Goal: Task Accomplishment & Management: Manage account settings

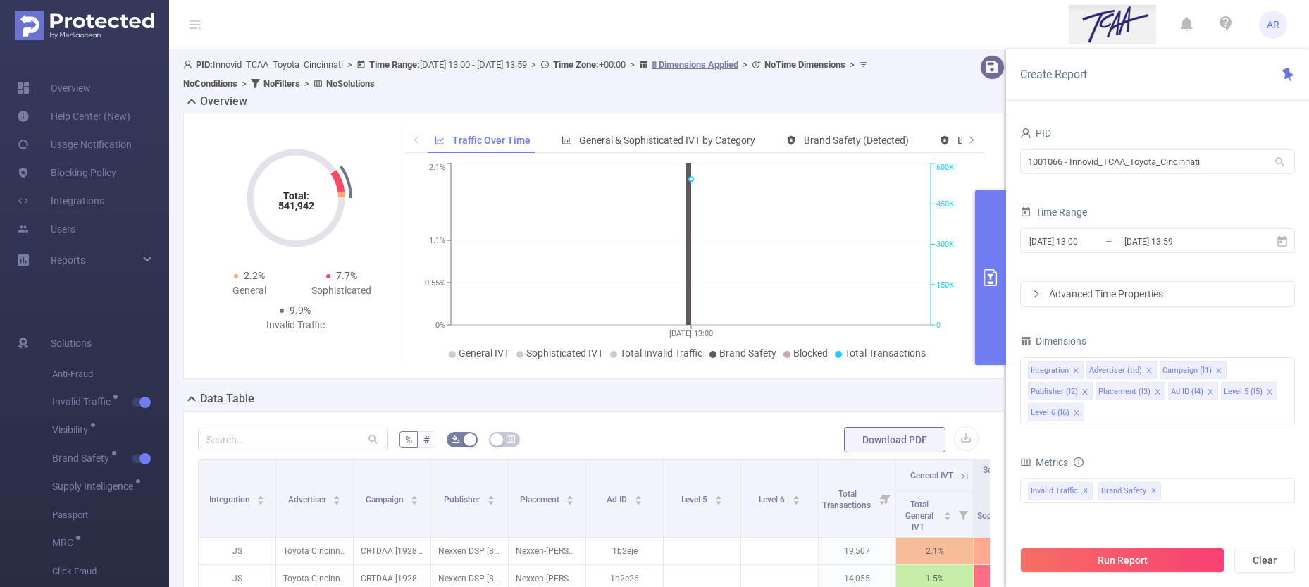
click at [885, 99] on div "Overview" at bounding box center [599, 103] width 833 height 20
click at [64, 166] on link "Blocking Policy" at bounding box center [66, 173] width 99 height 28
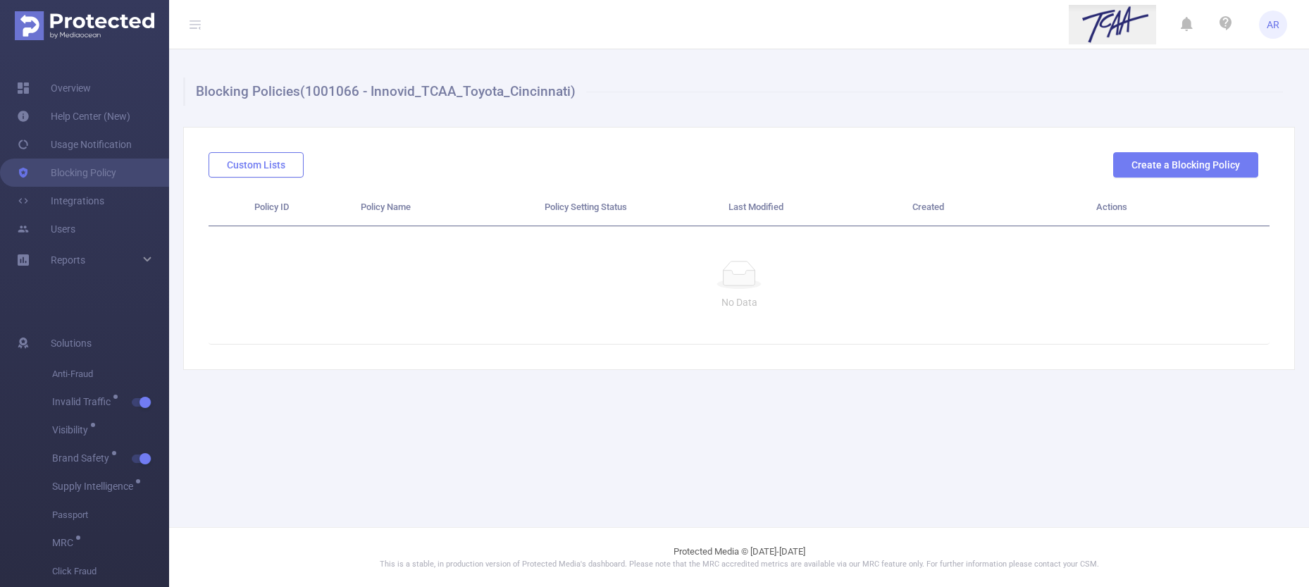
click at [257, 166] on button "Custom Lists" at bounding box center [256, 164] width 95 height 25
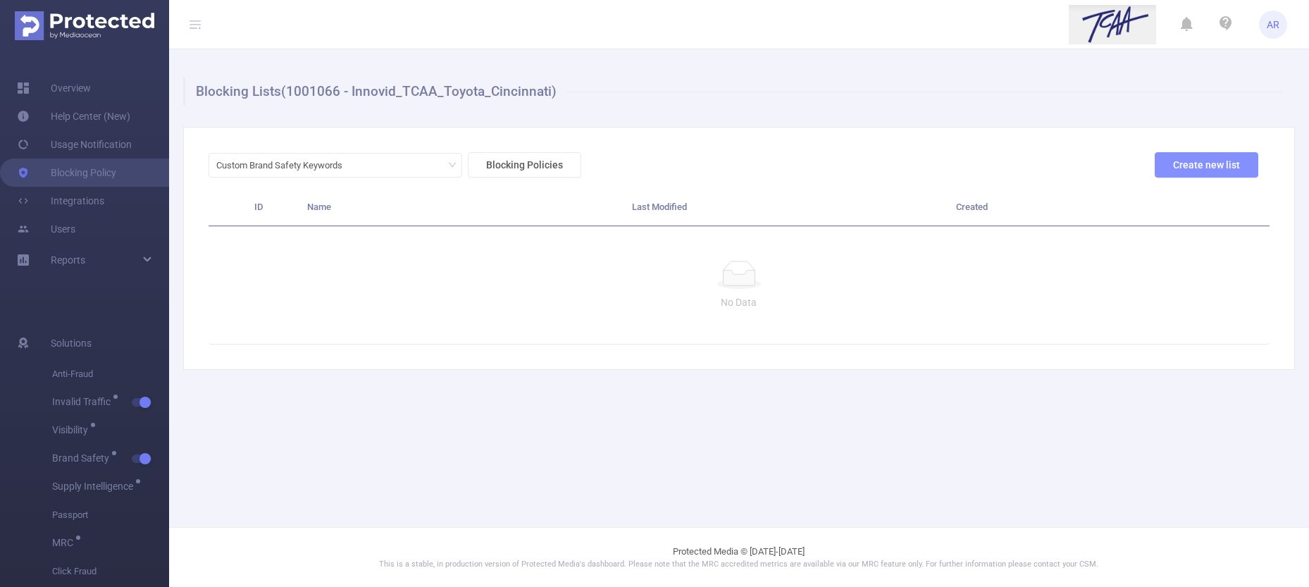
click at [1232, 168] on button "Create new list" at bounding box center [1207, 164] width 104 height 25
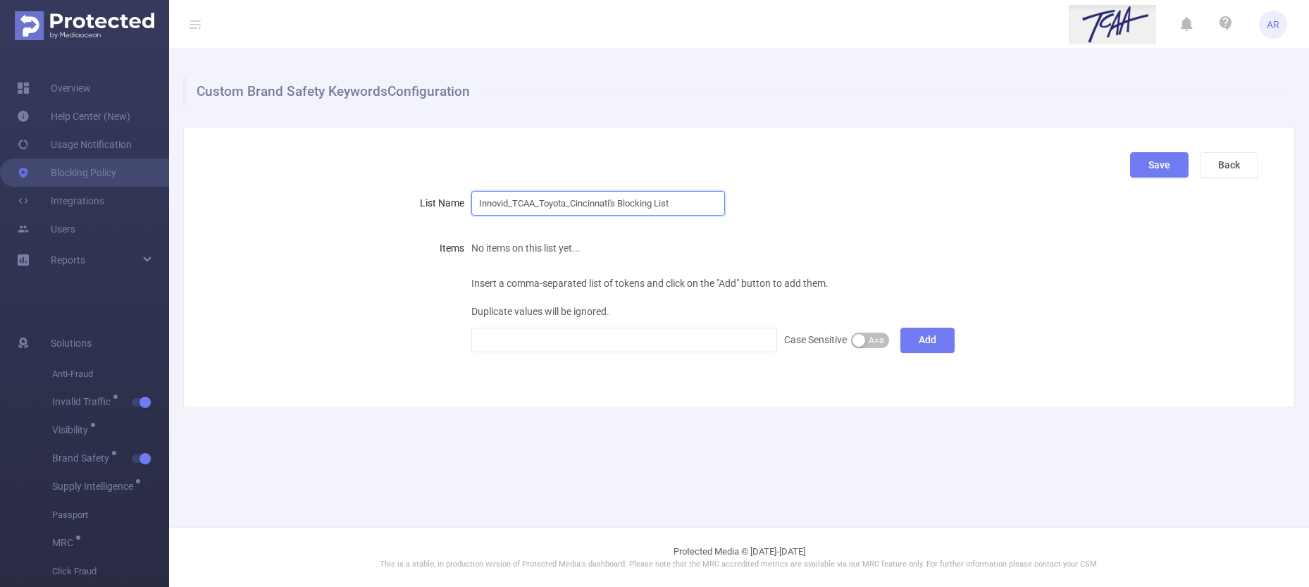
drag, startPoint x: 512, startPoint y: 202, endPoint x: 463, endPoint y: 197, distance: 49.6
click at [463, 197] on div "List Name Innovid_TCAA_Toyota_Cincinnati's Blocking List" at bounding box center [734, 203] width 1050 height 28
drag, startPoint x: 659, startPoint y: 209, endPoint x: 506, endPoint y: 204, distance: 153.7
click at [506, 204] on input "TCAA_Toyota_Cincinnati's Blocking List" at bounding box center [598, 203] width 254 height 25
type input "TCAA_KeywordExclusion"
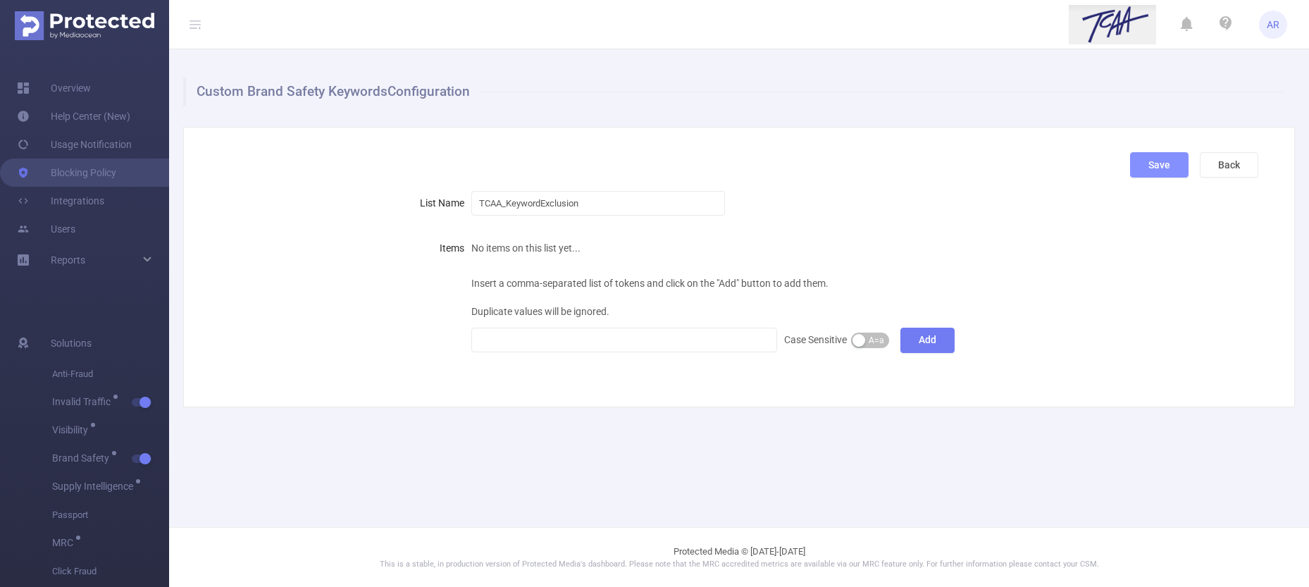
click at [1147, 166] on button "Save" at bounding box center [1159, 164] width 58 height 25
click at [582, 336] on div at bounding box center [624, 339] width 291 height 23
paste input
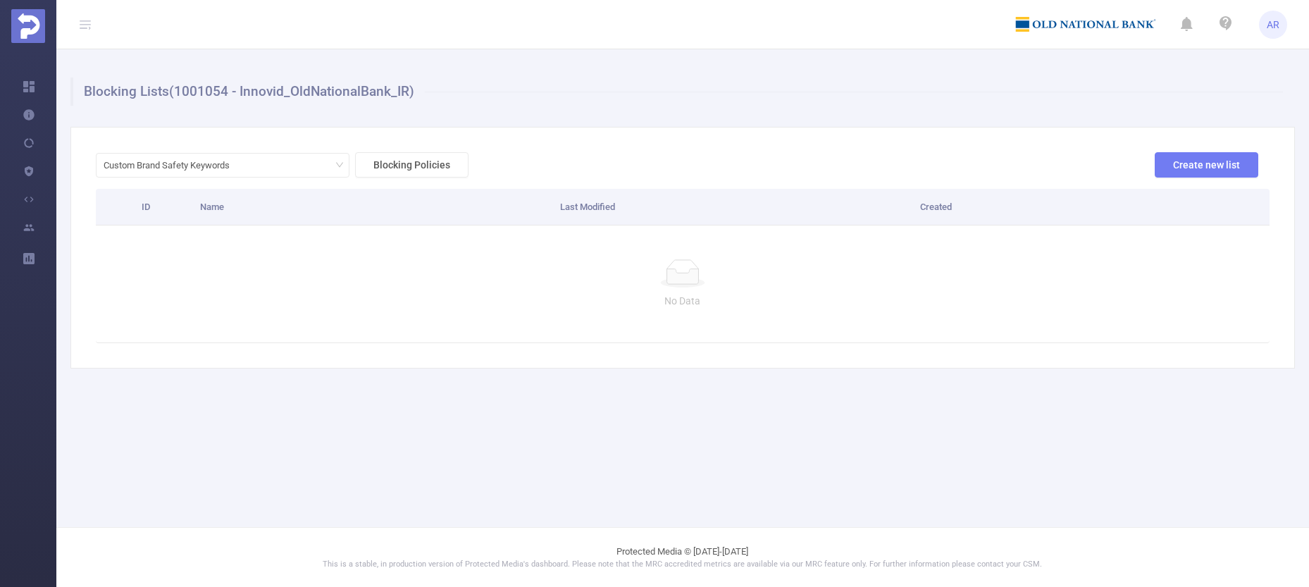
click at [80, 25] on icon at bounding box center [85, 24] width 11 height 11
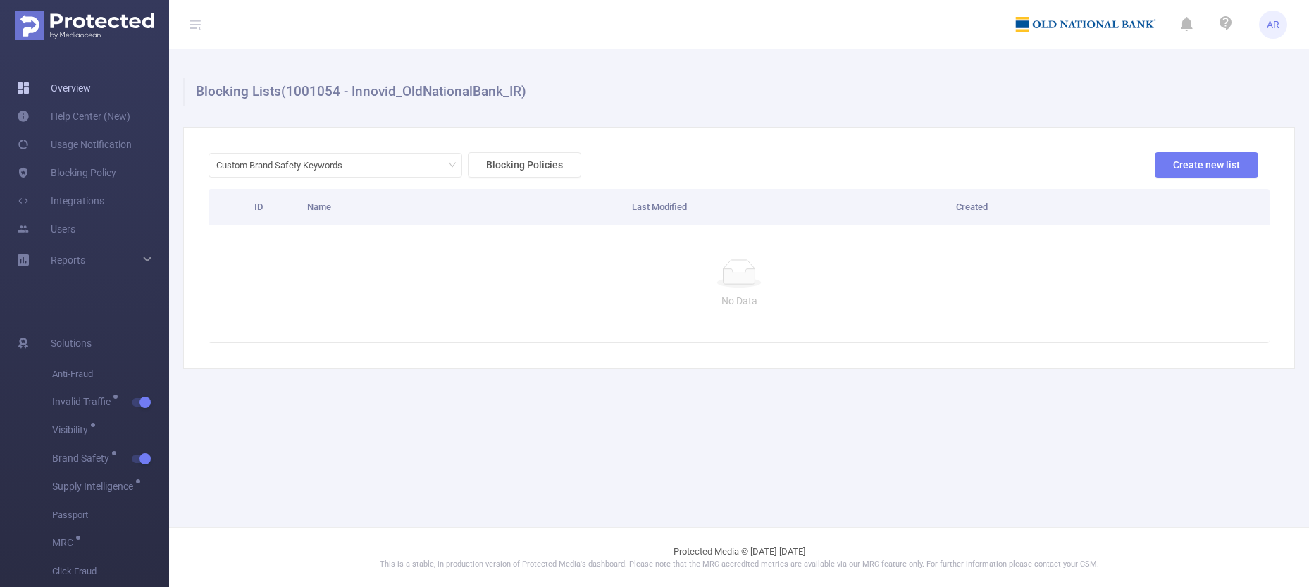
click at [75, 81] on link "Overview" at bounding box center [54, 88] width 74 height 28
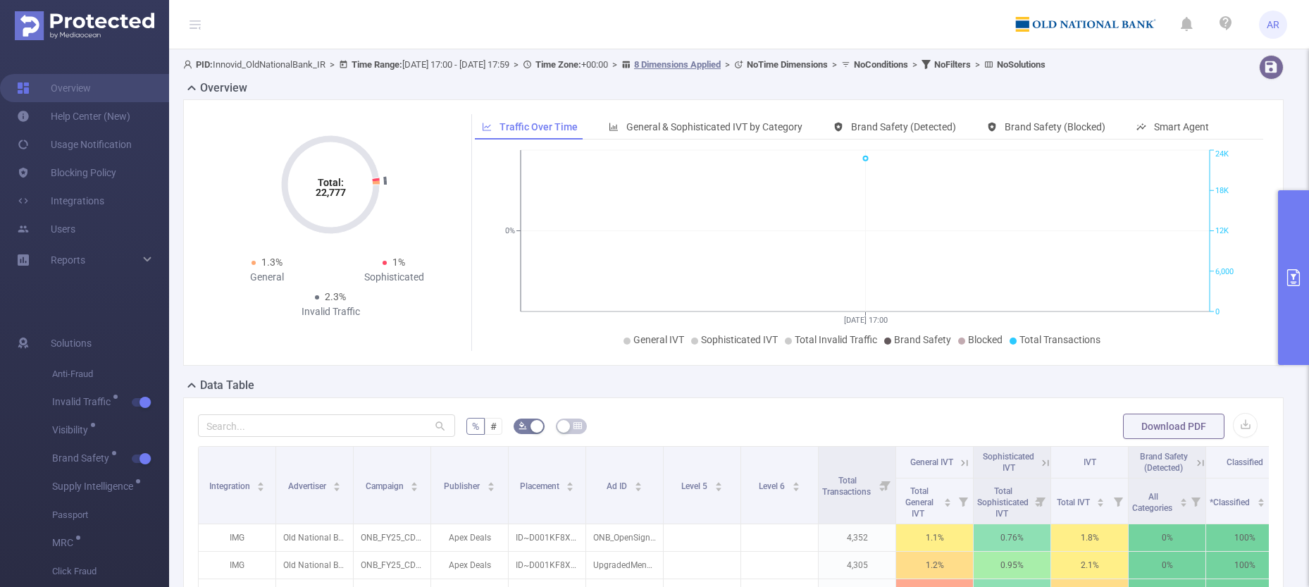
click at [1298, 228] on button "primary" at bounding box center [1293, 277] width 31 height 175
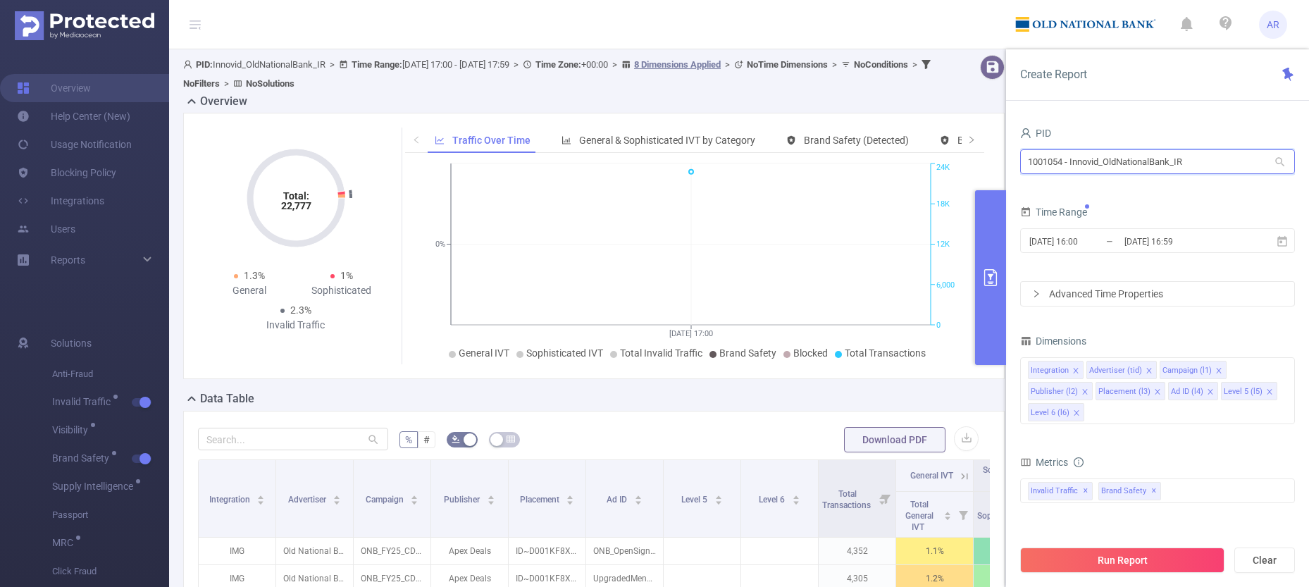
click at [1138, 160] on input "1001054 - Innovid_OldNationalBank_IR" at bounding box center [1157, 161] width 275 height 25
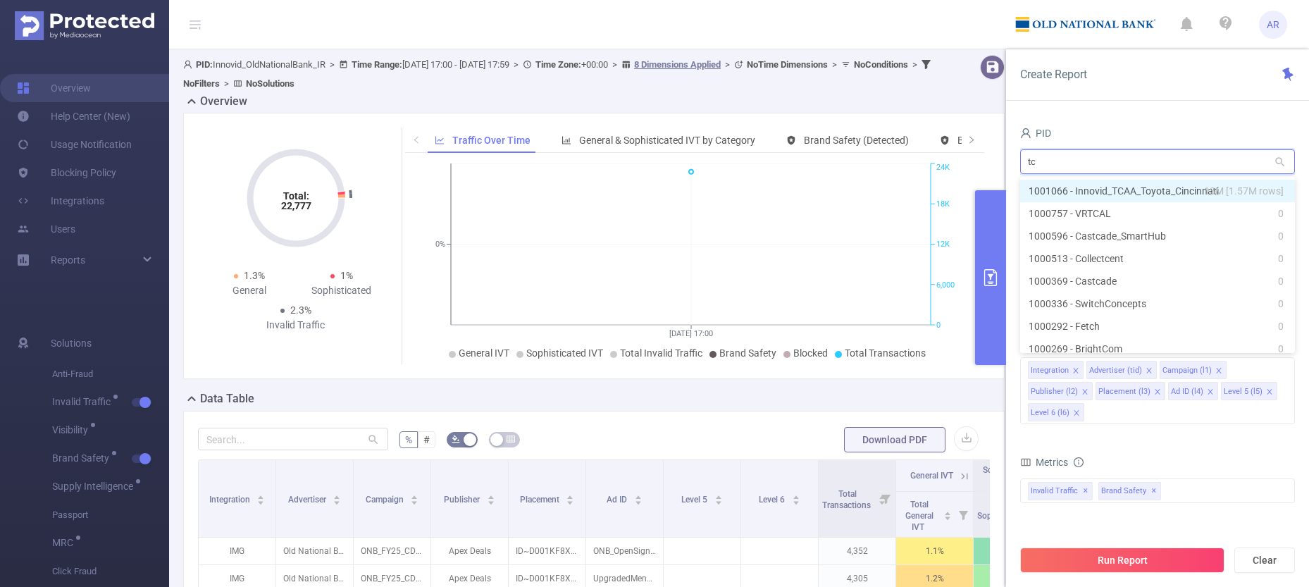
type input "tca"
click at [1146, 196] on li "1001066 - Innovid_TCAA_Toyota_Cincinnati 13M [1.57M rows]" at bounding box center [1157, 191] width 275 height 23
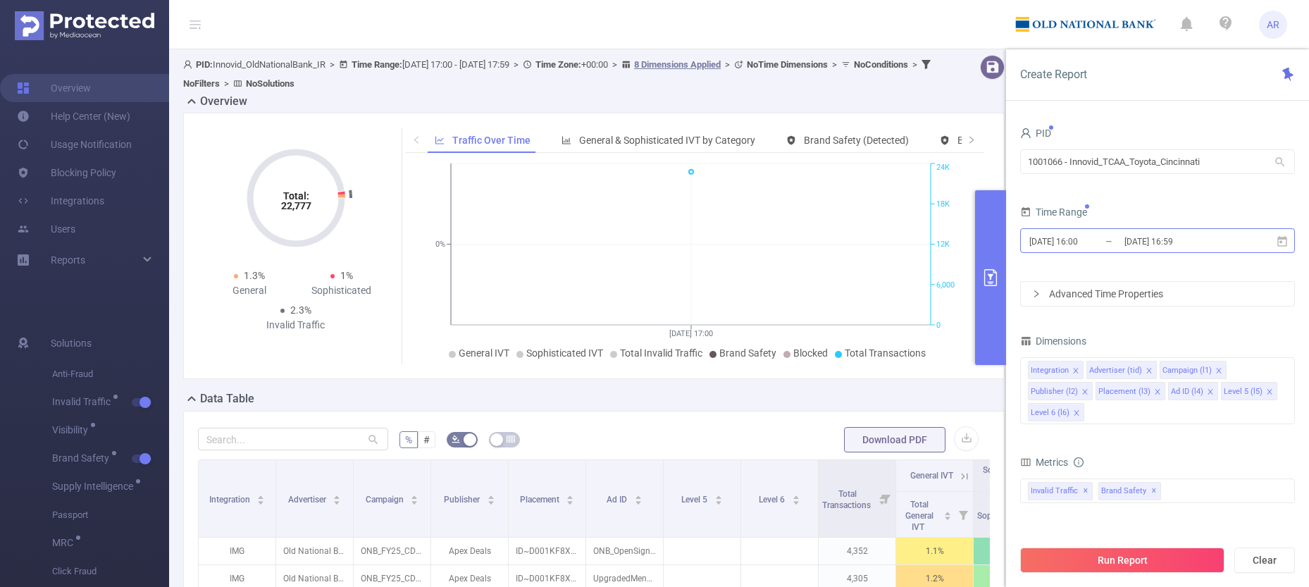
click at [1119, 235] on input "[DATE] 16:00" at bounding box center [1085, 241] width 114 height 19
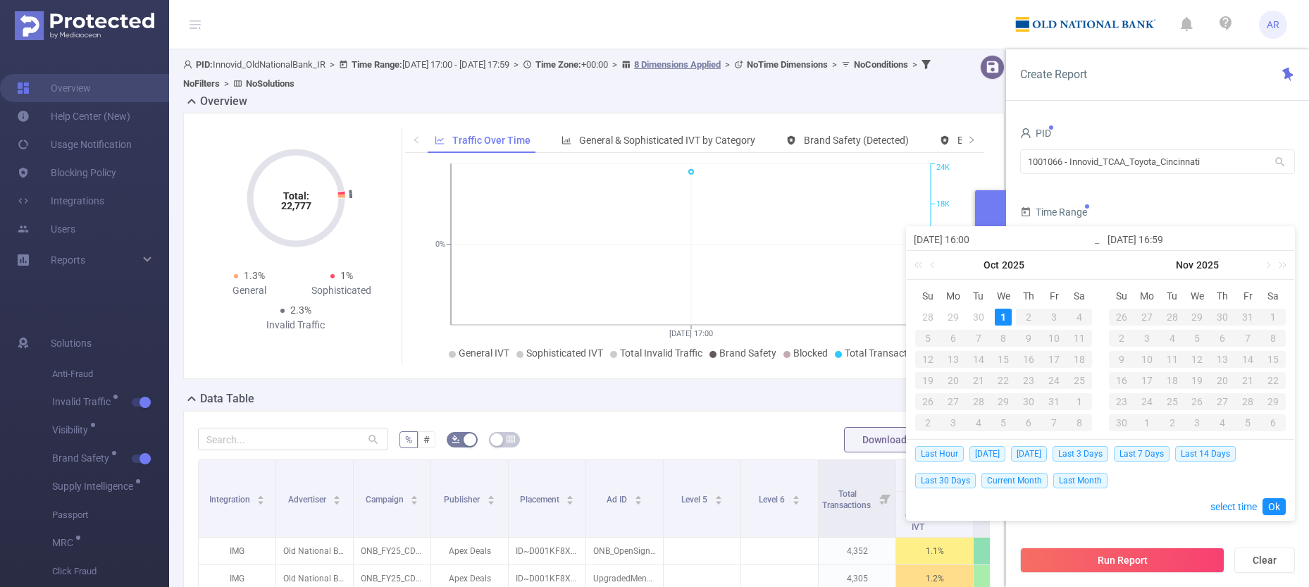
click at [1120, 190] on form "PID 1001066 - Innovid_TCAA_Toyota_Cincinnati 1001066 - Innovid_TCAA_Toyota_Cinc…" at bounding box center [1157, 214] width 275 height 183
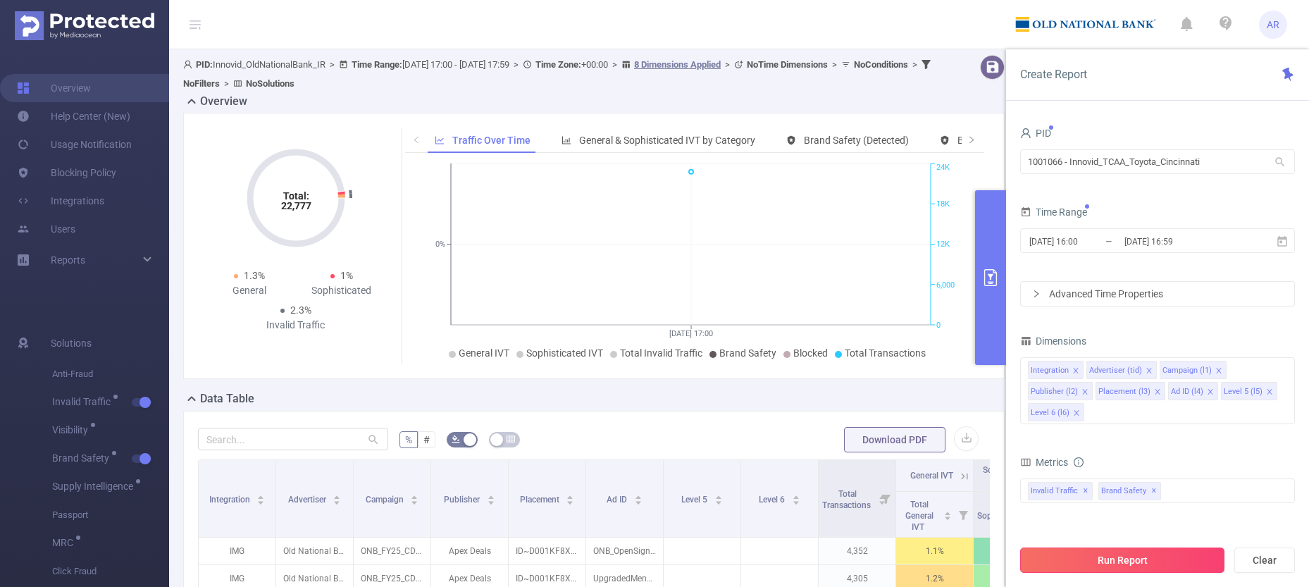
click at [1137, 555] on button "Run Report" at bounding box center [1122, 559] width 204 height 25
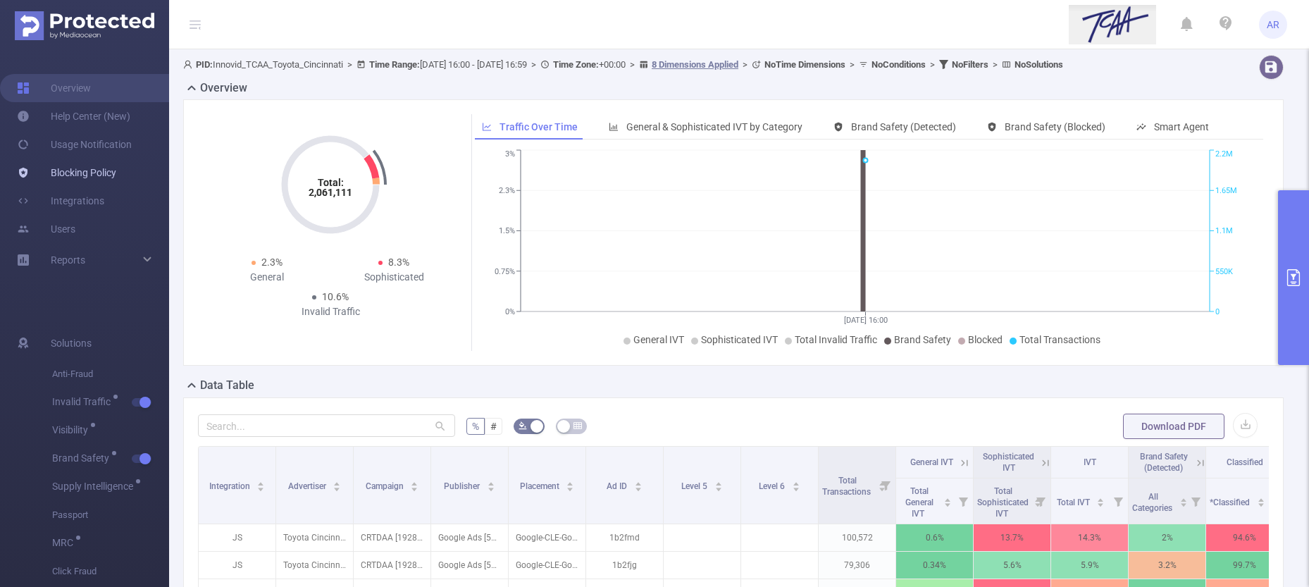
click at [81, 170] on link "Blocking Policy" at bounding box center [66, 173] width 99 height 28
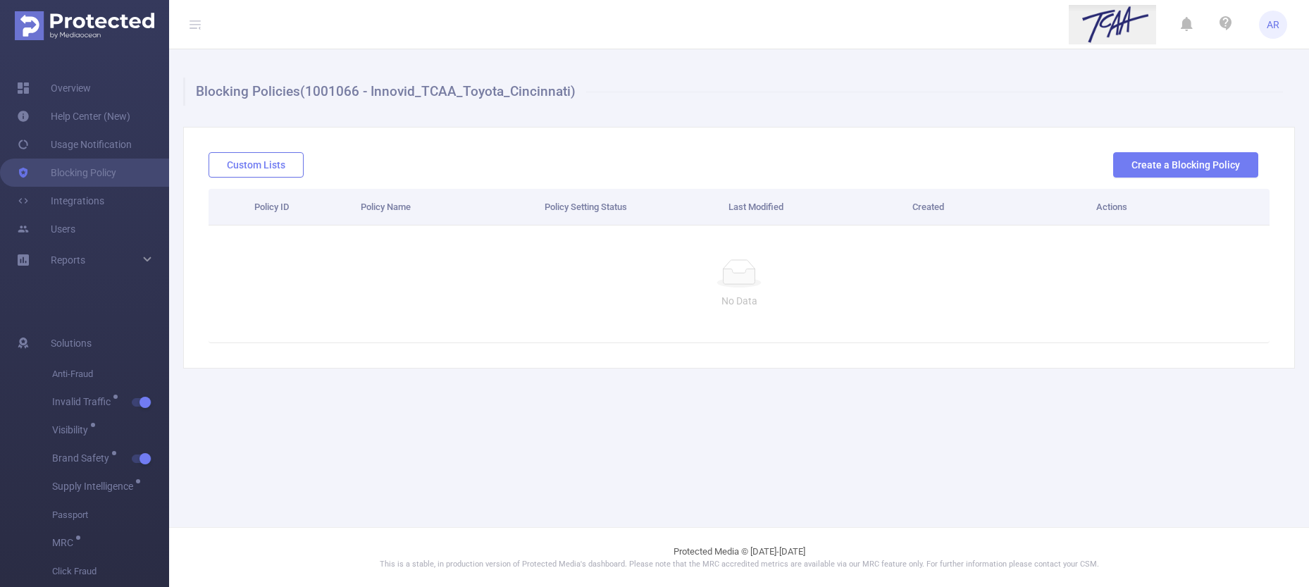
click at [247, 164] on button "Custom Lists" at bounding box center [256, 164] width 95 height 25
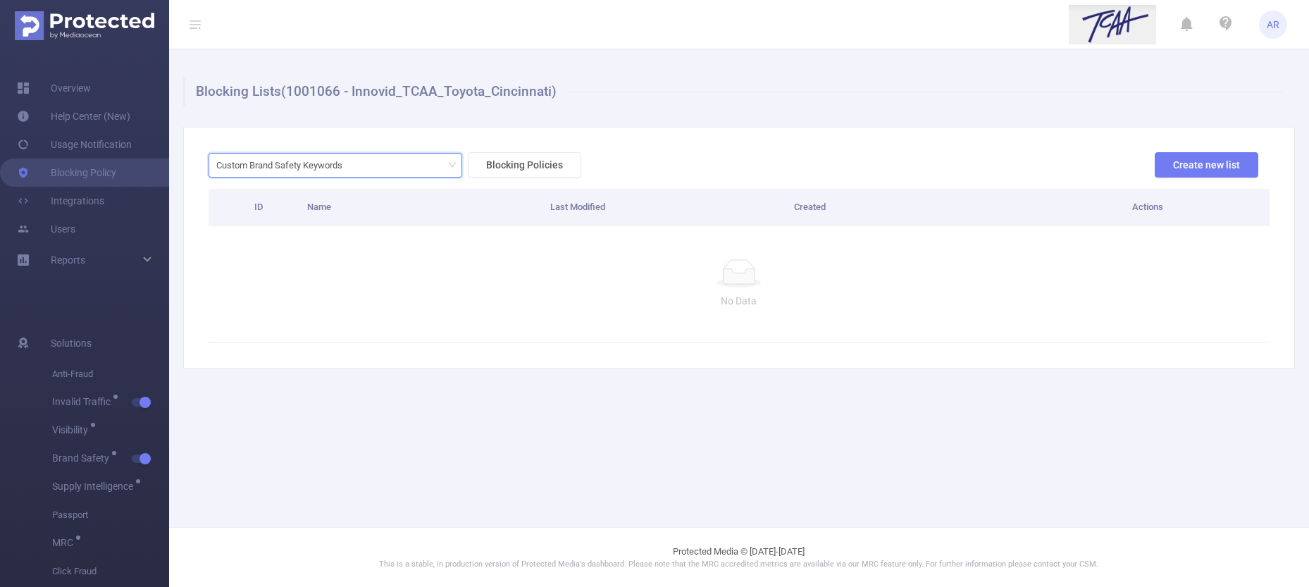
click at [356, 163] on div "Custom Brand Safety Keywords" at bounding box center [335, 165] width 238 height 23
click at [626, 132] on div "Custom Brand Safety Keywords Blocking Policies Create new list ID Name Last Mod…" at bounding box center [739, 248] width 1112 height 242
click at [1171, 166] on button "Create new list" at bounding box center [1207, 164] width 104 height 25
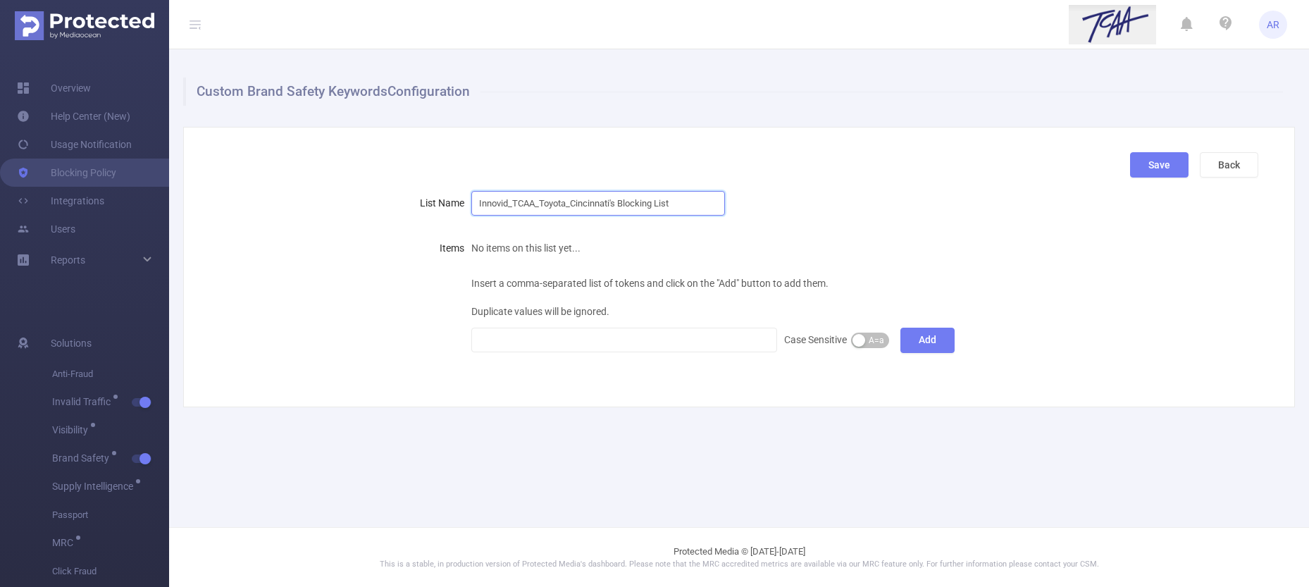
drag, startPoint x: 542, startPoint y: 203, endPoint x: 717, endPoint y: 219, distance: 176.2
click at [717, 219] on form "List Name Innovid_TCAA_Toyota_Cincinnati's Blocking List Items No items on this…" at bounding box center [734, 271] width 1050 height 165
drag, startPoint x: 513, startPoint y: 201, endPoint x: 455, endPoint y: 201, distance: 57.8
click at [455, 201] on div "List Name Innovid_TCAA_Keyword Exclusion" at bounding box center [734, 203] width 1050 height 28
type input "TCAA_Keyword Exclusion"
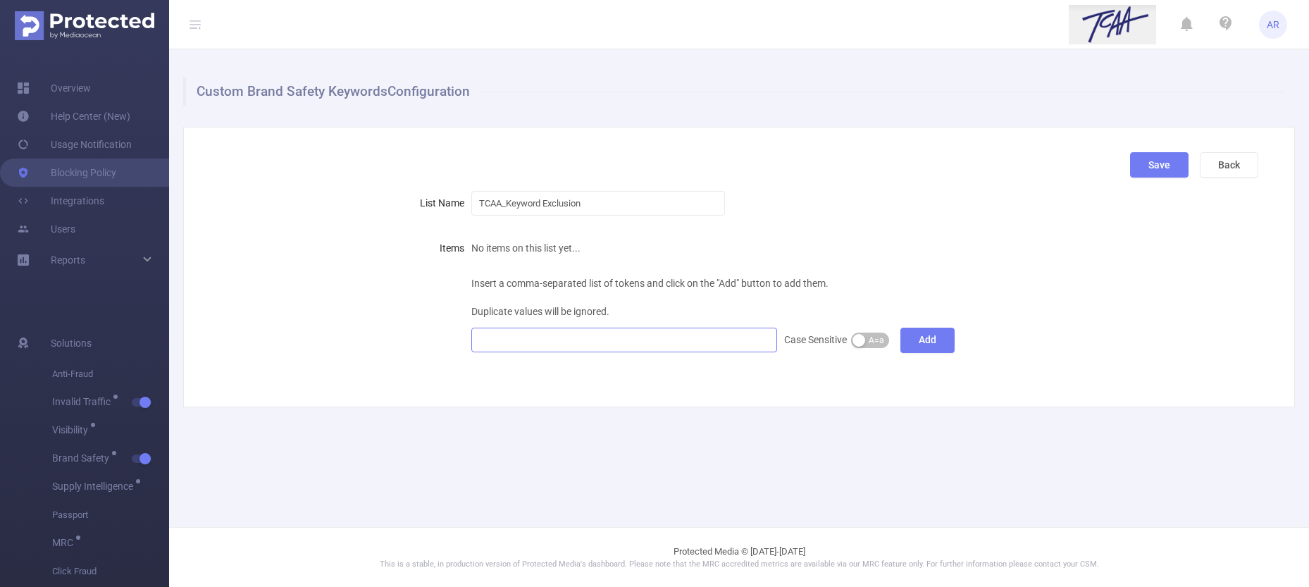
click at [514, 329] on div at bounding box center [624, 339] width 291 height 23
paste input
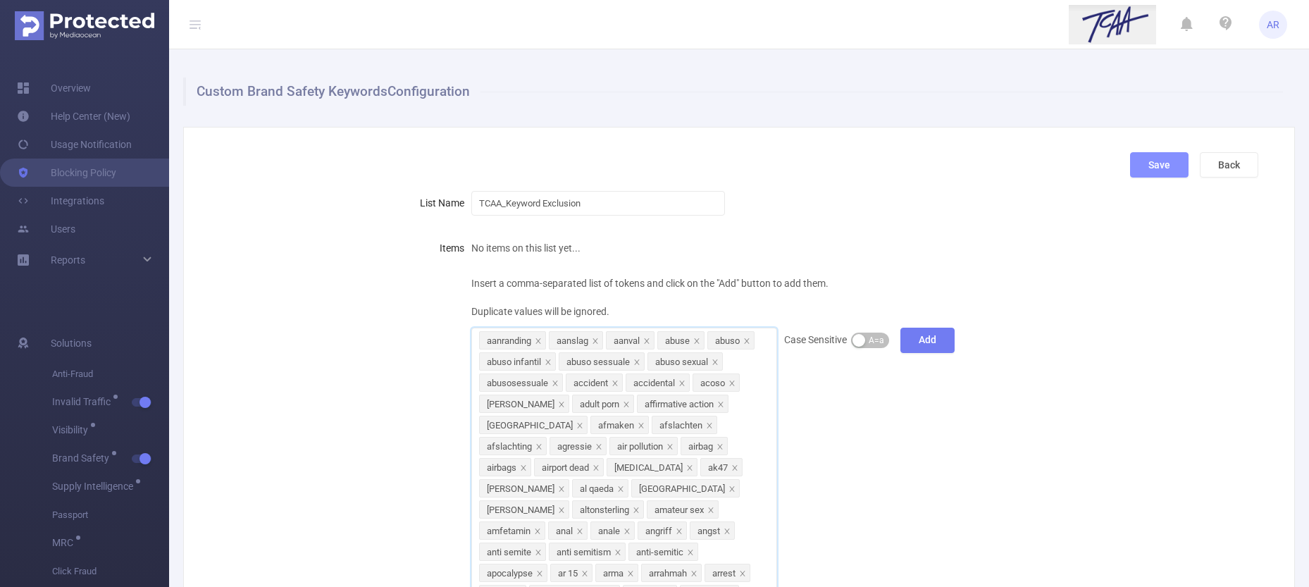
click at [1146, 168] on button "Save" at bounding box center [1159, 164] width 58 height 25
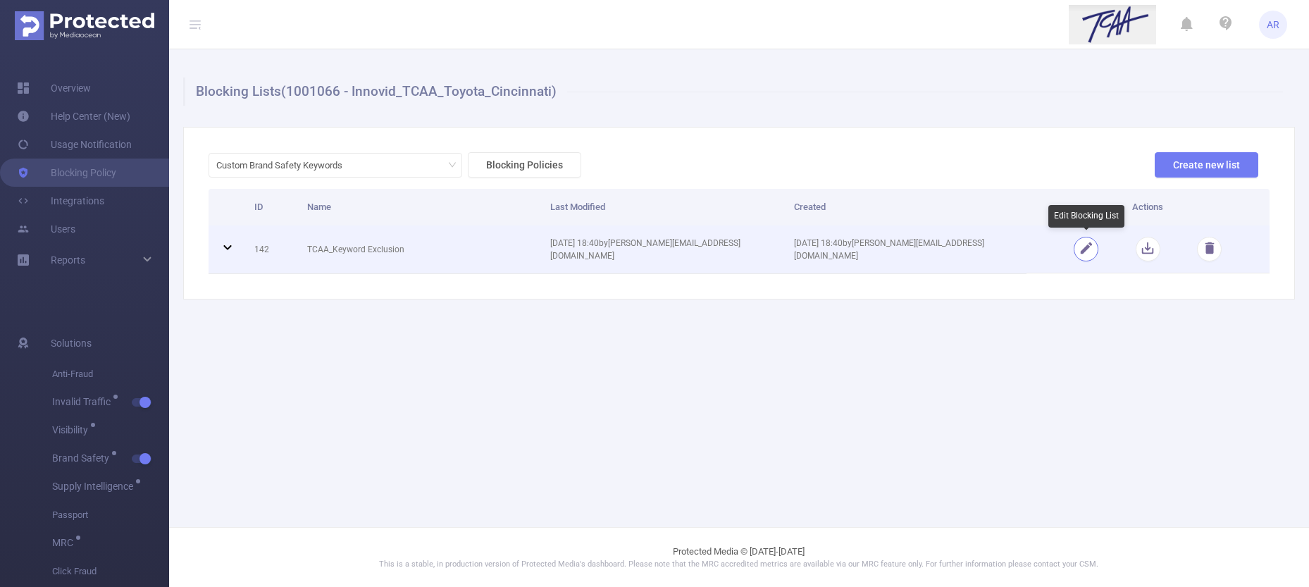
click at [1084, 247] on button "button" at bounding box center [1086, 249] width 25 height 25
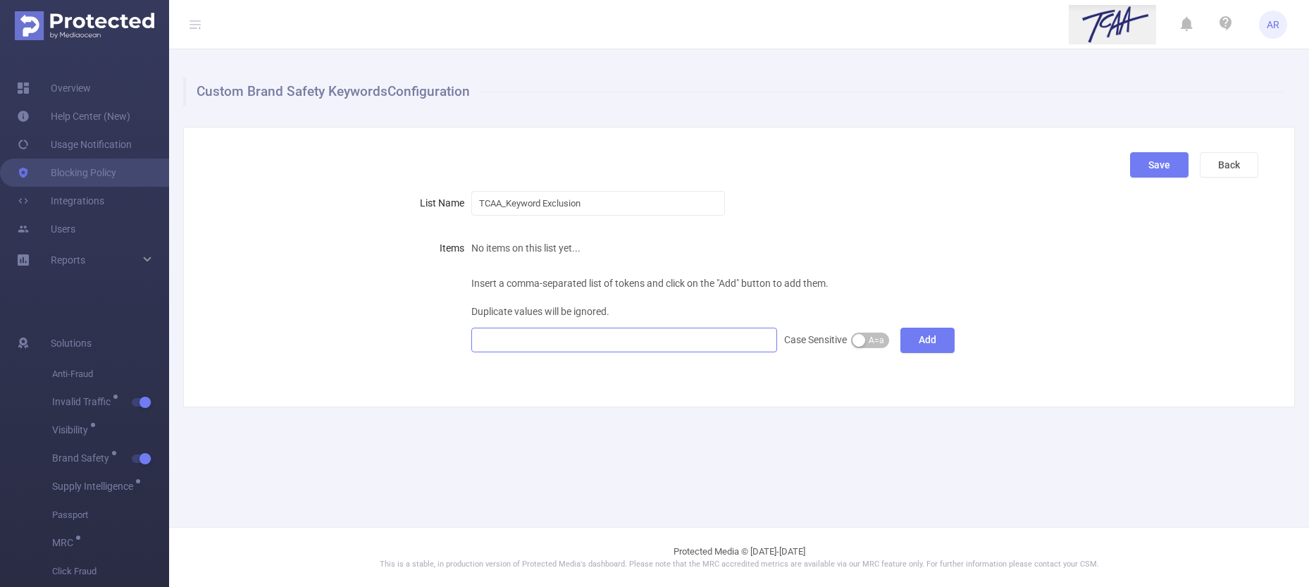
click at [655, 347] on div at bounding box center [624, 339] width 291 height 23
paste input
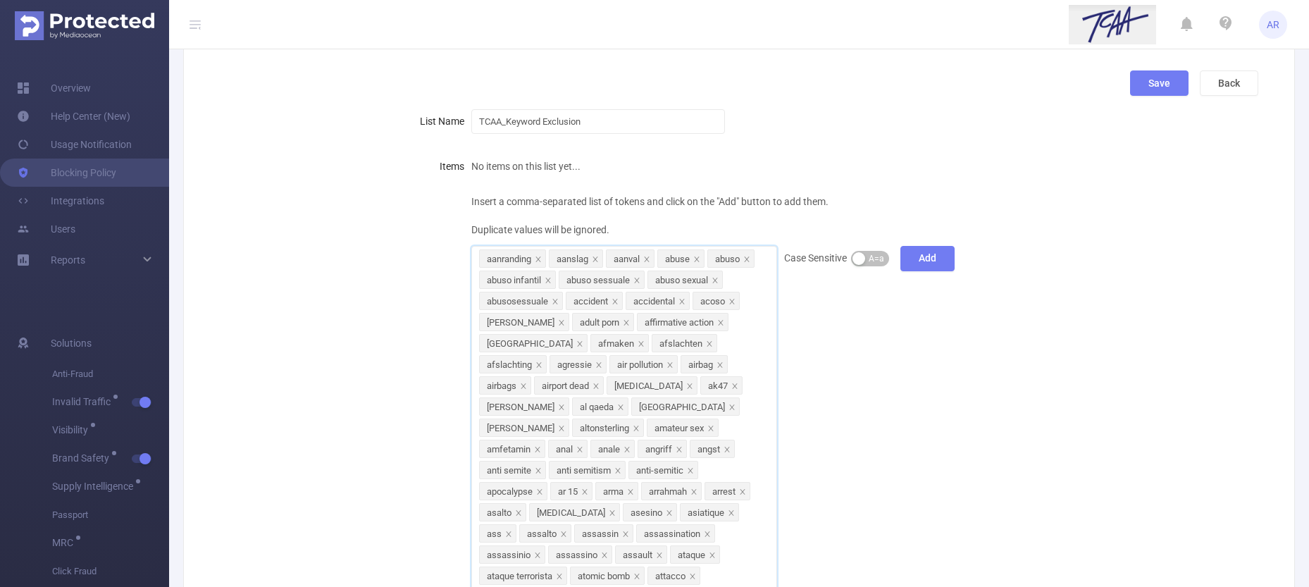
scroll to position [73, 0]
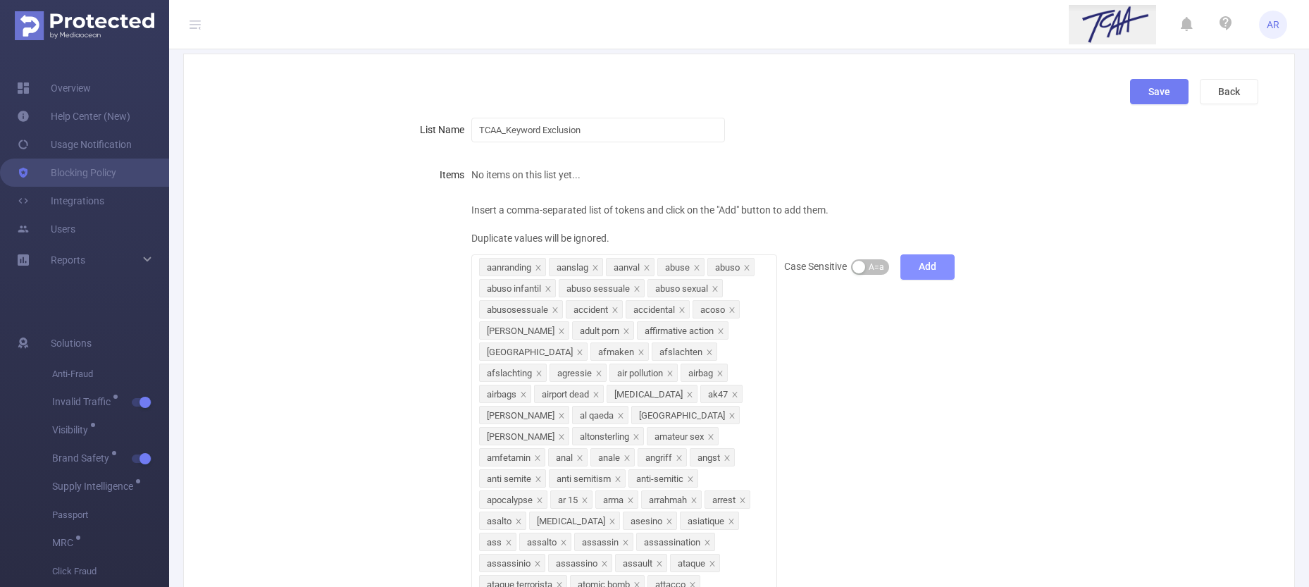
click at [917, 264] on button "Add" at bounding box center [927, 266] width 54 height 25
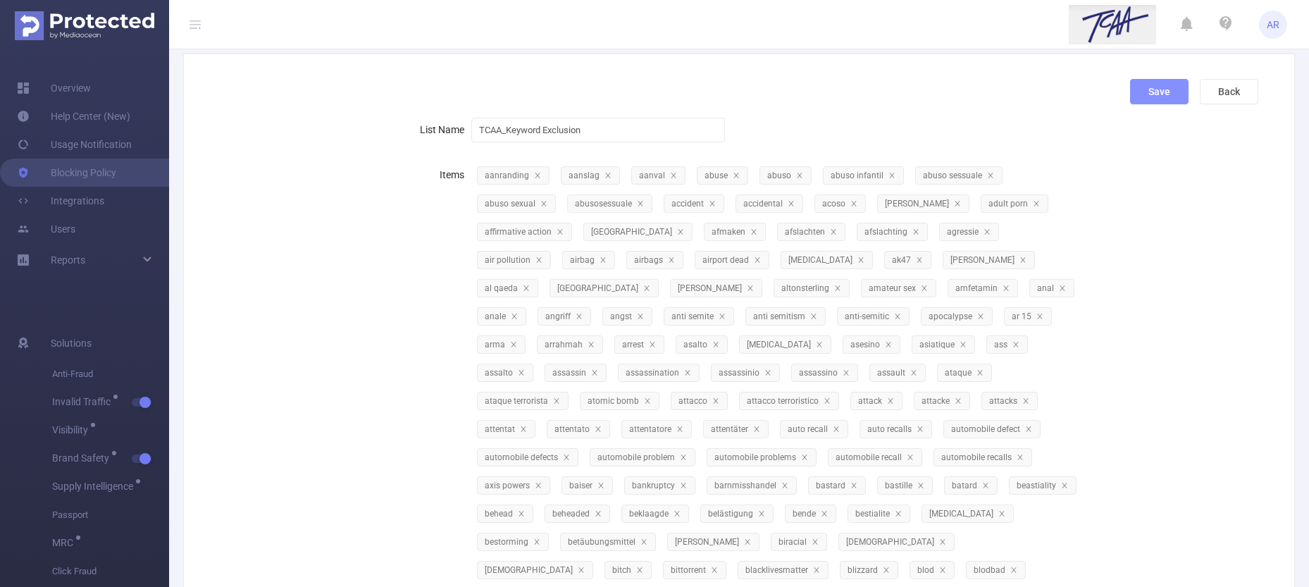
click at [1150, 95] on button "Save" at bounding box center [1159, 91] width 58 height 25
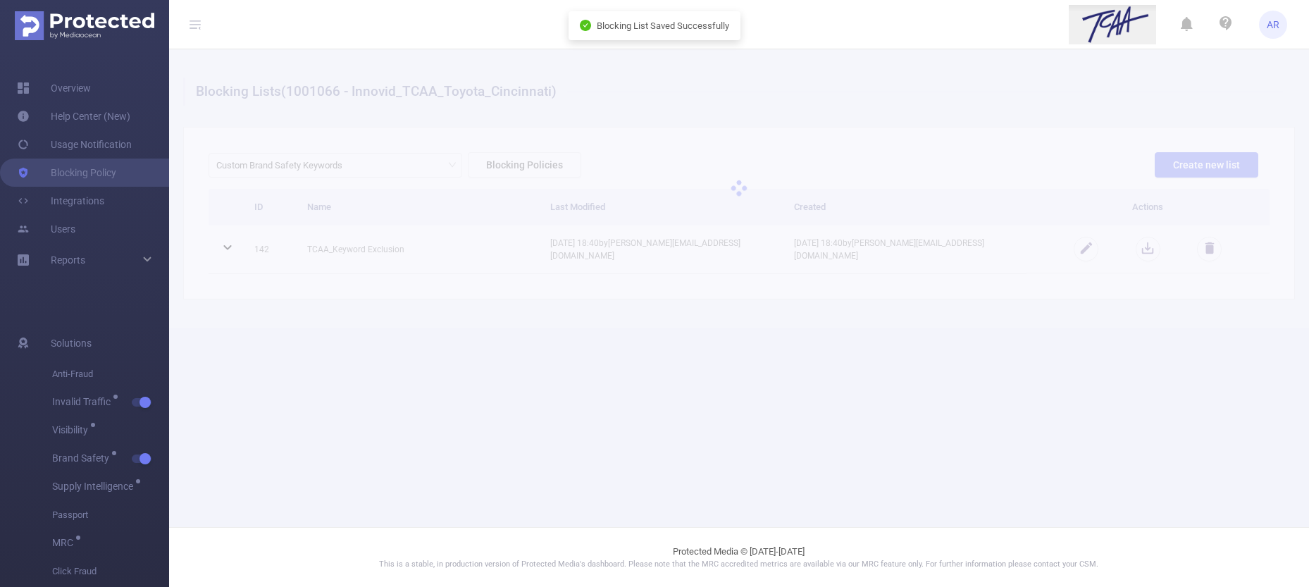
scroll to position [0, 0]
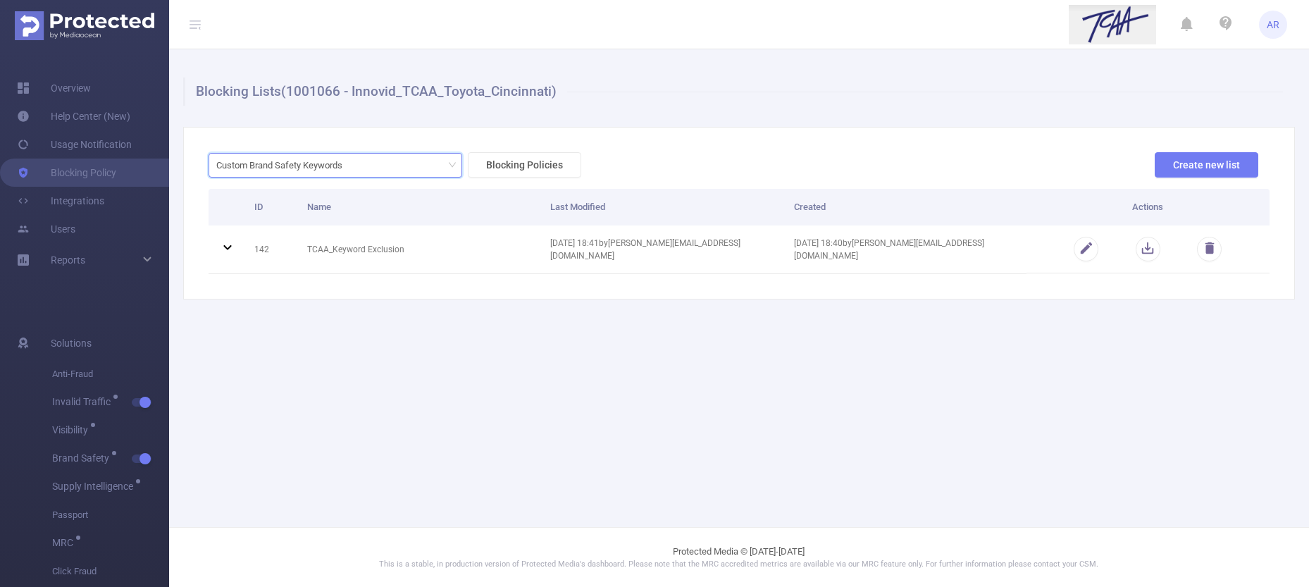
click at [361, 168] on div "Custom Brand Safety Keywords" at bounding box center [335, 165] width 238 height 23
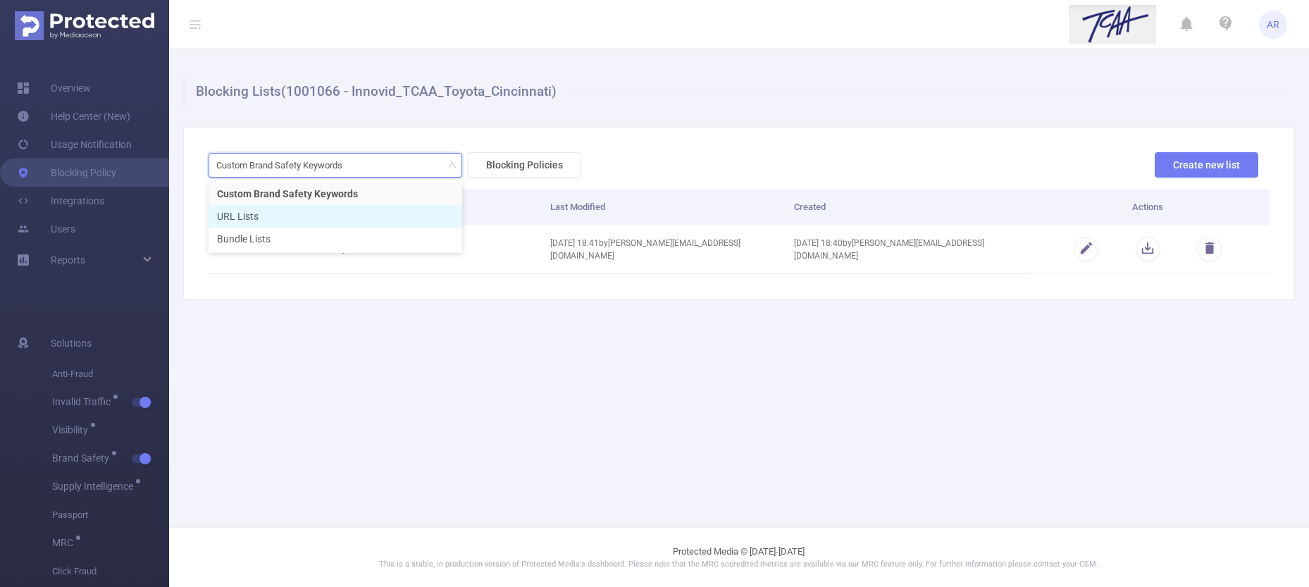
click at [266, 221] on li "URL Lists" at bounding box center [336, 216] width 254 height 23
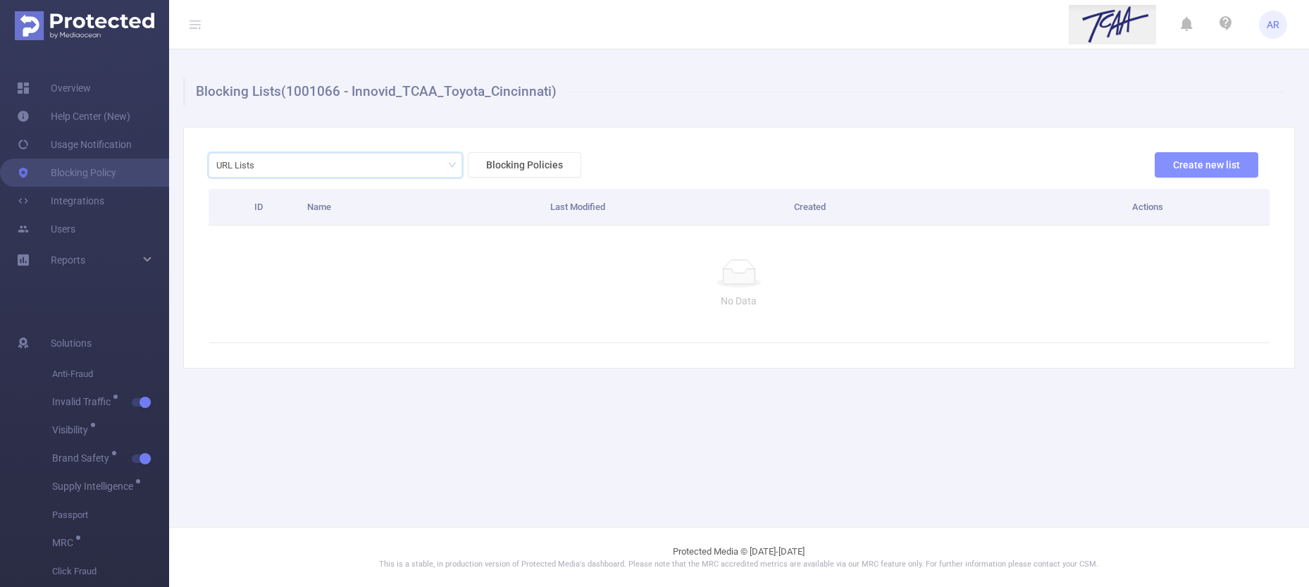
click at [1177, 166] on button "Create new list" at bounding box center [1207, 164] width 104 height 25
click at [1178, 166] on button "Create new list" at bounding box center [1207, 164] width 104 height 25
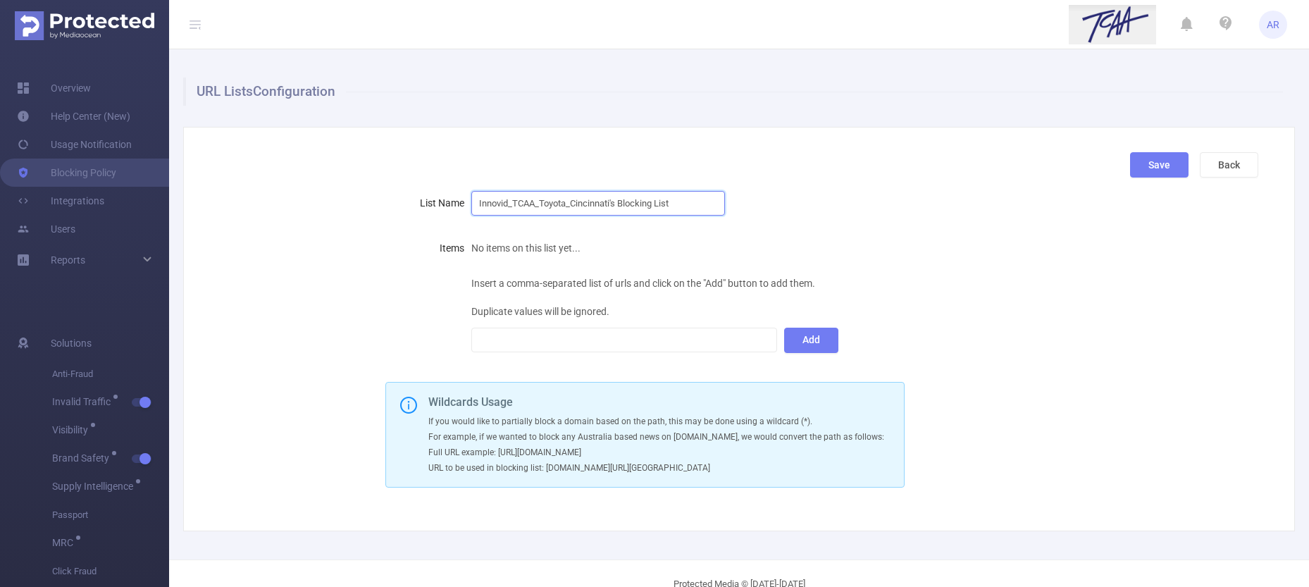
drag, startPoint x: 511, startPoint y: 206, endPoint x: 426, endPoint y: 206, distance: 86.0
click at [428, 206] on div "List Name Innovid_TCAA_Toyota_Cincinnati's Blocking List" at bounding box center [734, 203] width 1050 height 28
drag, startPoint x: 622, startPoint y: 204, endPoint x: 503, endPoint y: 203, distance: 119.1
click at [503, 203] on input "TCAA_Toyota_Cincinnati's Blocking List" at bounding box center [598, 203] width 254 height 25
type input "TCAA_Domain Exclusion List"
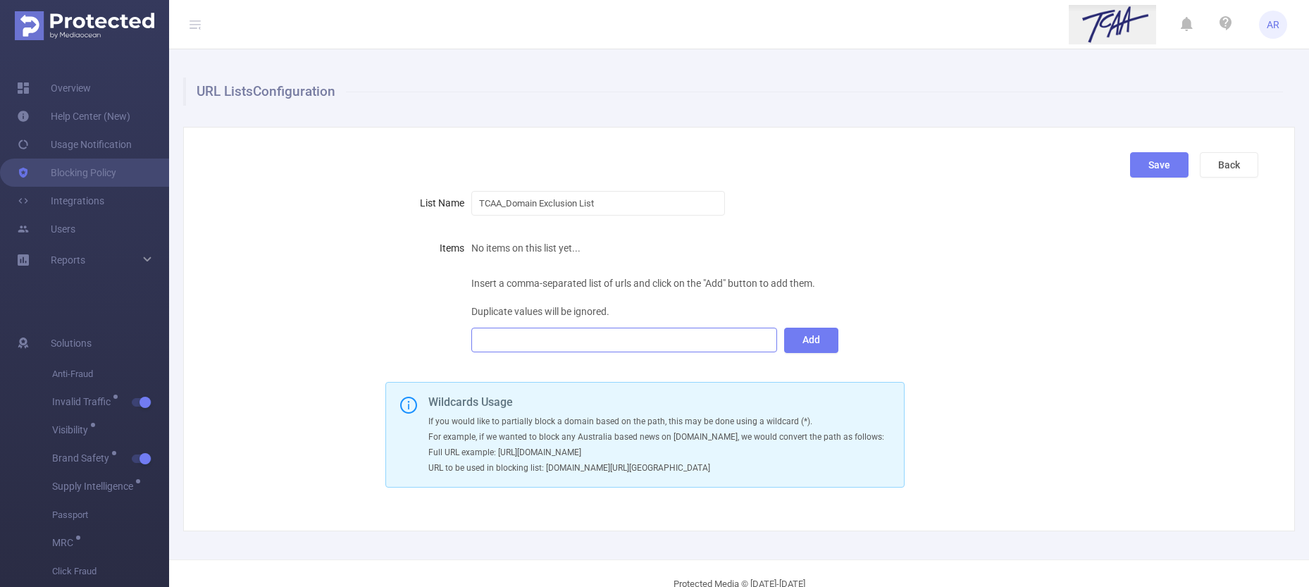
click at [514, 340] on div at bounding box center [624, 339] width 291 height 23
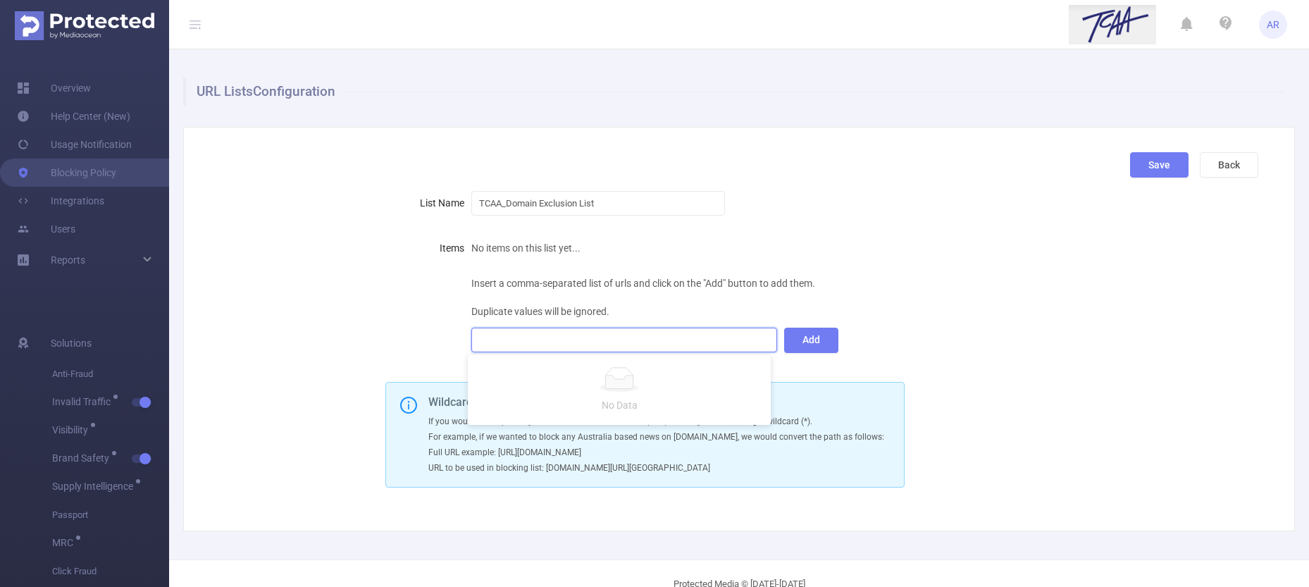
paste input
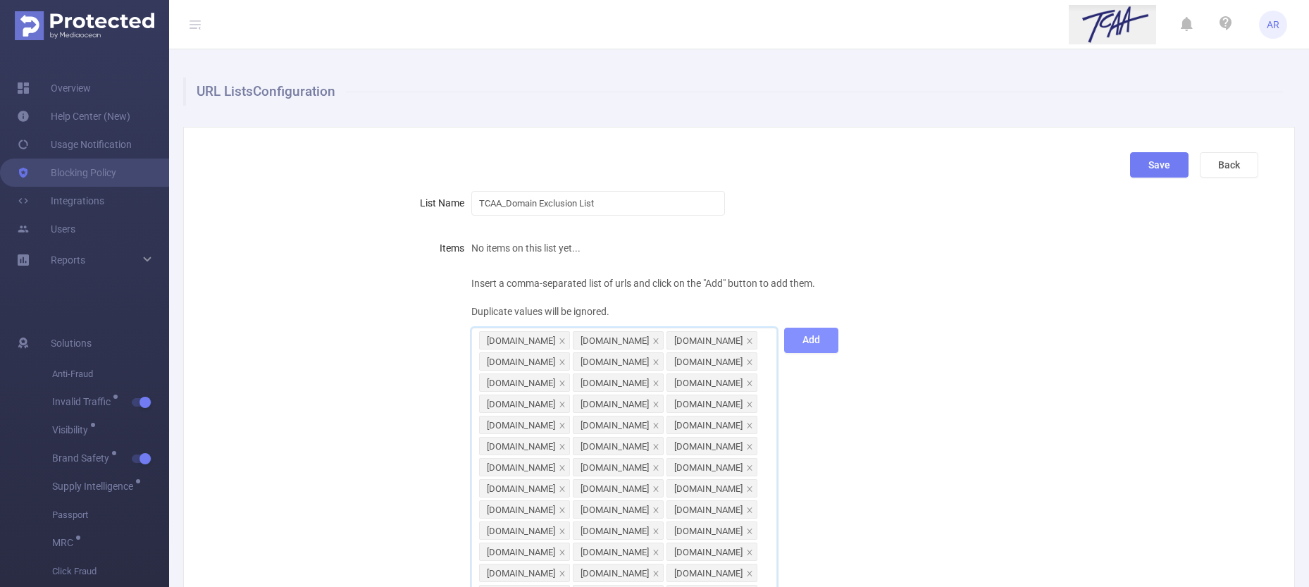
click at [807, 340] on button "Add" at bounding box center [811, 340] width 54 height 25
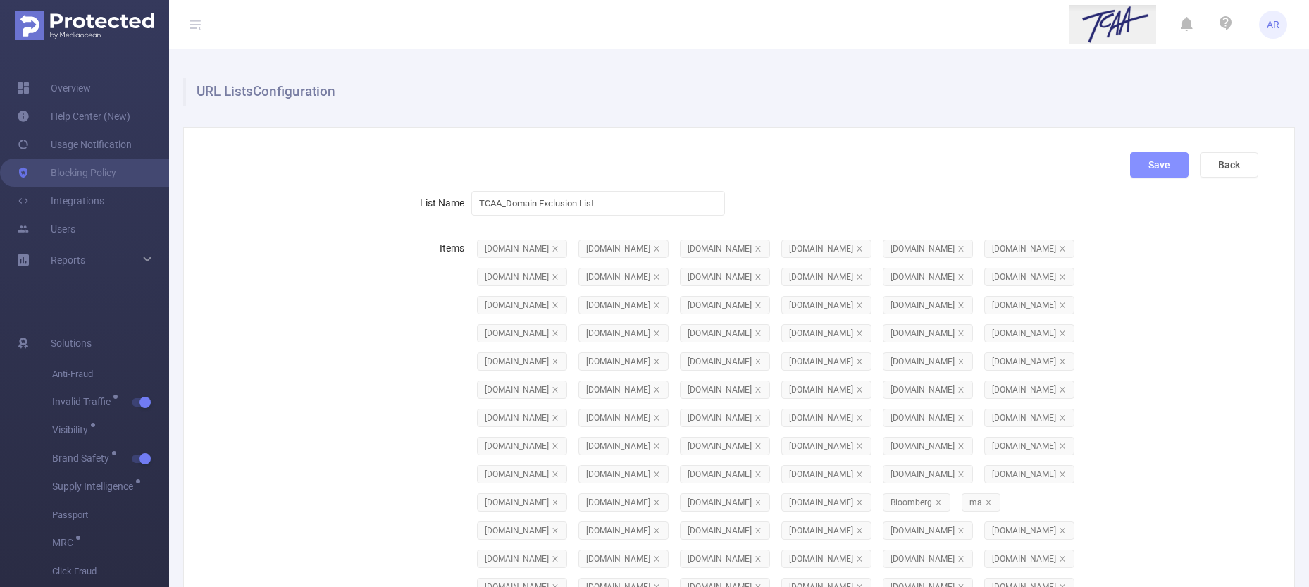
click at [1148, 165] on button "Save" at bounding box center [1159, 164] width 58 height 25
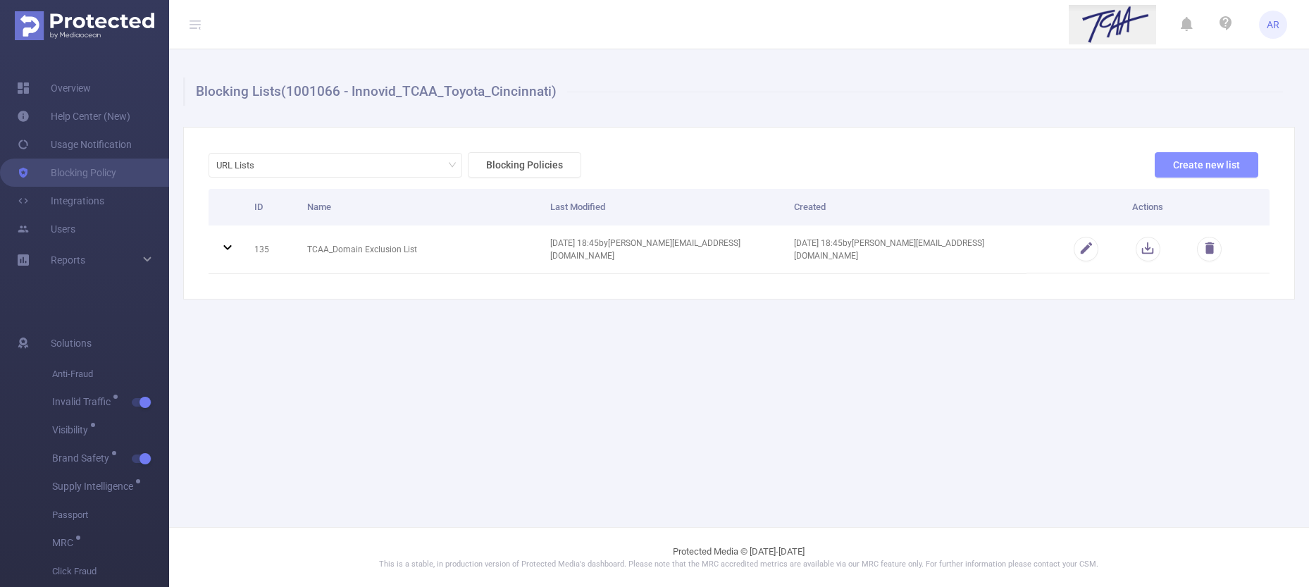
click at [1181, 166] on button "Create new list" at bounding box center [1207, 164] width 104 height 25
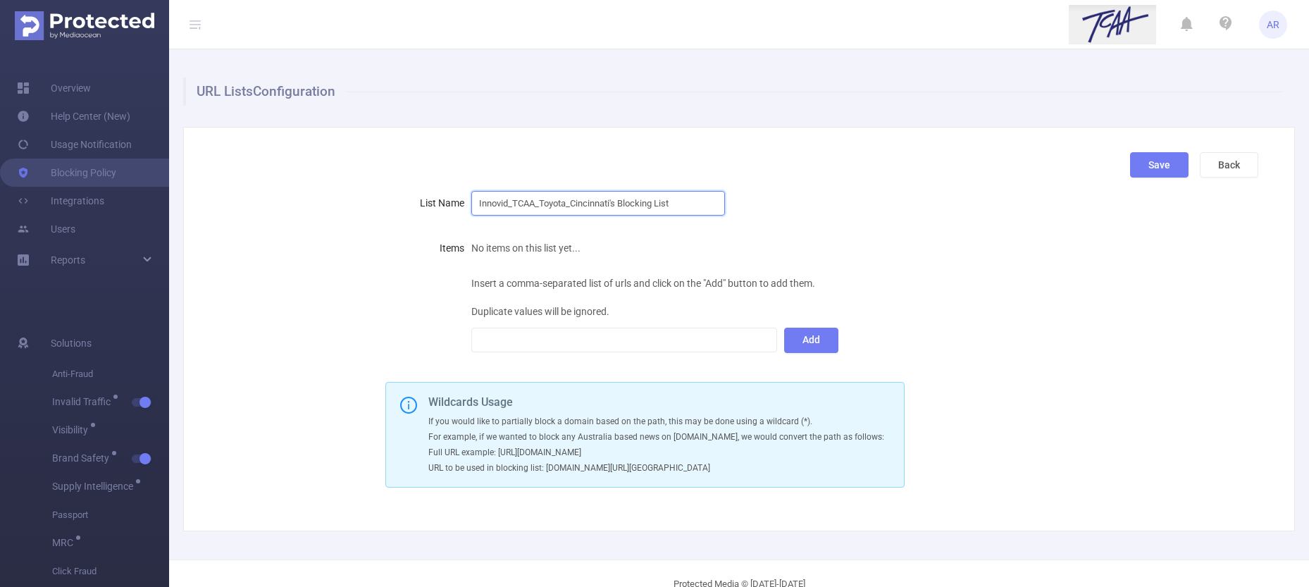
drag, startPoint x: 509, startPoint y: 201, endPoint x: 463, endPoint y: 197, distance: 46.6
click at [463, 197] on div "List Name Innovid_TCAA_Toyota_Cincinnati's Blocking List" at bounding box center [734, 203] width 1050 height 28
drag, startPoint x: 504, startPoint y: 203, endPoint x: 621, endPoint y: 201, distance: 117.0
click at [621, 201] on input "TCAA_Toyota_Cincinnati's Blocking List" at bounding box center [598, 203] width 254 height 25
type input "TCAA_EXCEPTION List"
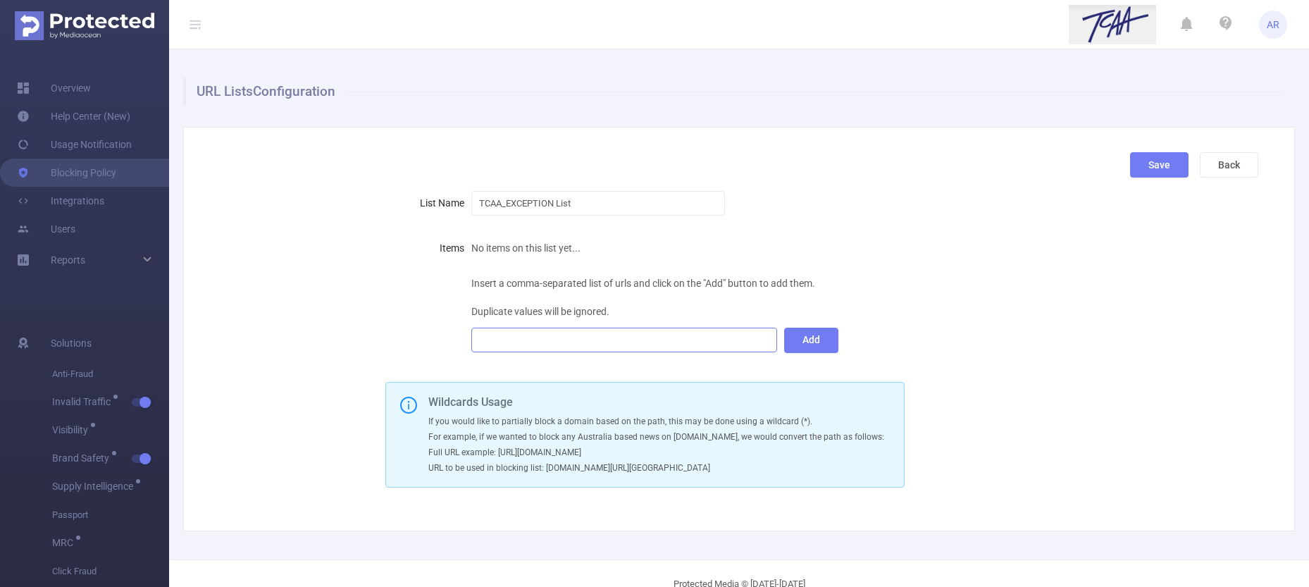
click at [560, 340] on div at bounding box center [624, 339] width 291 height 23
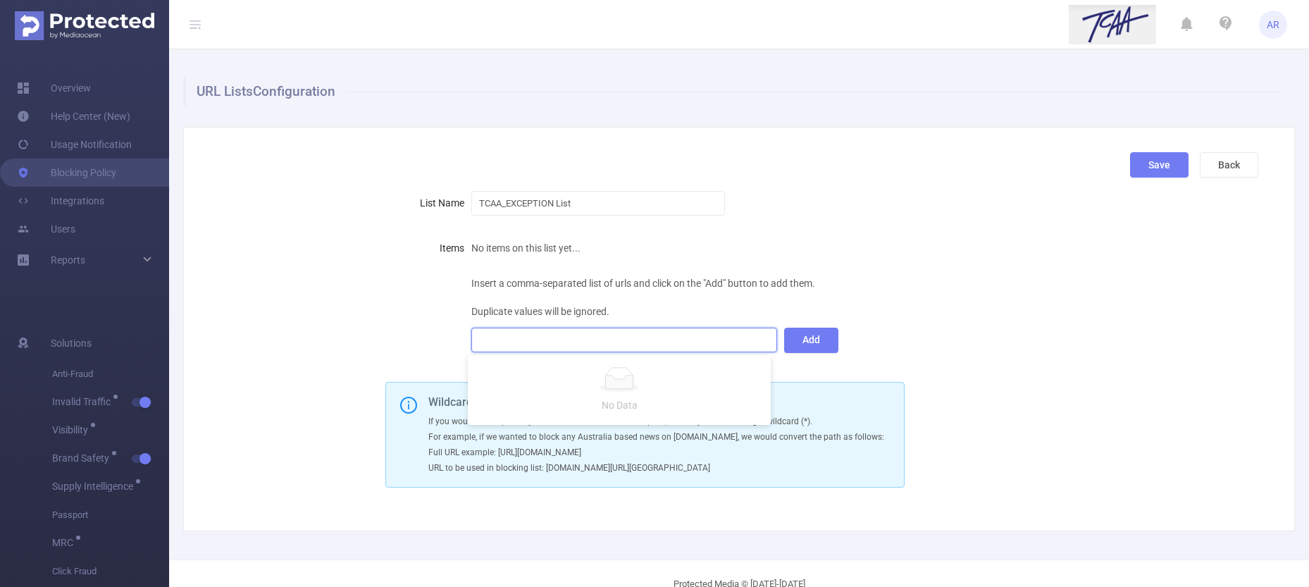
paste input
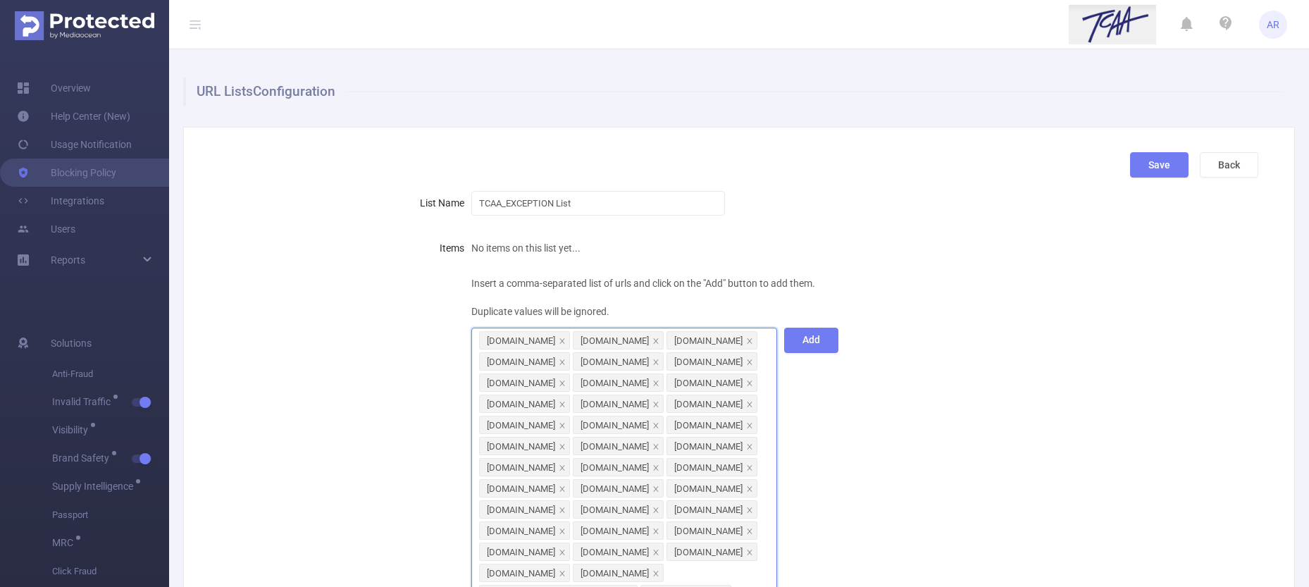
scroll to position [203, 0]
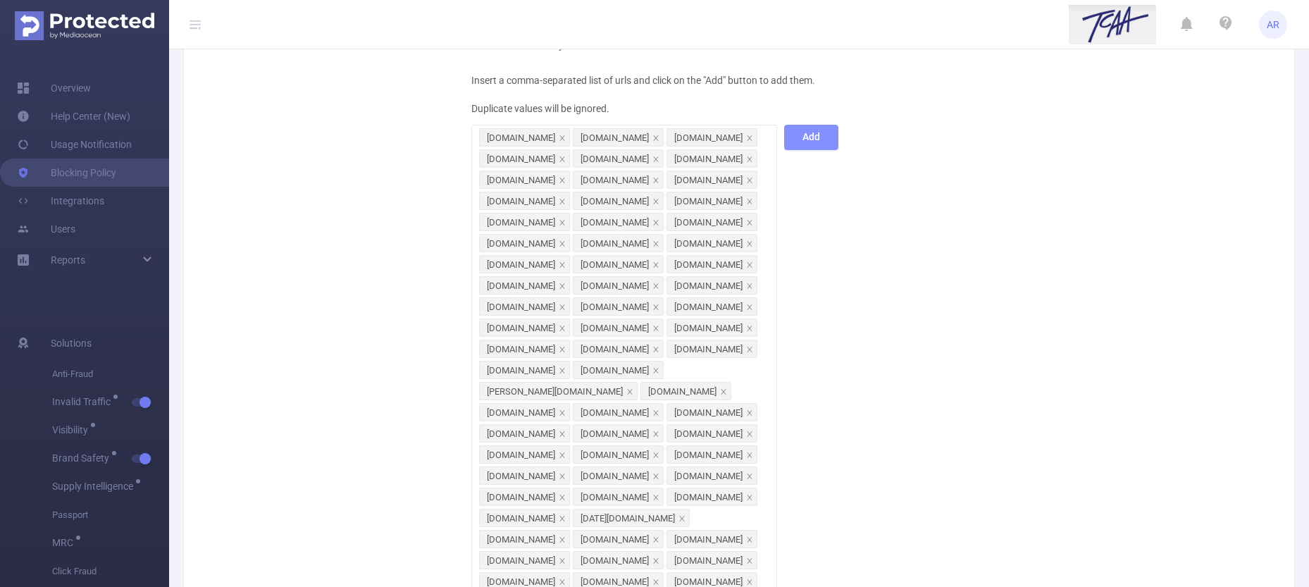
click at [813, 141] on button "Add" at bounding box center [811, 137] width 54 height 25
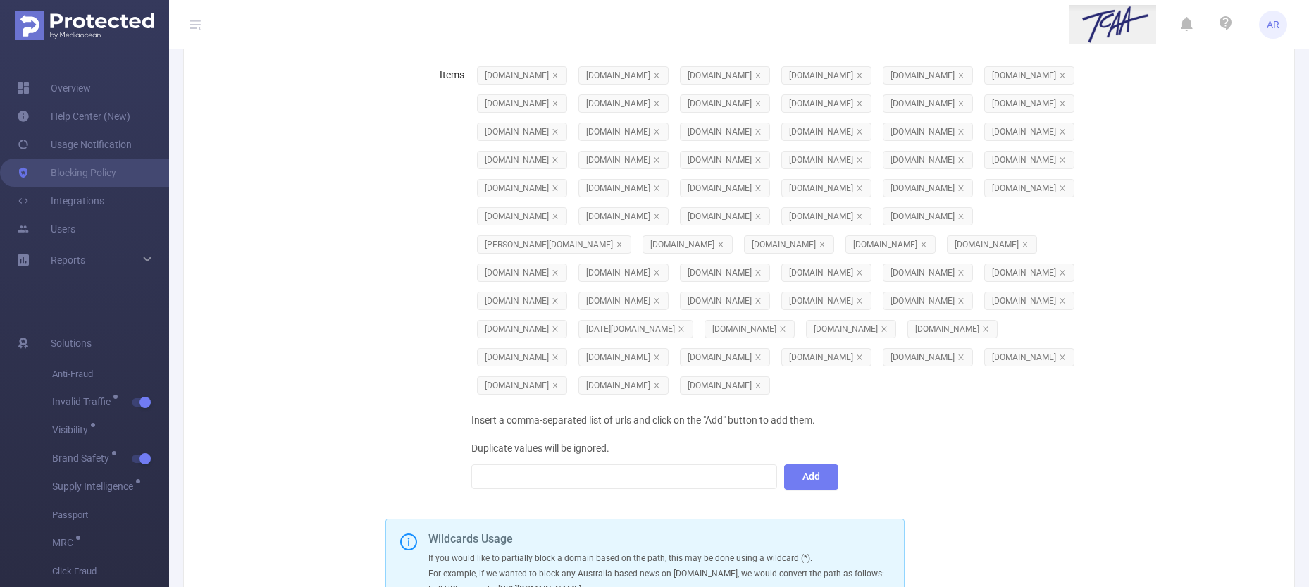
scroll to position [0, 0]
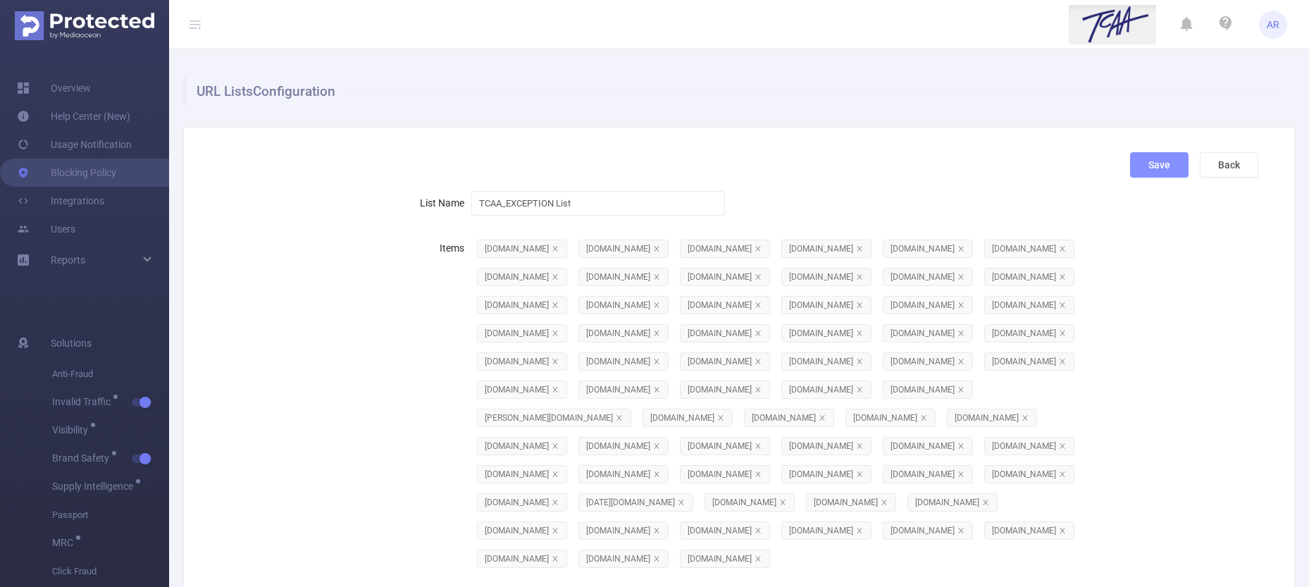
click at [1142, 162] on button "Save" at bounding box center [1159, 164] width 58 height 25
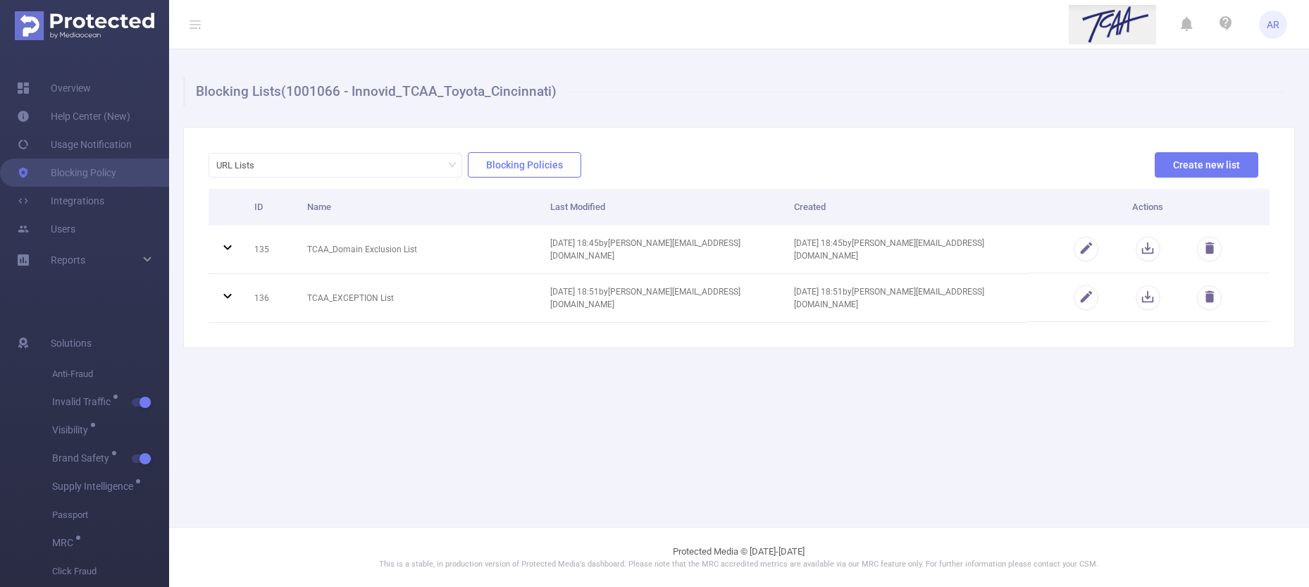
click at [514, 174] on button "Blocking Policies" at bounding box center [524, 164] width 113 height 25
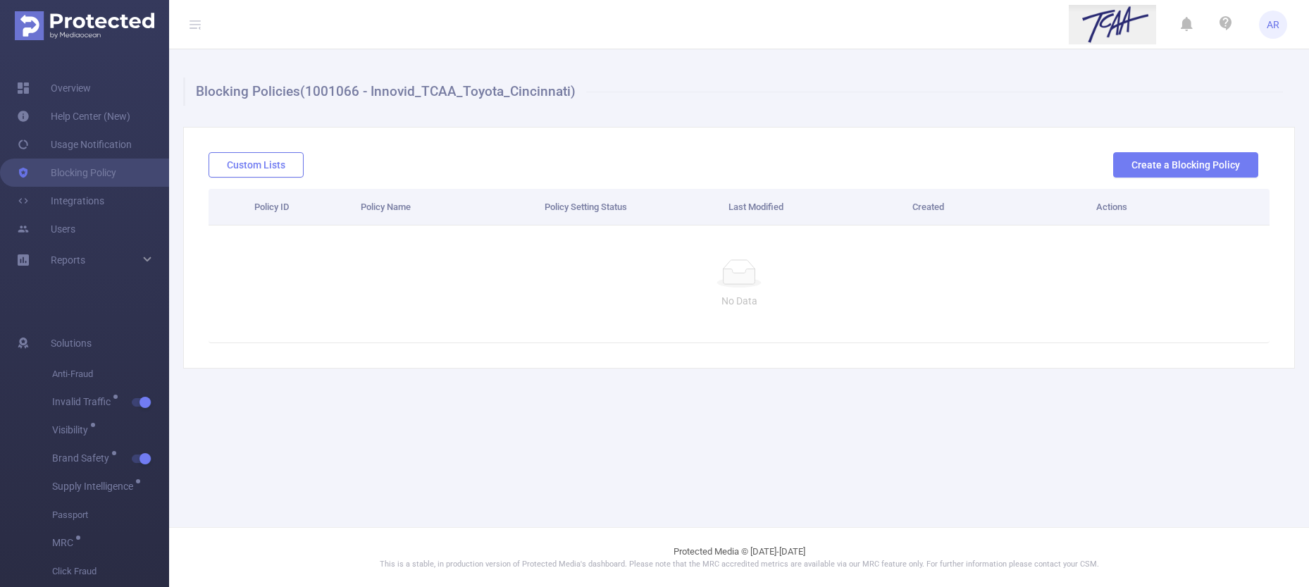
click at [247, 166] on button "Custom Lists" at bounding box center [256, 164] width 95 height 25
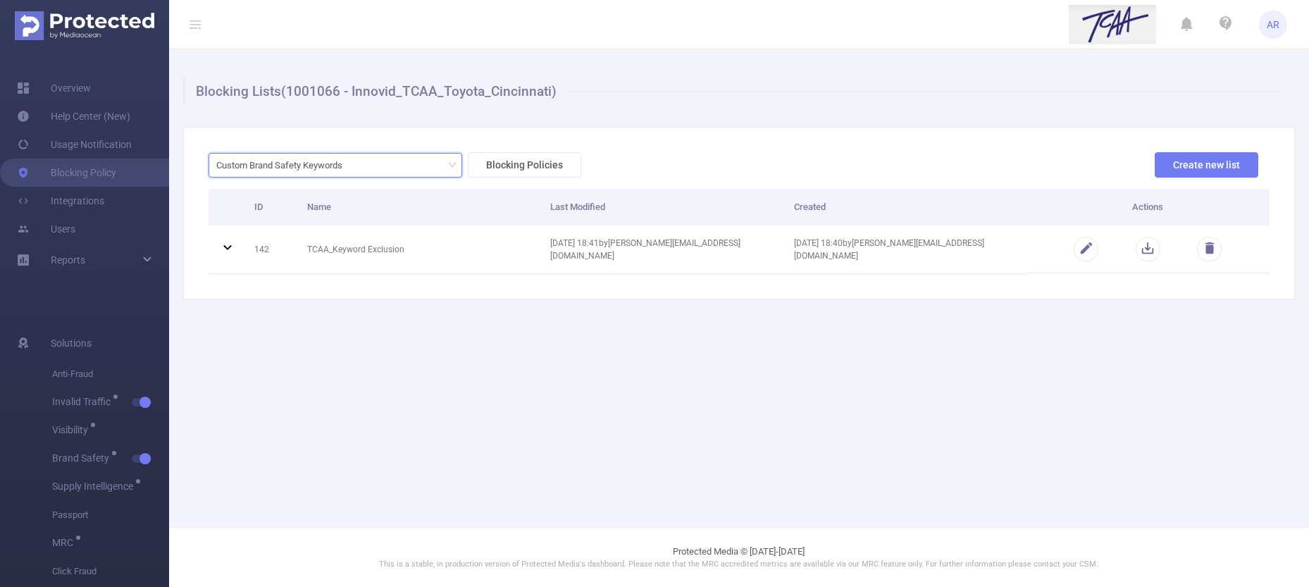
click at [329, 170] on div "Custom Brand Safety Keywords" at bounding box center [284, 165] width 136 height 23
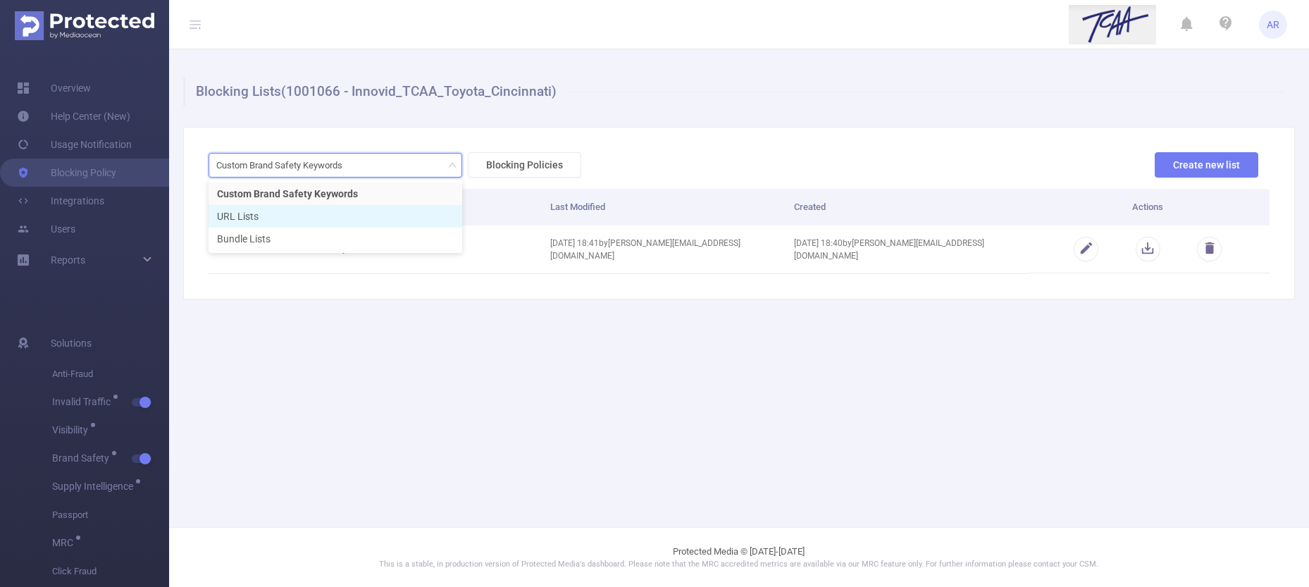
click at [324, 216] on li "URL Lists" at bounding box center [336, 216] width 254 height 23
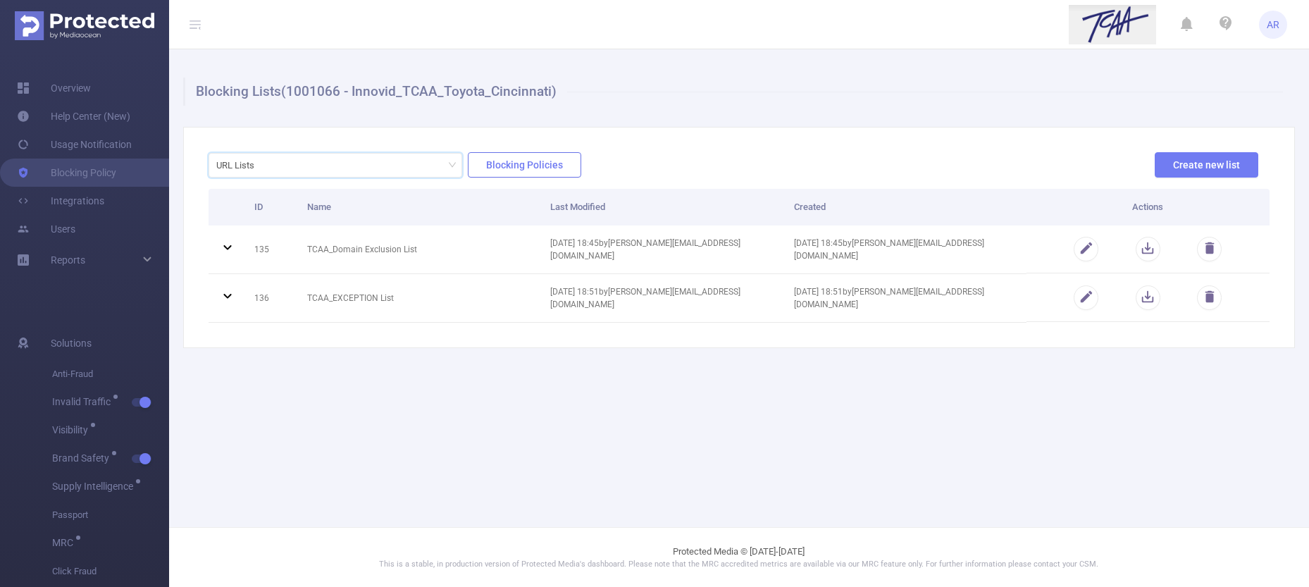
click at [533, 168] on button "Blocking Policies" at bounding box center [524, 164] width 113 height 25
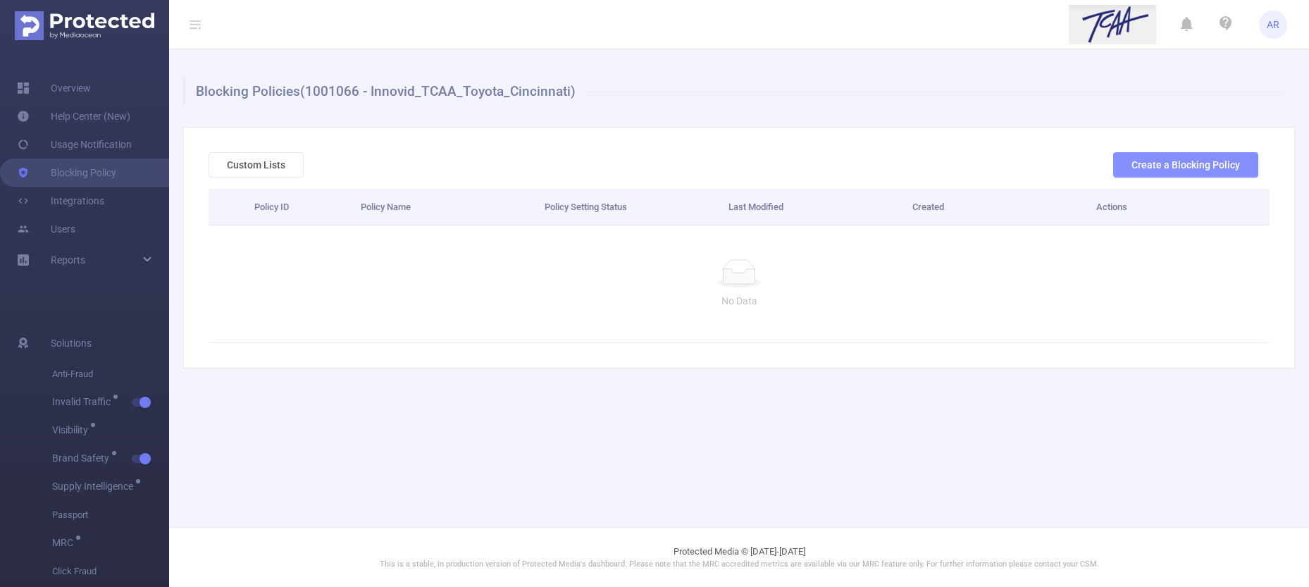
click at [1134, 165] on button "Create a Blocking Policy" at bounding box center [1185, 164] width 145 height 25
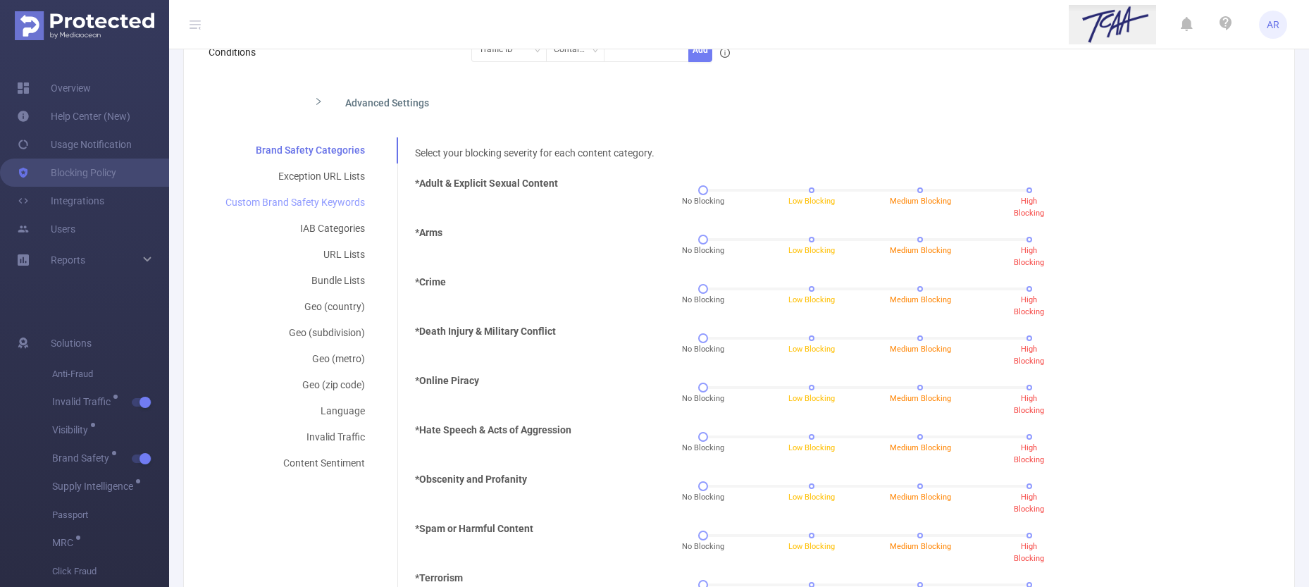
scroll to position [238, 0]
click at [328, 176] on div "Exception URL Lists" at bounding box center [295, 179] width 173 height 26
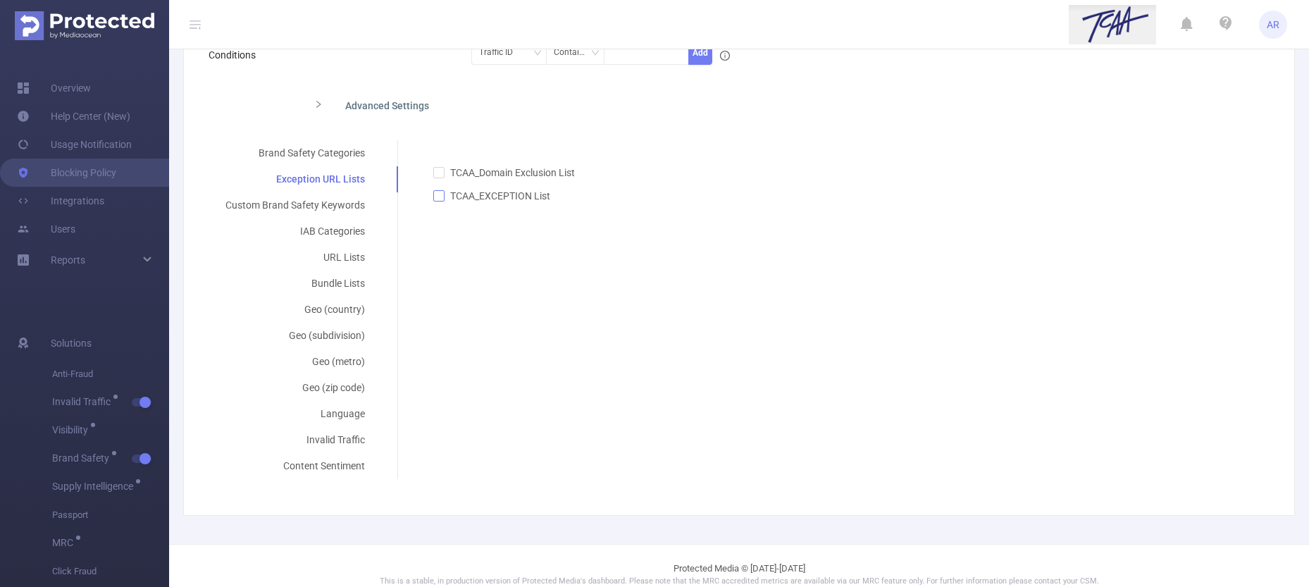
click at [440, 194] on input "TCAA_EXCEPTION List" at bounding box center [438, 195] width 10 height 10
checkbox input "true"
click at [325, 204] on div "Custom Brand Safety Keywords" at bounding box center [295, 205] width 173 height 26
click at [438, 172] on input "TCAA_Keyword Exclusion" at bounding box center [439, 172] width 10 height 10
checkbox input "true"
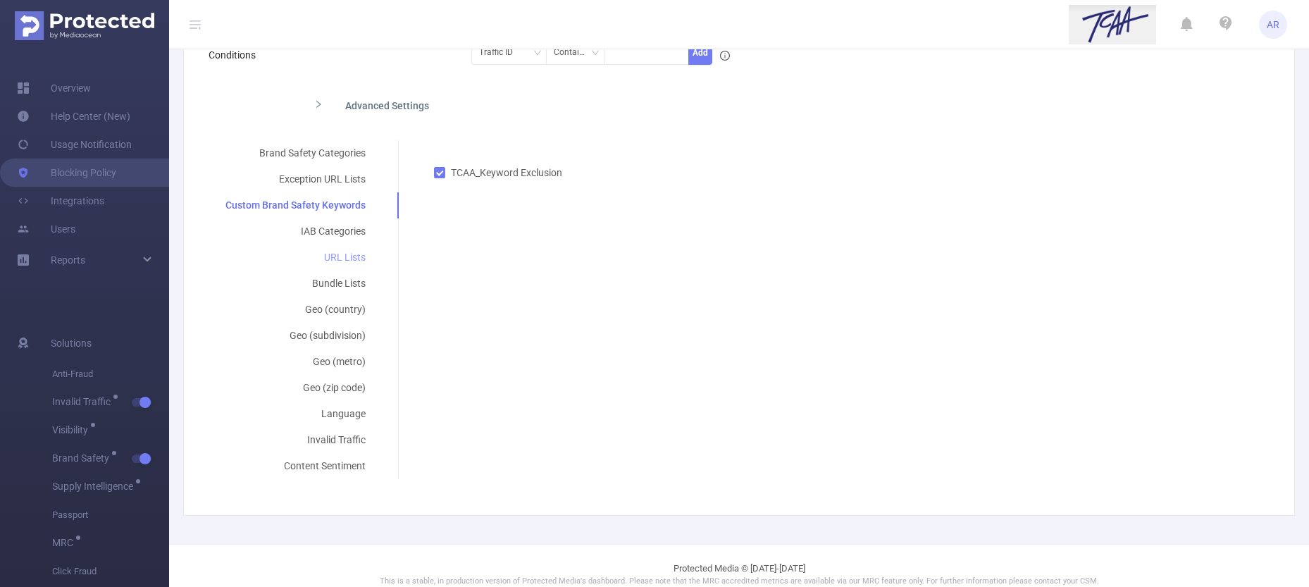
click at [335, 252] on div "URL Lists" at bounding box center [296, 257] width 174 height 26
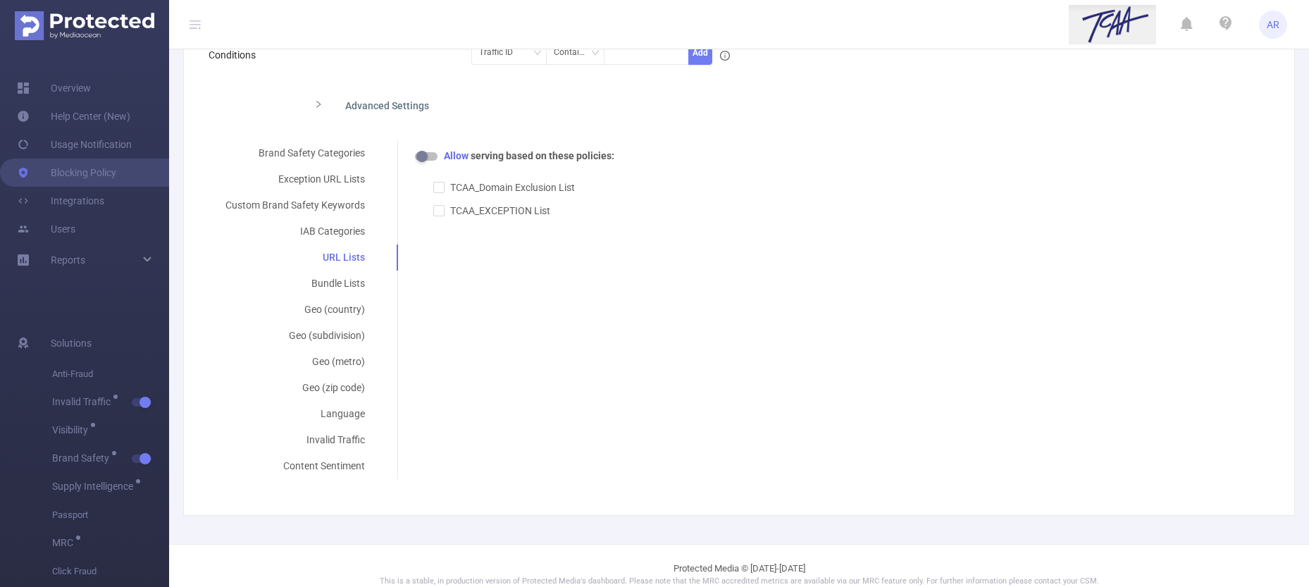
click at [426, 154] on button "button" at bounding box center [426, 156] width 23 height 8
click at [440, 188] on input "TCAA_Domain Exclusion List" at bounding box center [438, 187] width 10 height 10
checkbox input "true"
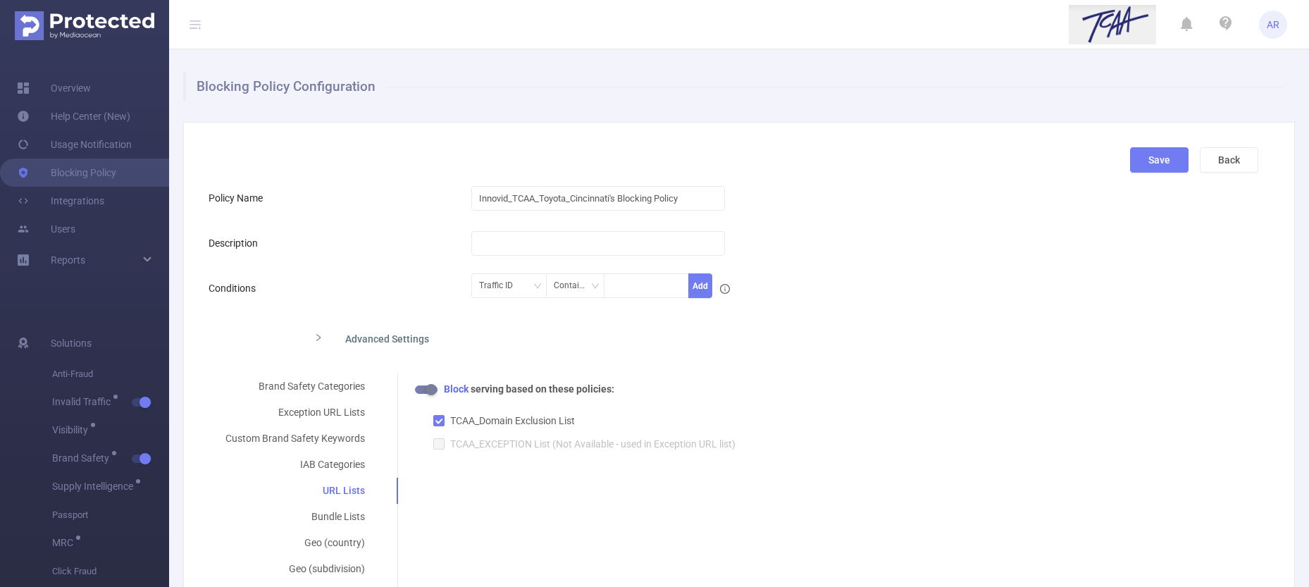
scroll to position [0, 0]
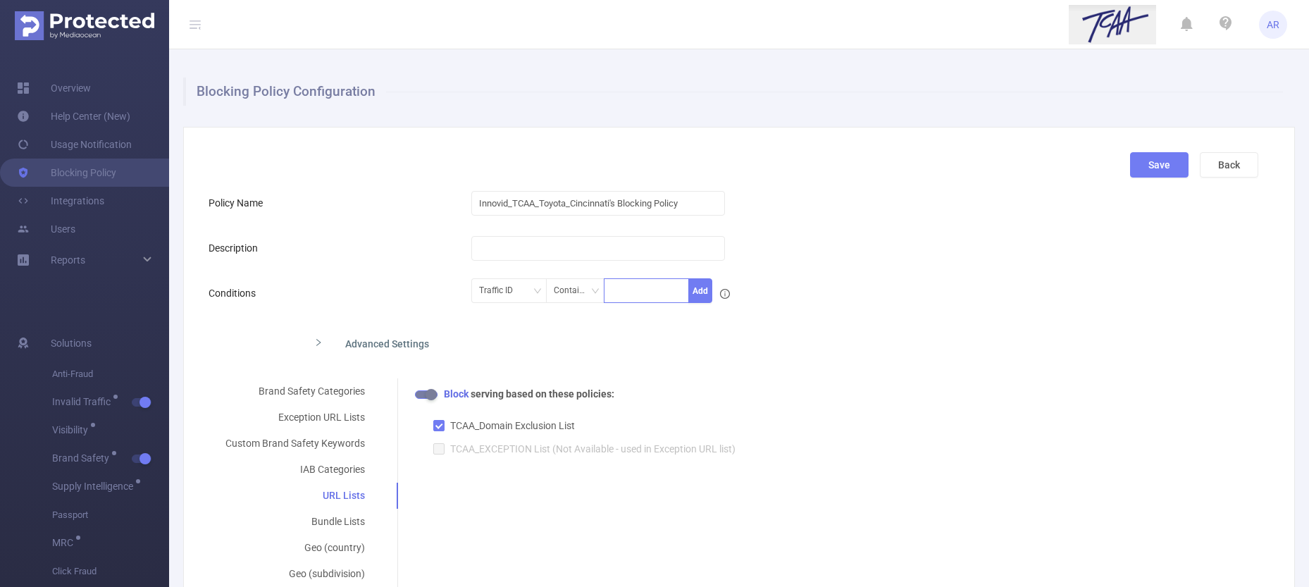
click at [632, 292] on div at bounding box center [647, 290] width 70 height 23
click at [793, 318] on form "Policy Name Innovid_TCAA_Toyota_Cincinnati's Blocking Policy Description Condit…" at bounding box center [734, 453] width 1050 height 528
click at [1143, 163] on button "Save" at bounding box center [1159, 164] width 58 height 25
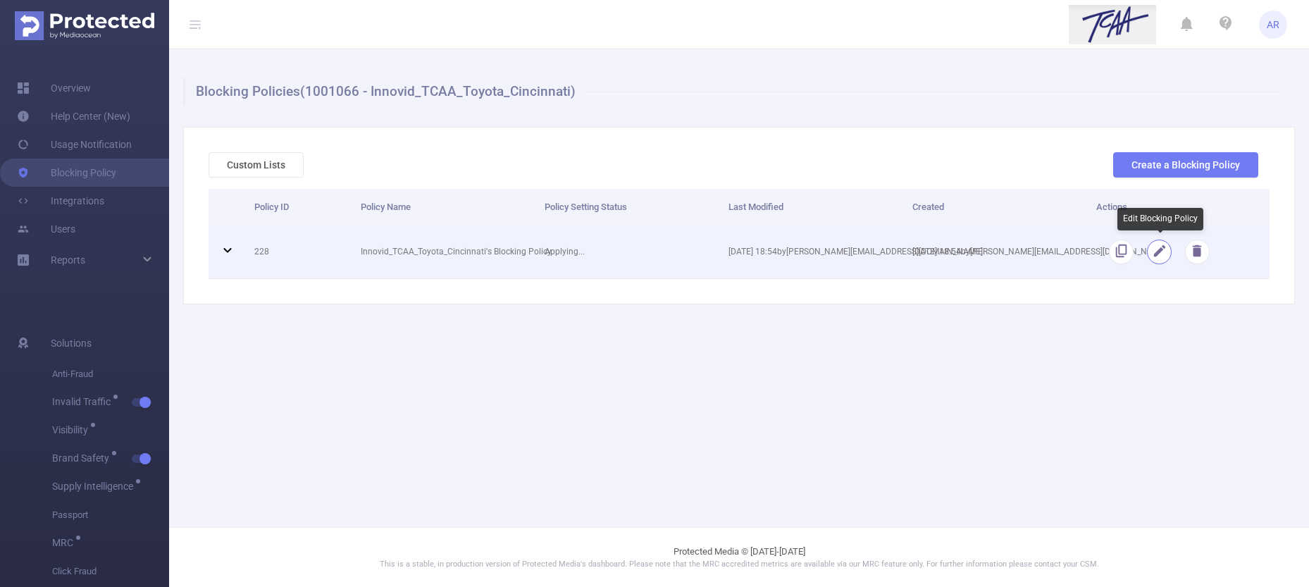
click at [1159, 250] on button "button" at bounding box center [1159, 252] width 25 height 25
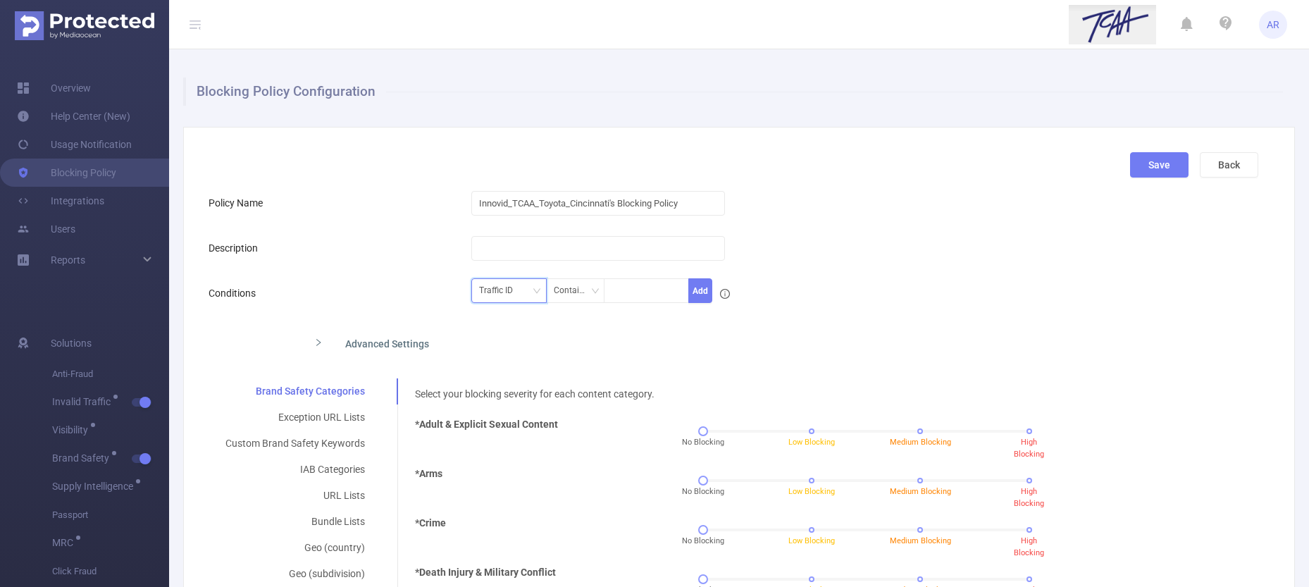
click at [510, 290] on div "Traffic ID" at bounding box center [501, 290] width 44 height 23
click at [333, 421] on div "Exception URL Lists" at bounding box center [295, 417] width 173 height 26
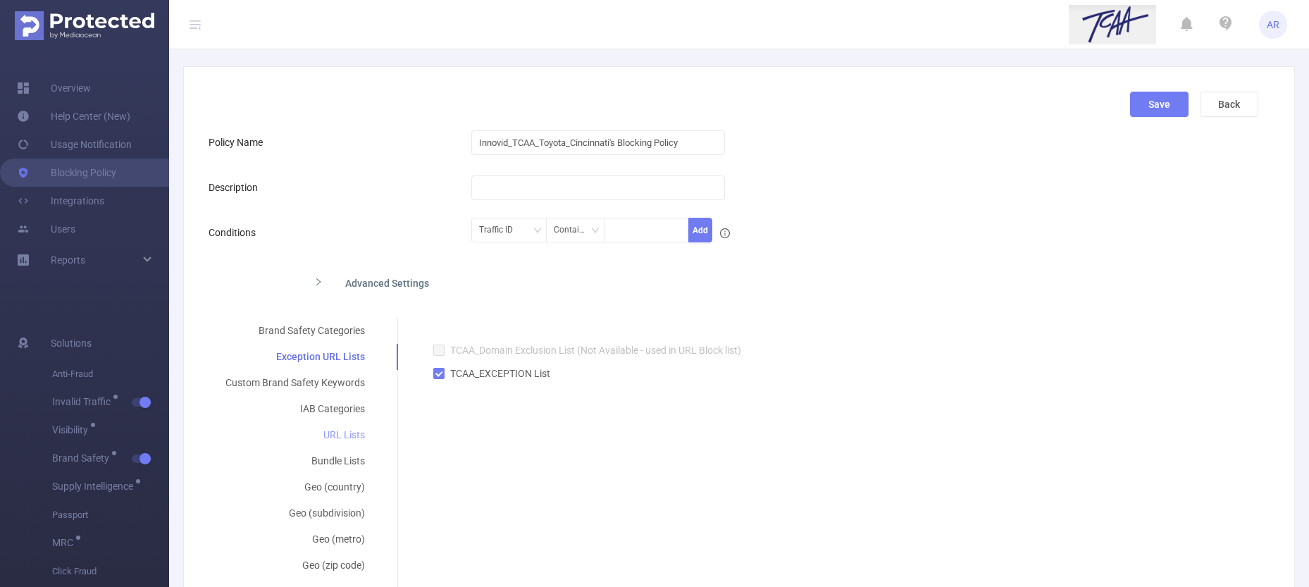
scroll to position [78, 0]
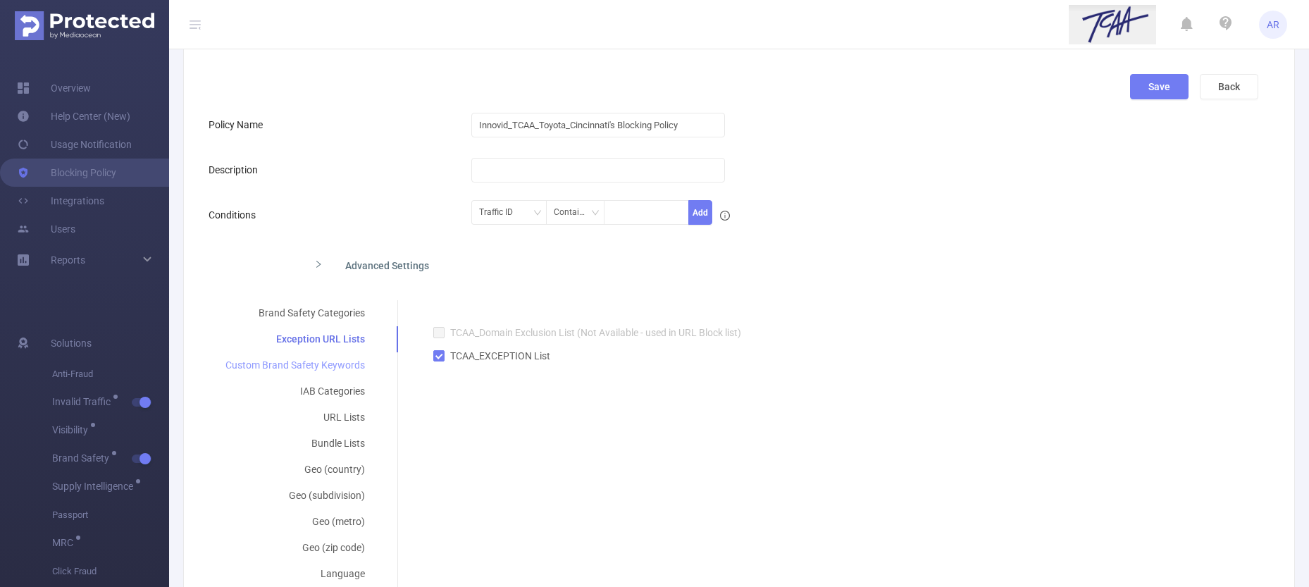
click at [316, 367] on div "Custom Brand Safety Keywords" at bounding box center [295, 365] width 173 height 26
click at [337, 413] on div "URL Lists" at bounding box center [296, 417] width 174 height 26
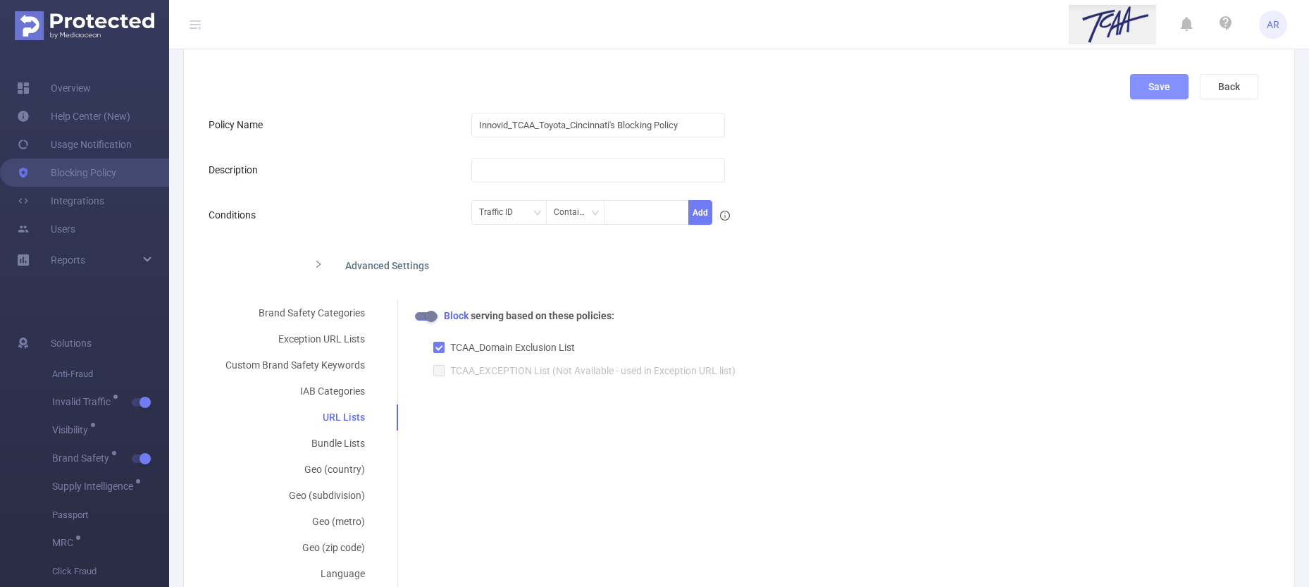
click at [1140, 91] on button "Save" at bounding box center [1159, 86] width 58 height 25
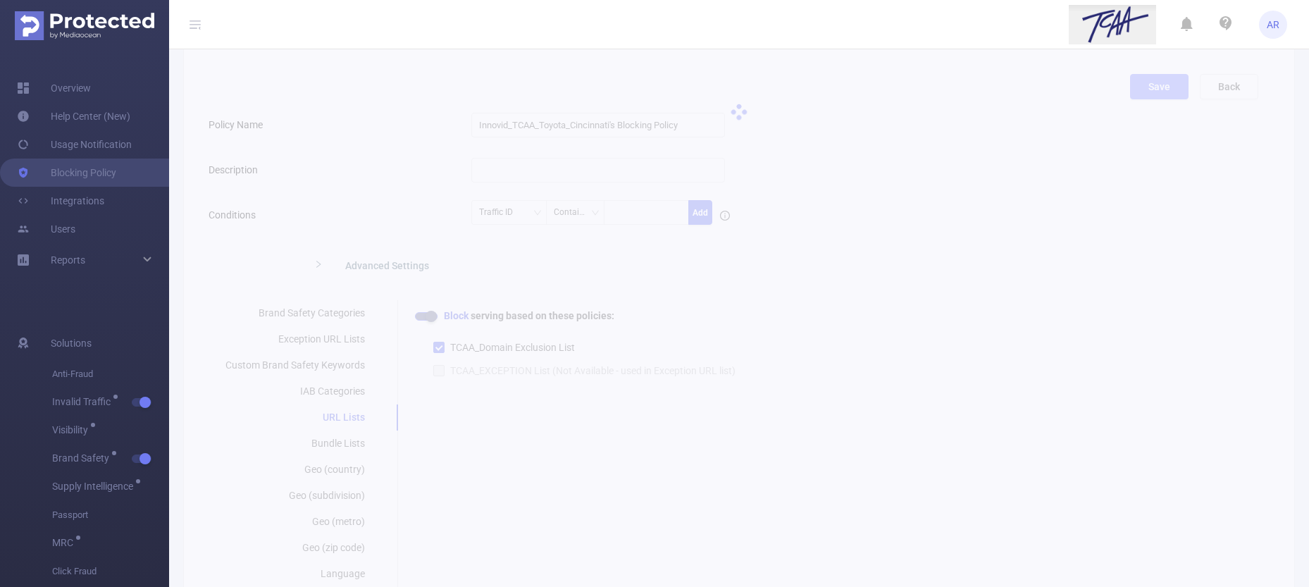
scroll to position [0, 0]
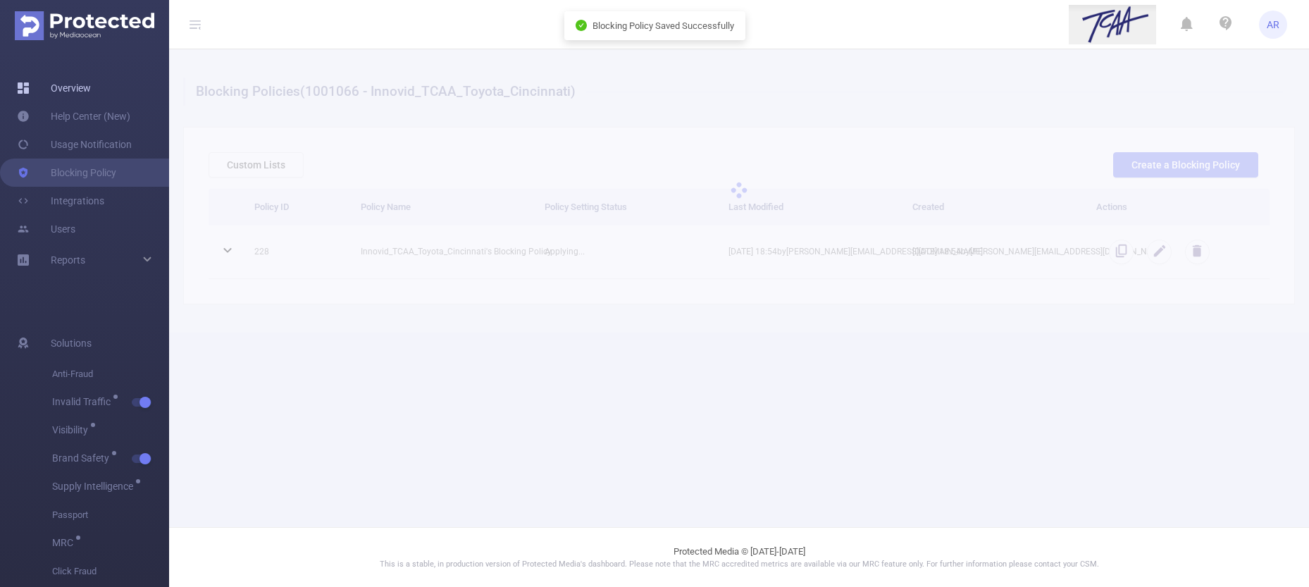
click at [84, 89] on link "Overview" at bounding box center [54, 88] width 74 height 28
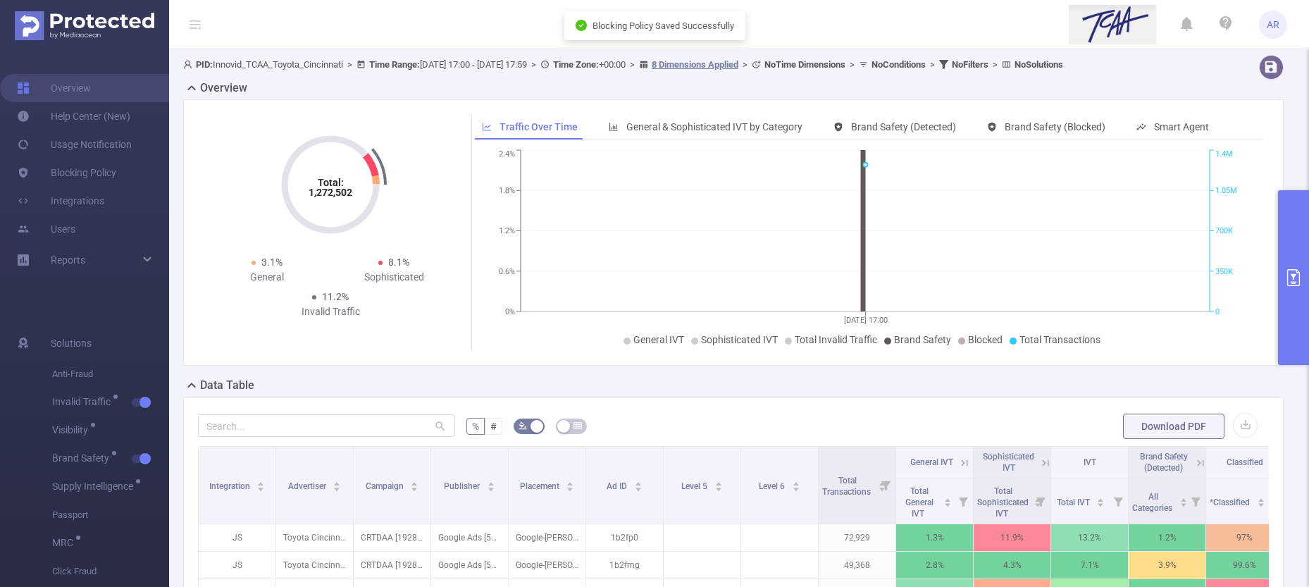
click at [1286, 237] on button "primary" at bounding box center [1293, 277] width 31 height 175
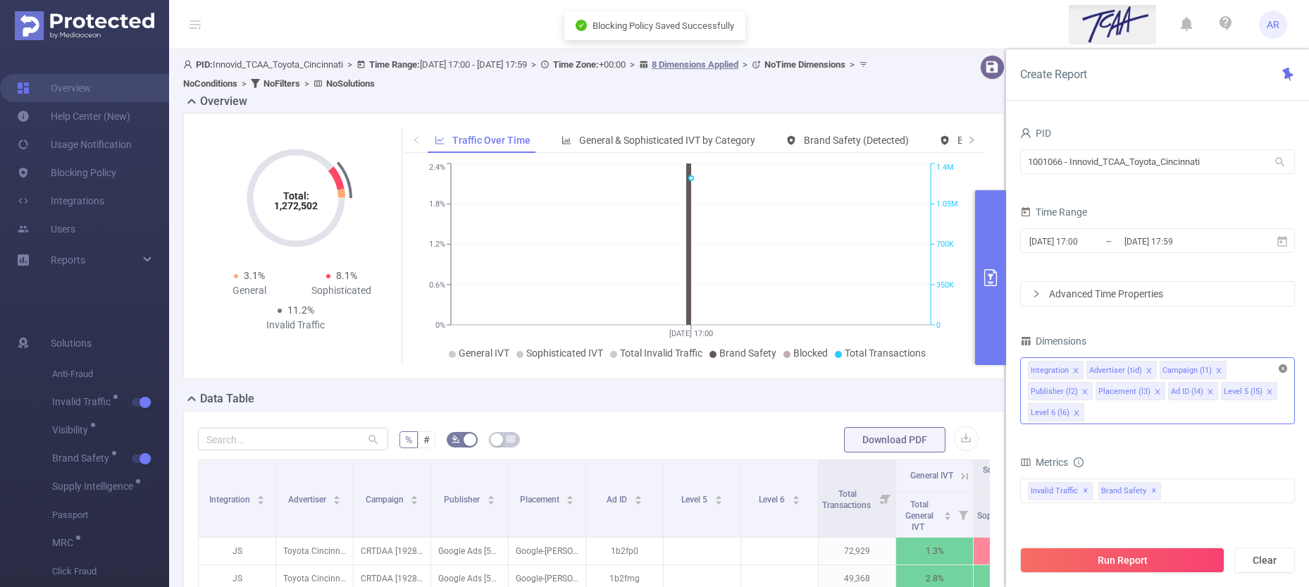
click at [1282, 370] on icon "icon: close-circle" at bounding box center [1283, 368] width 8 height 8
click at [1227, 380] on div "Integration Advertiser (tid) Campaign (l1) Publisher (l2) Placement (l3) Ad ID …" at bounding box center [1157, 369] width 259 height 23
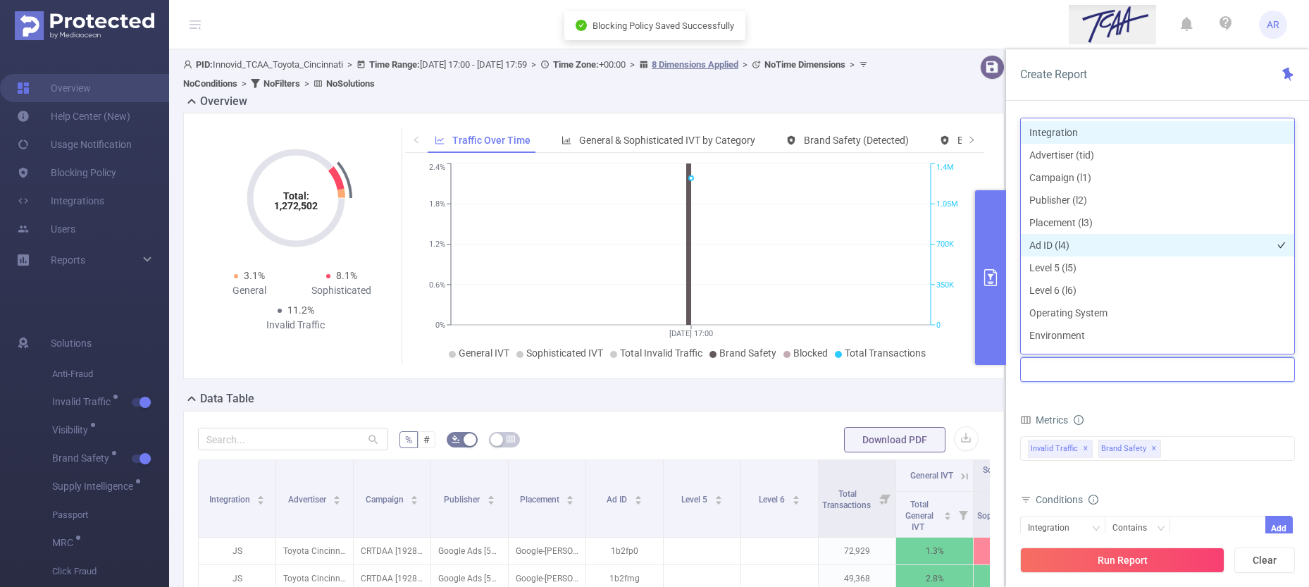
scroll to position [15, 0]
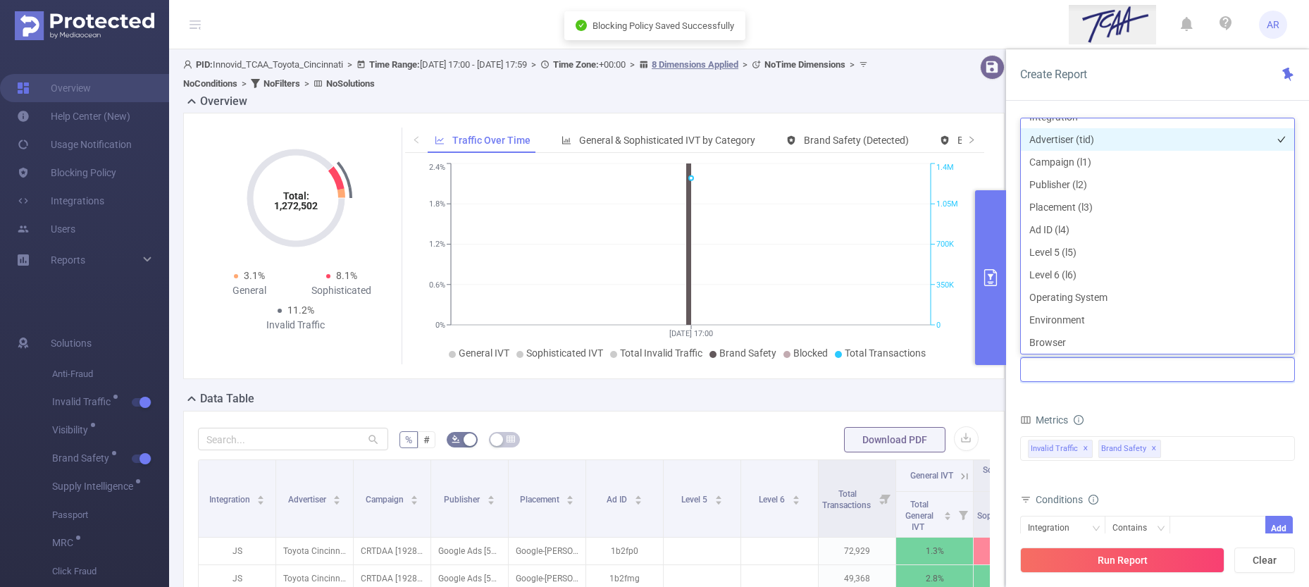
click at [1081, 139] on li "Advertiser (tid)" at bounding box center [1157, 139] width 273 height 23
click at [1147, 564] on button "Run Report" at bounding box center [1122, 559] width 204 height 25
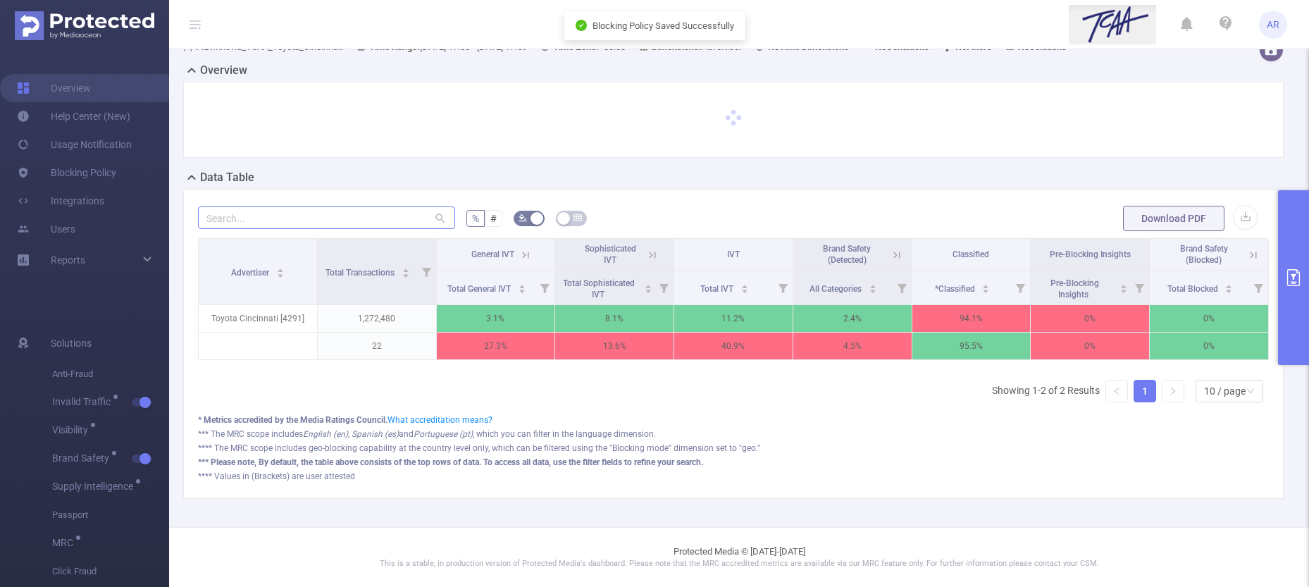
scroll to position [46, 0]
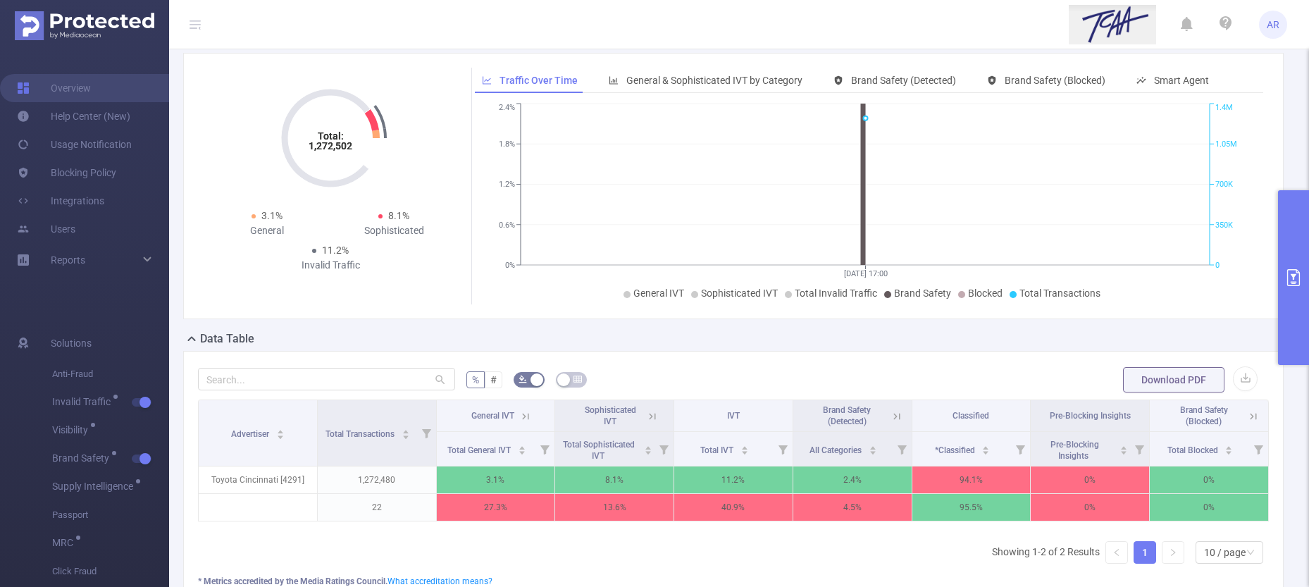
click at [1294, 302] on button "primary" at bounding box center [1293, 277] width 31 height 175
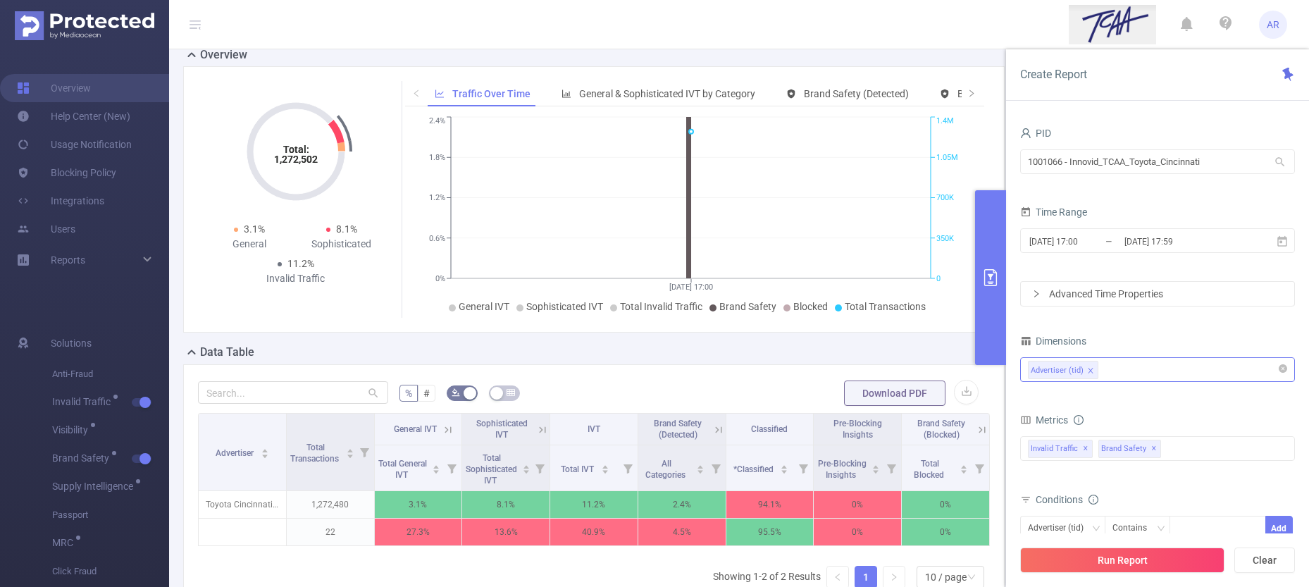
click at [1136, 368] on div "Advertiser (tid)" at bounding box center [1157, 369] width 259 height 23
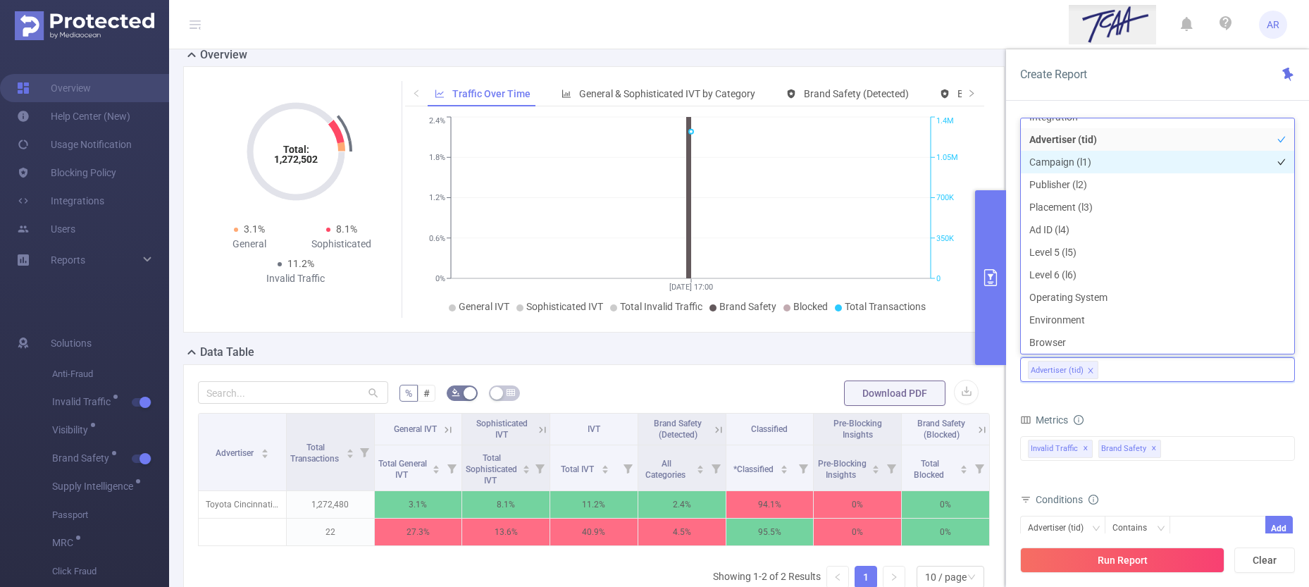
click at [1071, 156] on li "Campaign (l1)" at bounding box center [1157, 162] width 273 height 23
click at [1114, 564] on button "Run Report" at bounding box center [1122, 559] width 204 height 25
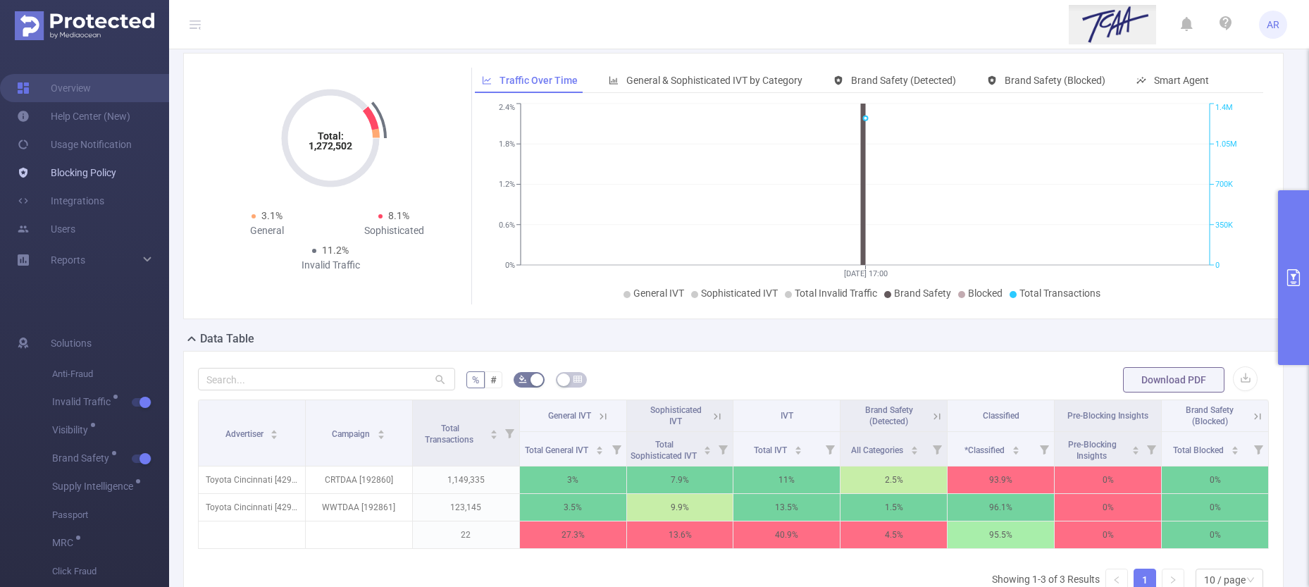
click at [95, 170] on link "Blocking Policy" at bounding box center [66, 173] width 99 height 28
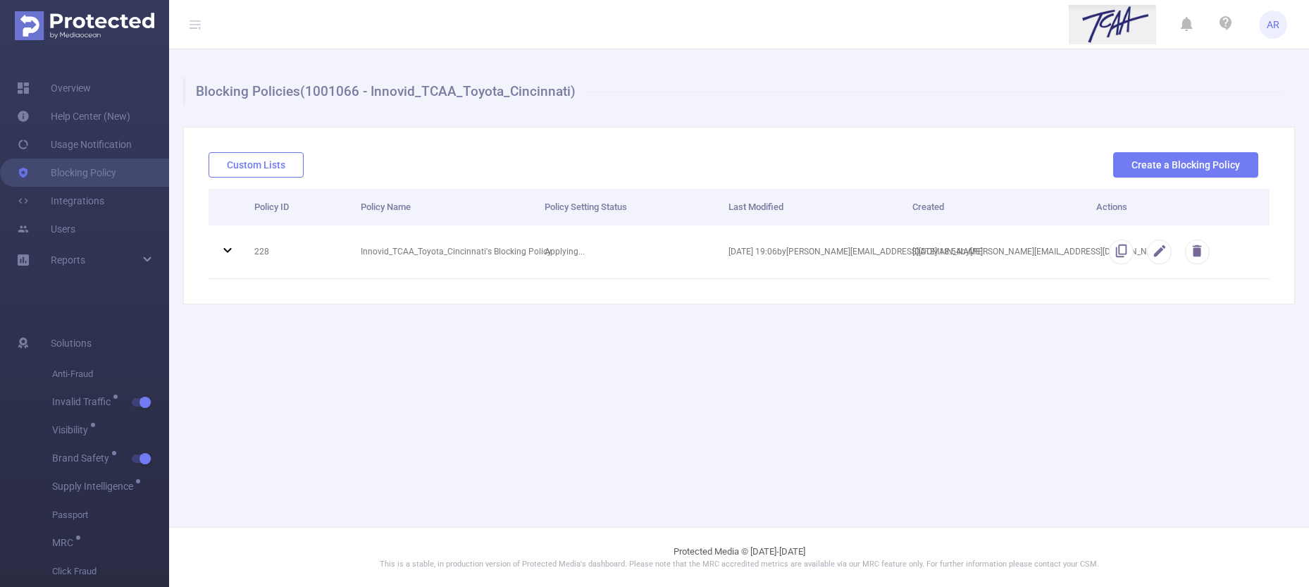
click at [282, 165] on button "Custom Lists" at bounding box center [256, 164] width 95 height 25
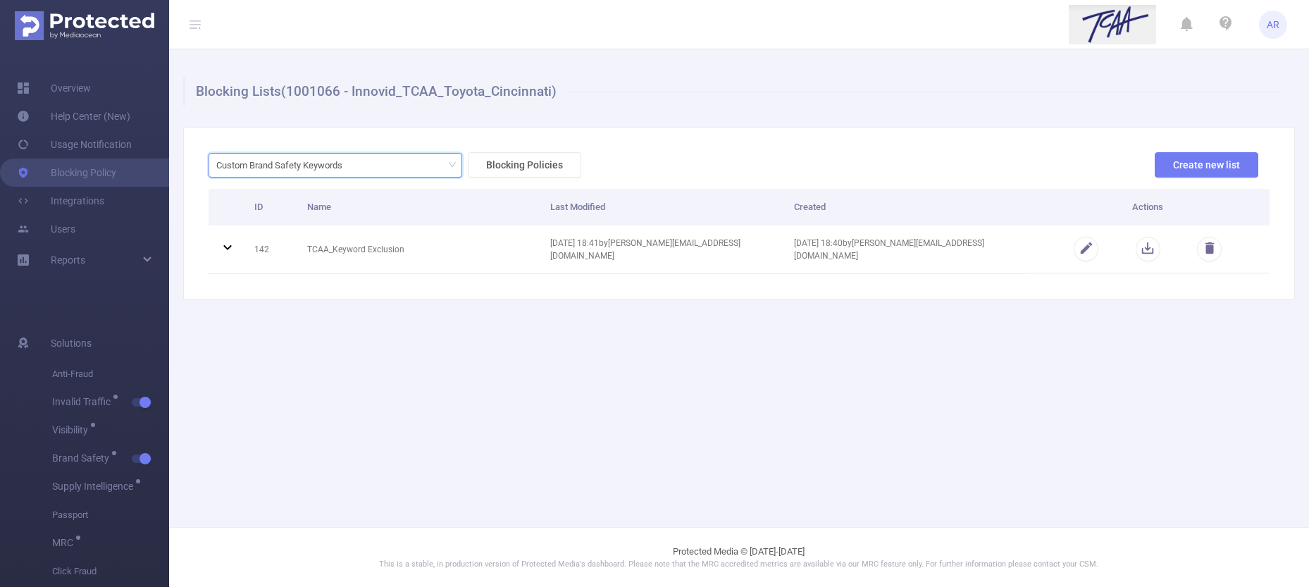
click at [283, 165] on div "Custom Brand Safety Keywords" at bounding box center [284, 165] width 136 height 23
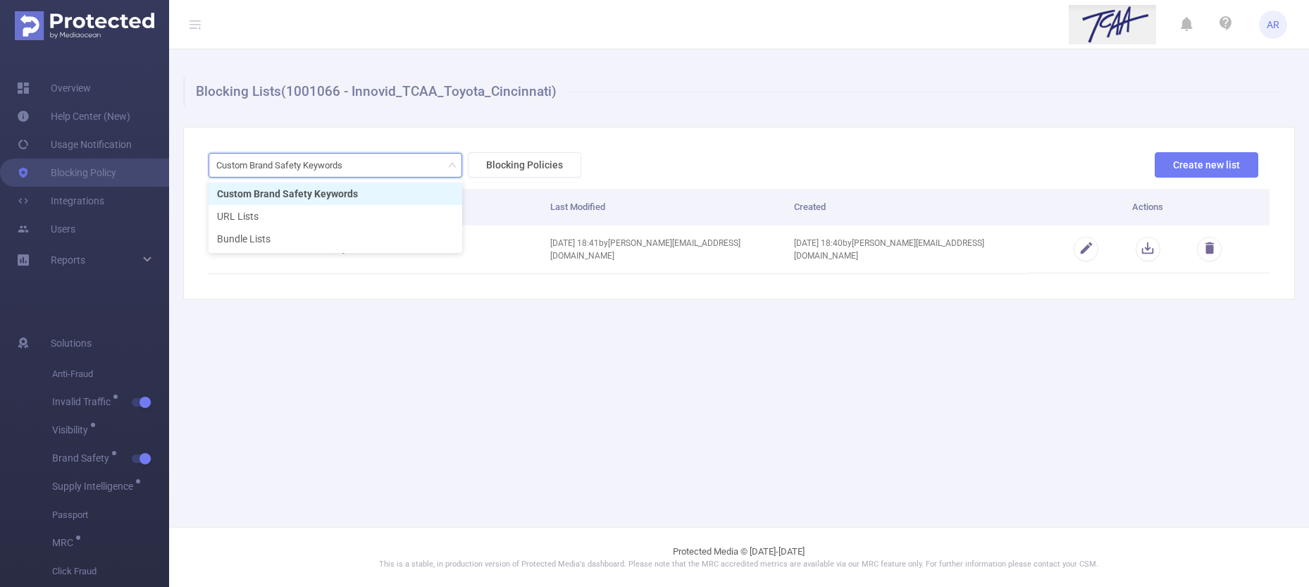
click at [572, 352] on main "Blocking Lists (1001066 - Innovid_TCAA_Toyota_Cincinnati) Custom Brand Safety K…" at bounding box center [739, 263] width 1140 height 527
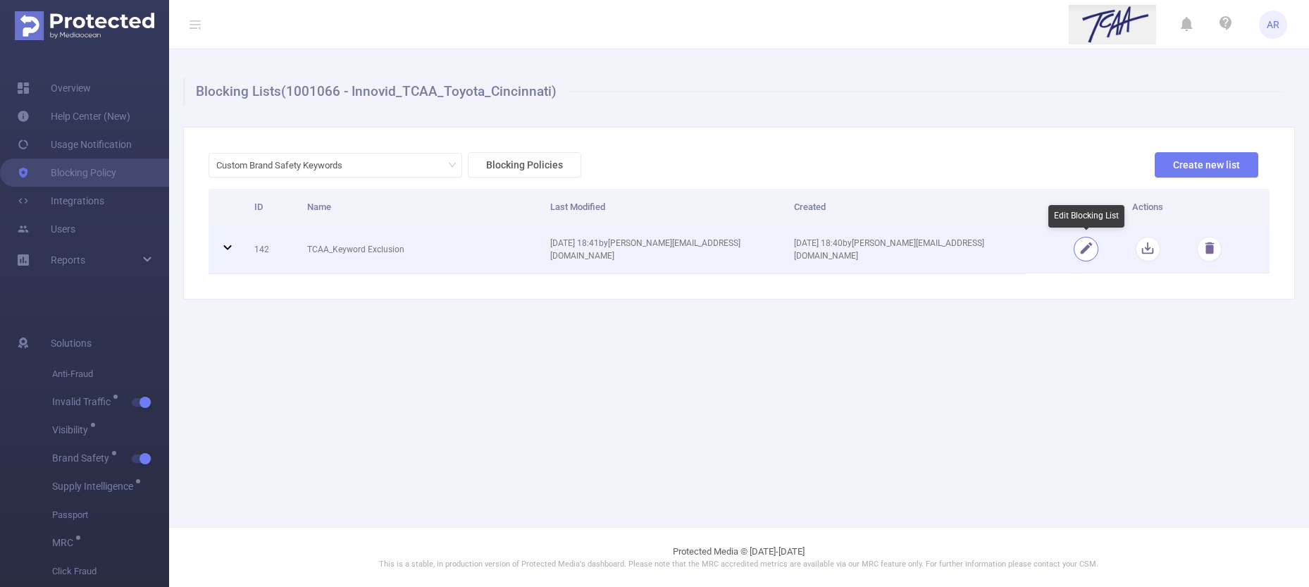
click at [1096, 248] on button "button" at bounding box center [1086, 249] width 25 height 25
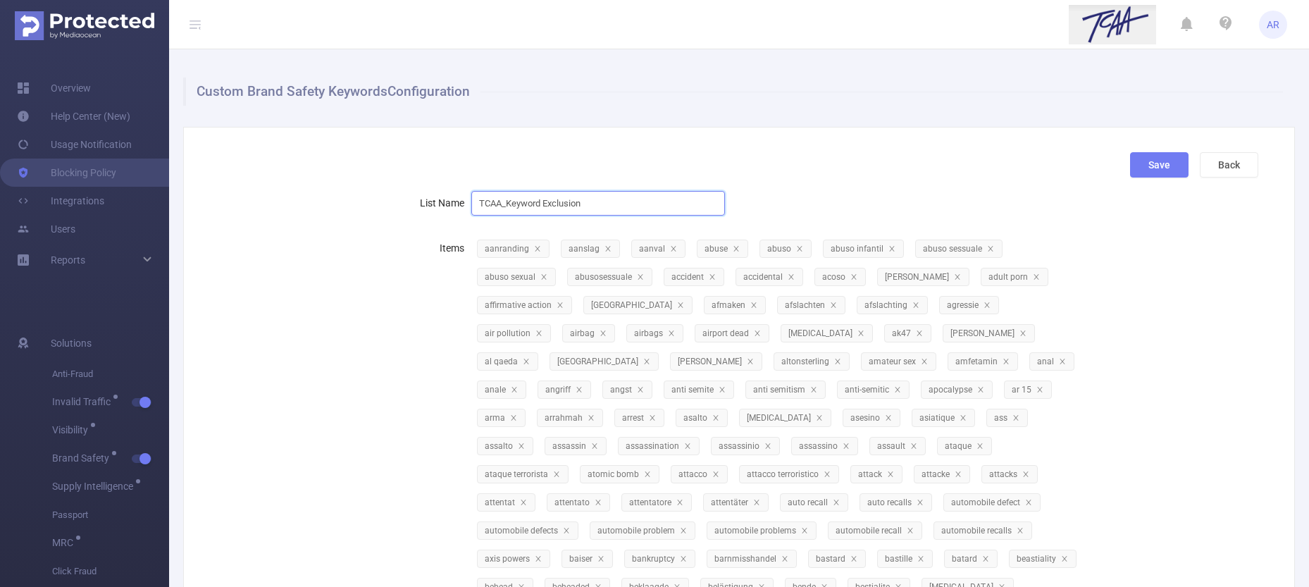
click at [647, 207] on input "TCAA_Keyword Exclusion" at bounding box center [598, 203] width 254 height 25
paste input "[[check-only:url, title, description]]"
type input "TCAA_Keyword Exclusion [[check-only:url, title, description]]"
click at [1141, 166] on button "Save" at bounding box center [1159, 164] width 58 height 25
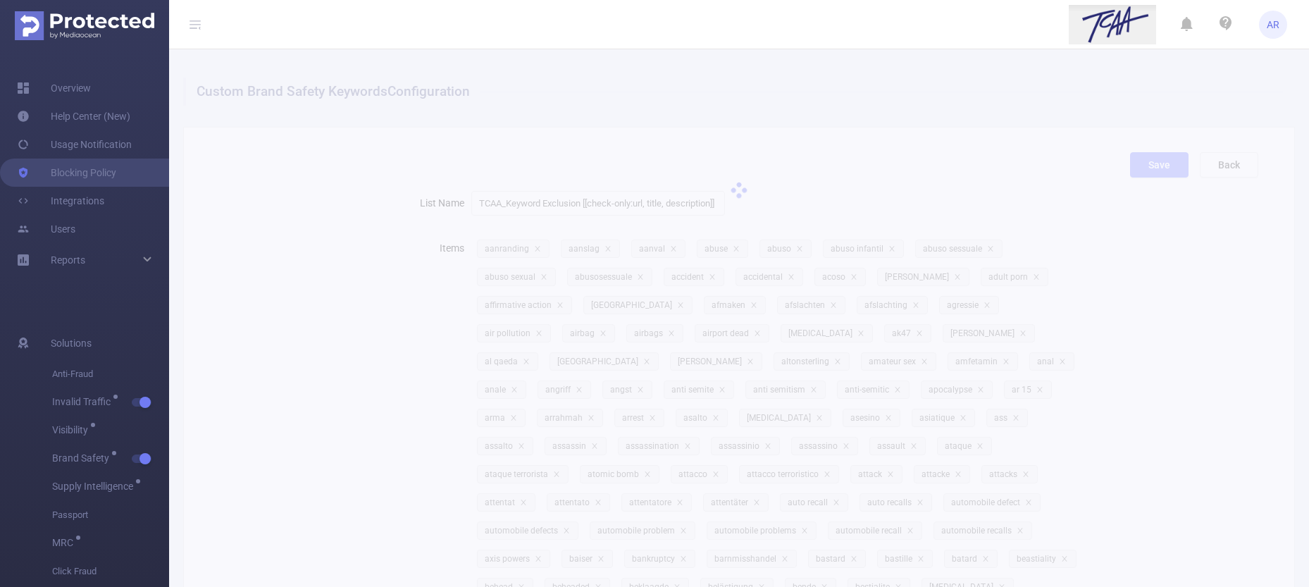
scroll to position [0, 0]
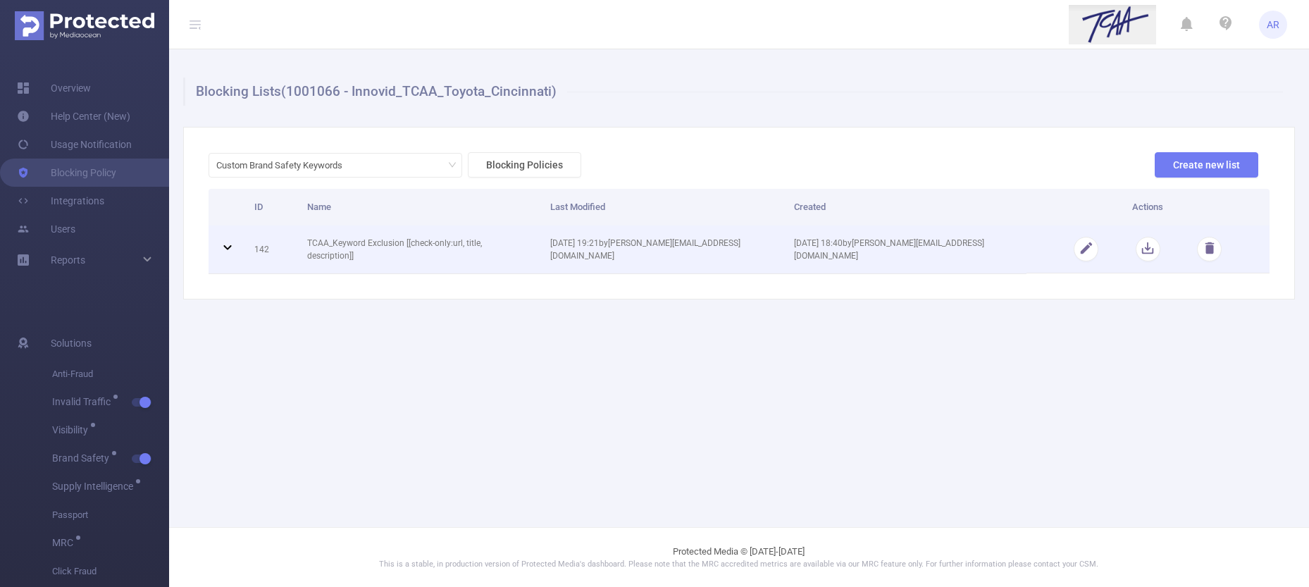
click at [228, 248] on icon at bounding box center [227, 247] width 8 height 5
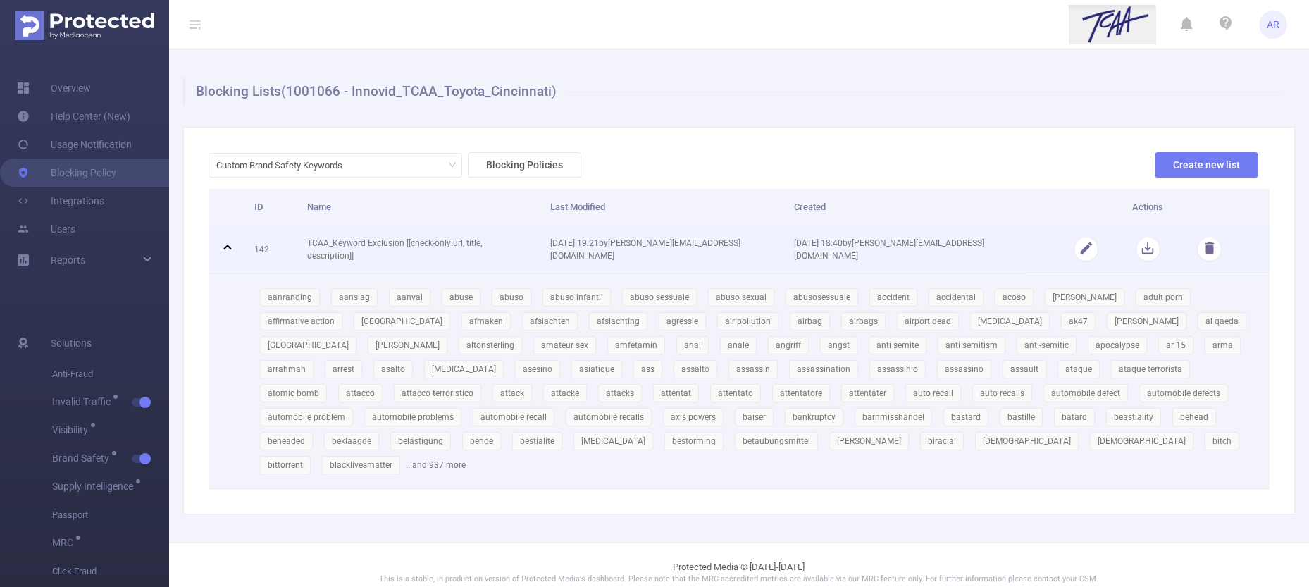
click at [235, 249] on icon at bounding box center [227, 247] width 17 height 17
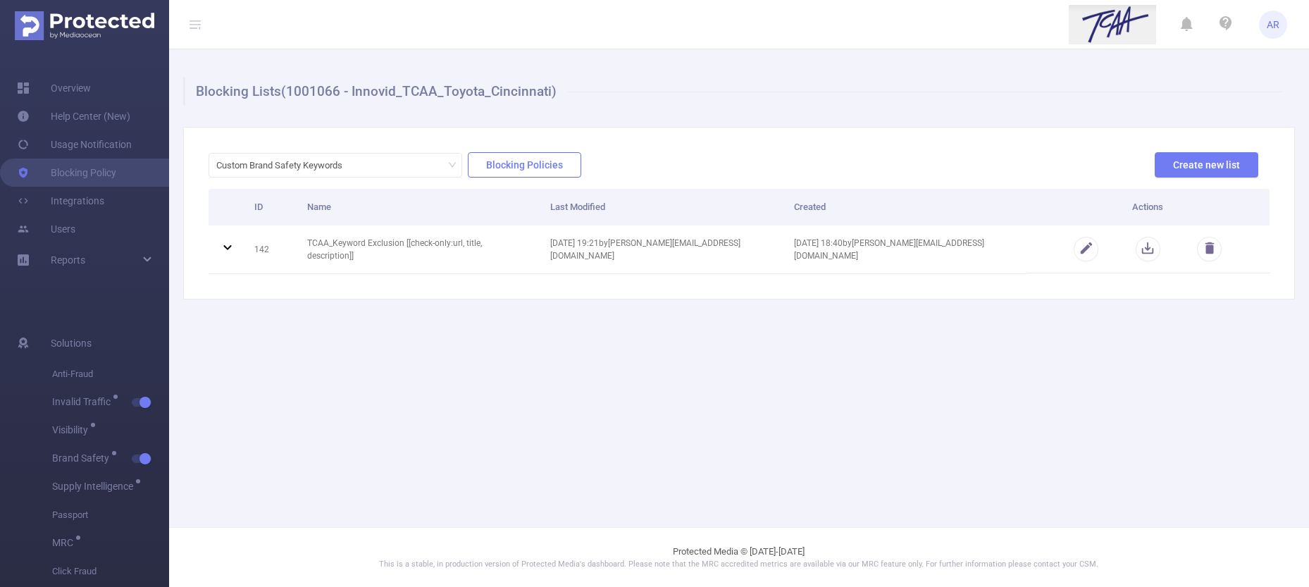
click at [564, 163] on button "Blocking Policies" at bounding box center [524, 164] width 113 height 25
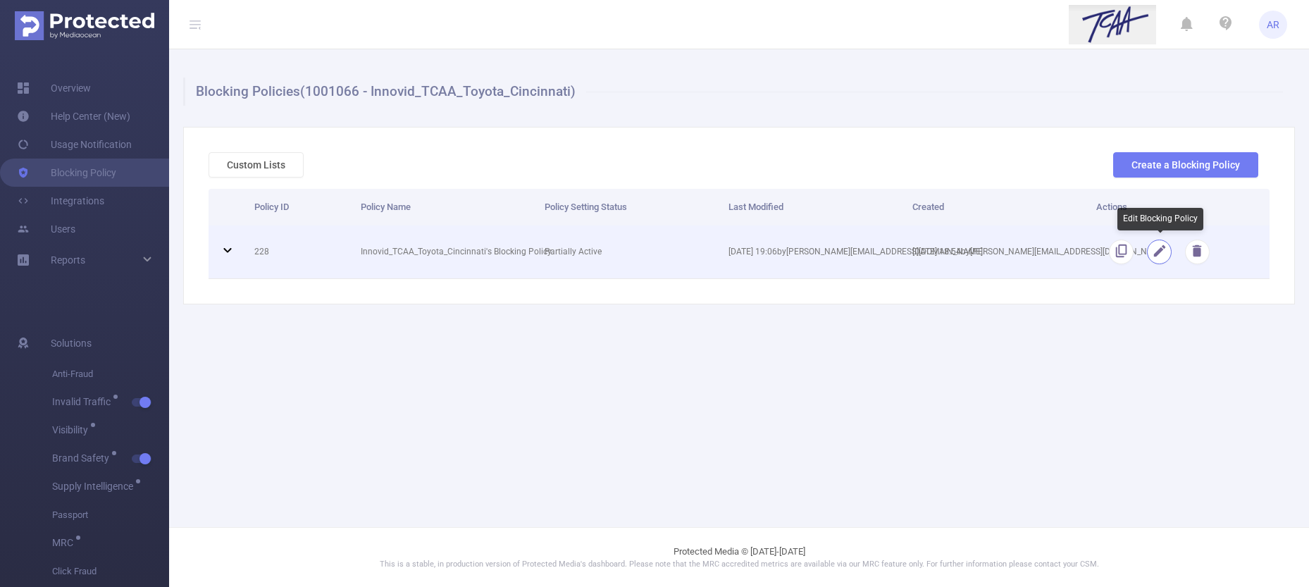
click at [1163, 252] on button "button" at bounding box center [1159, 252] width 25 height 25
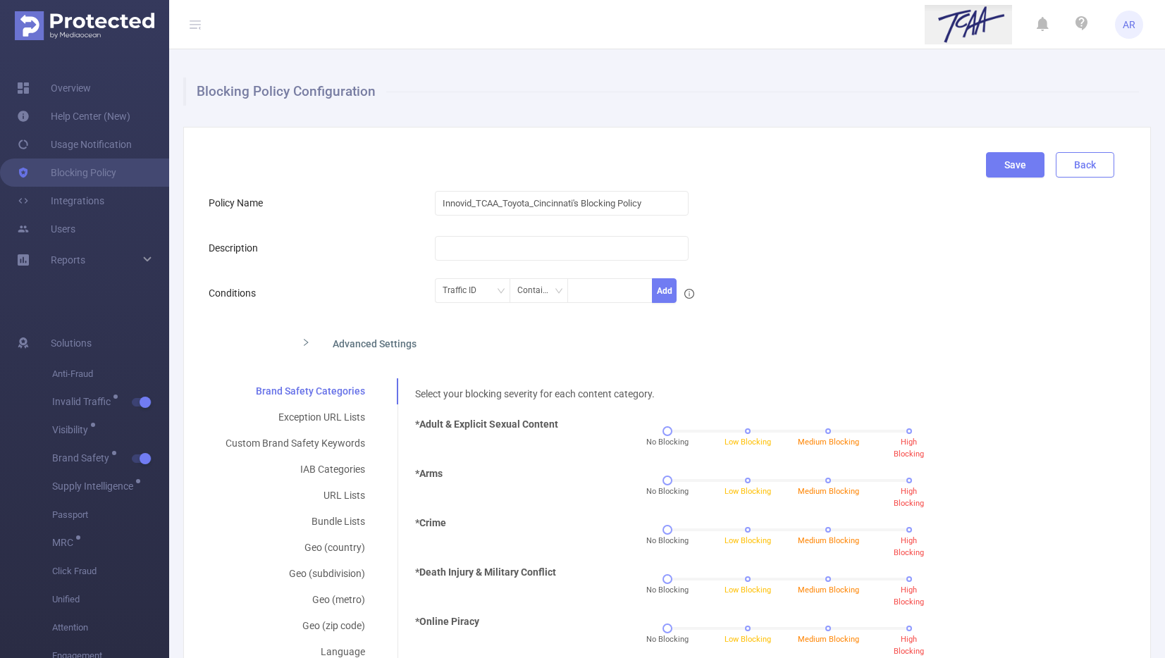
click at [1097, 162] on button "Back" at bounding box center [1084, 164] width 58 height 25
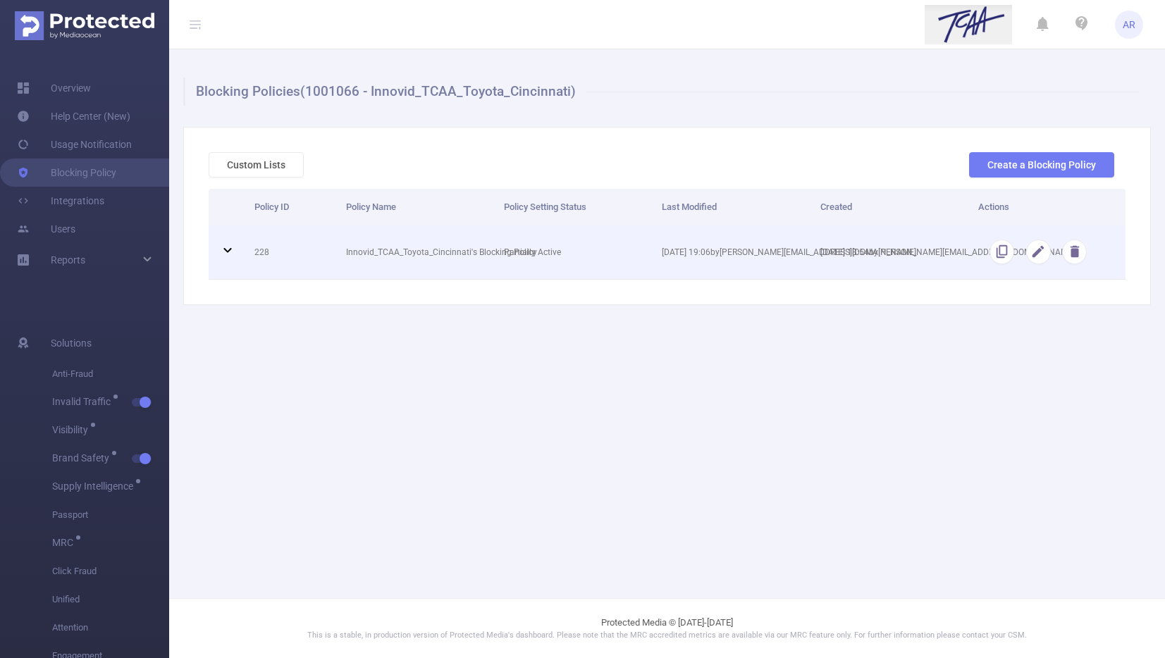
click at [235, 253] on icon at bounding box center [227, 250] width 17 height 17
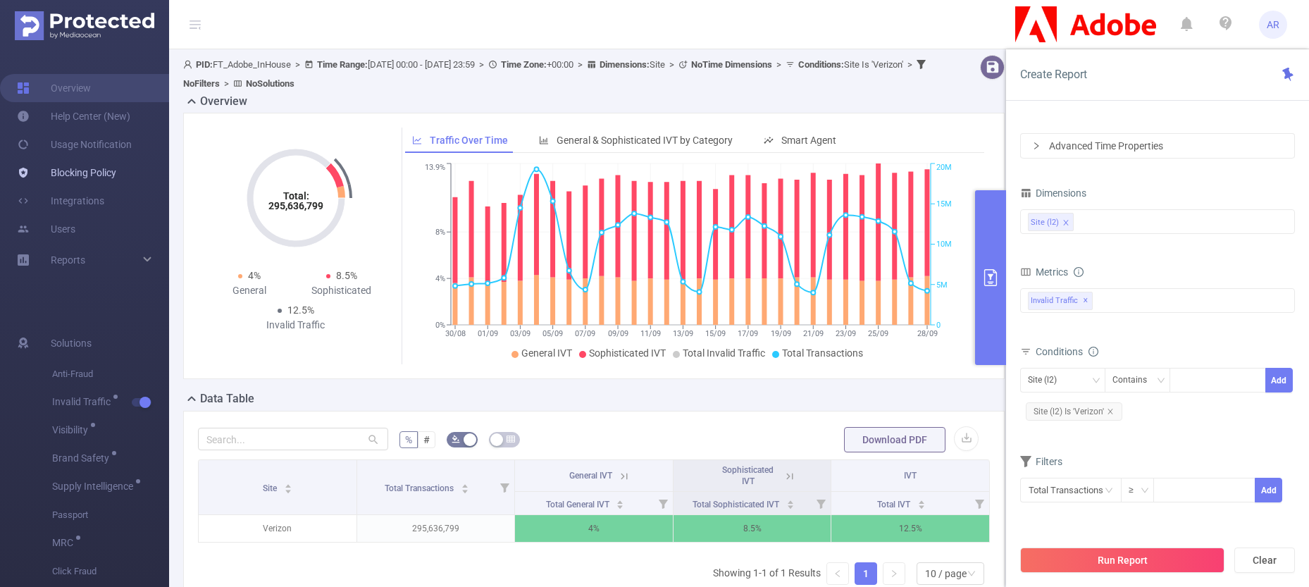
click at [96, 173] on link "Blocking Policy" at bounding box center [66, 173] width 99 height 28
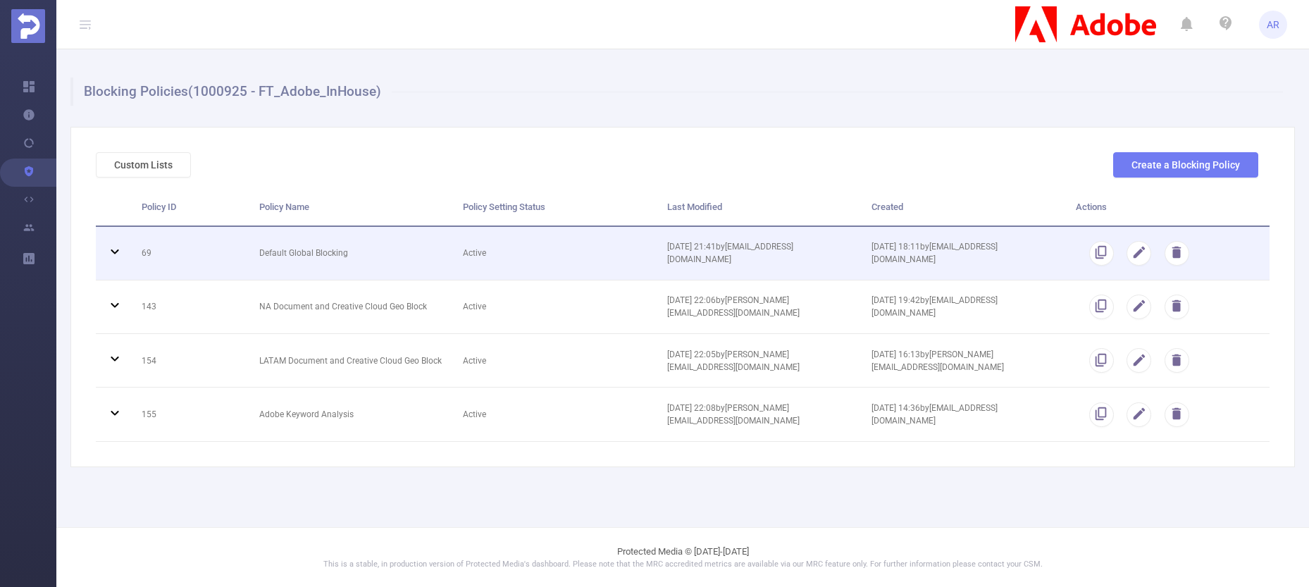
click at [309, 255] on td "Default Global Blocking" at bounding box center [351, 254] width 204 height 54
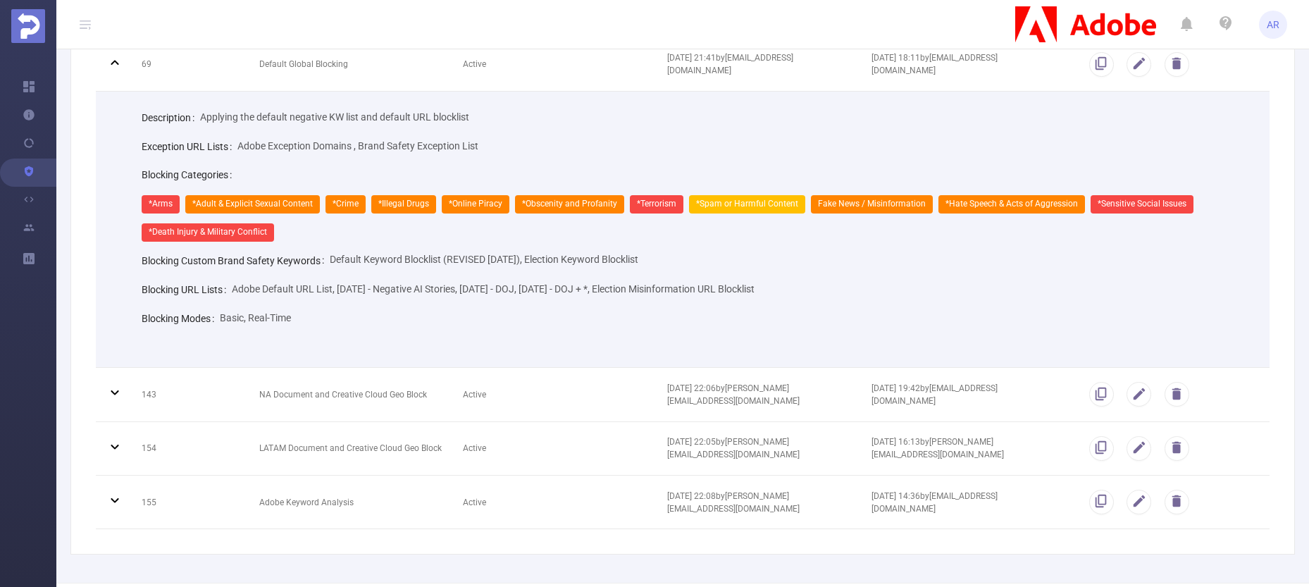
scroll to position [7, 0]
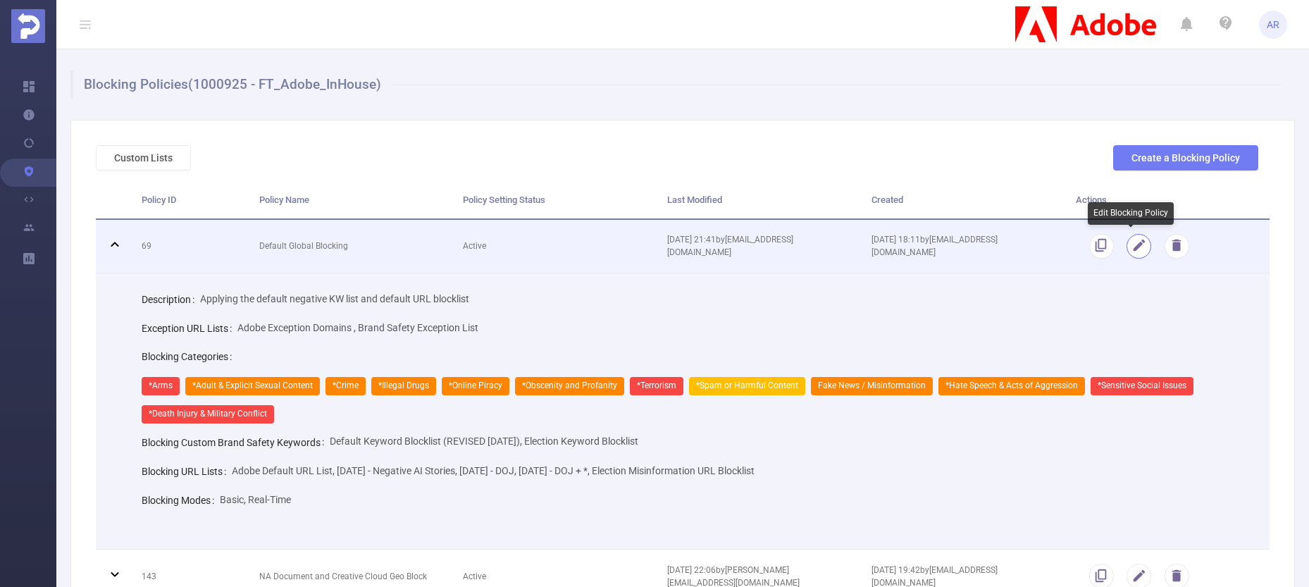
click at [1132, 249] on button "button" at bounding box center [1139, 246] width 25 height 25
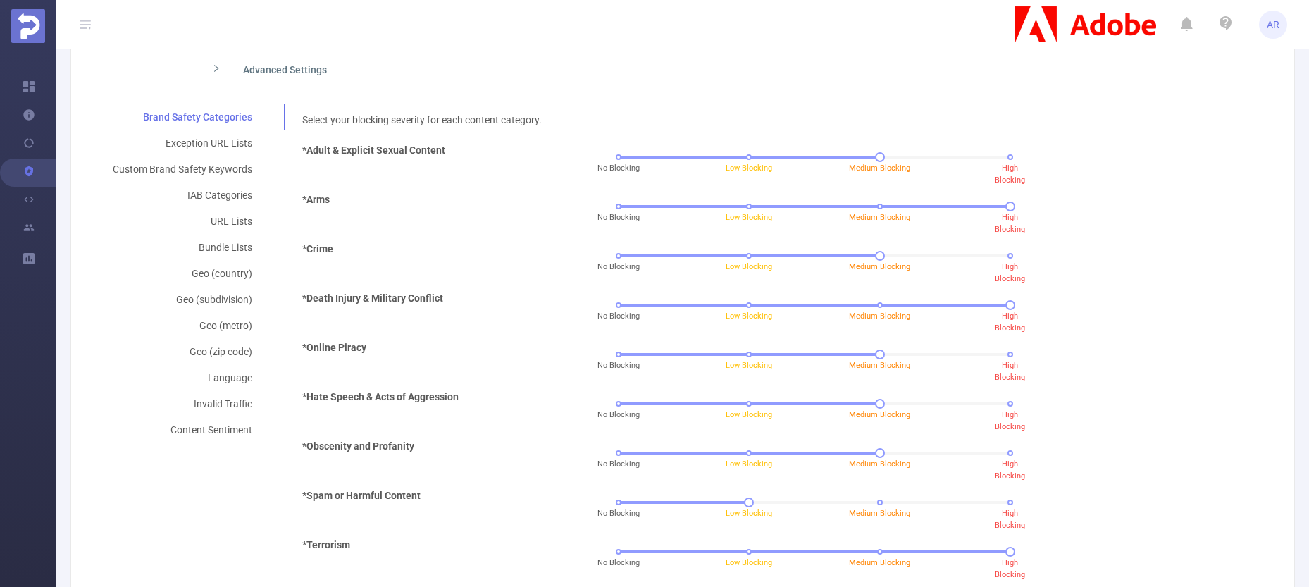
scroll to position [275, 0]
click at [225, 144] on div "Exception URL Lists" at bounding box center [182, 142] width 173 height 26
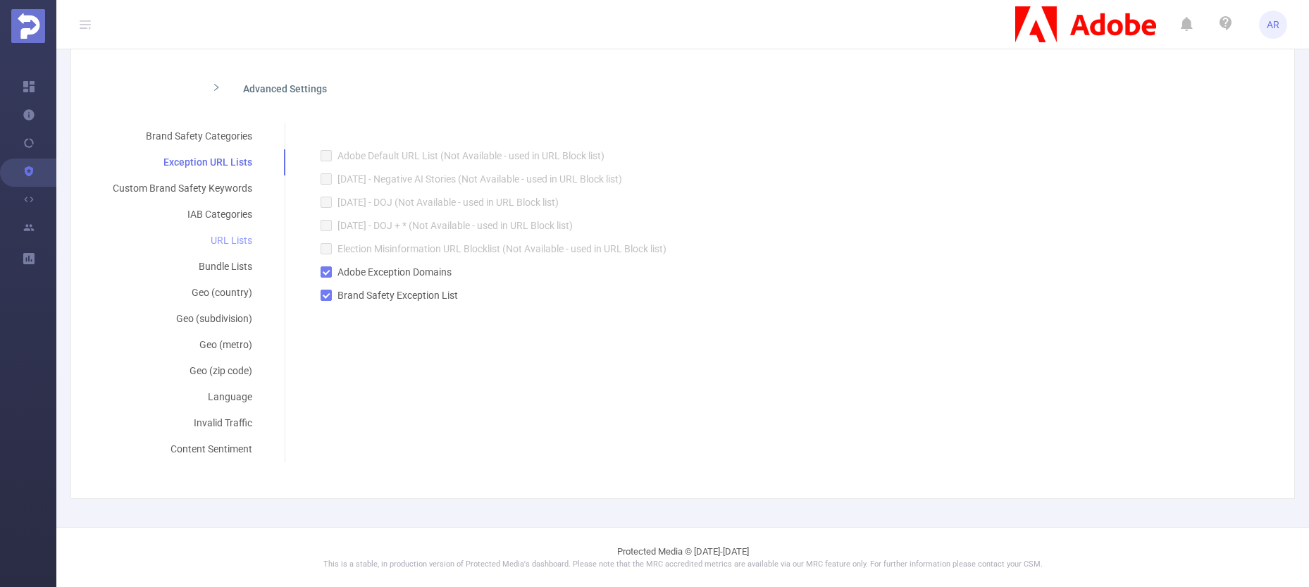
click at [225, 242] on div "URL Lists" at bounding box center [182, 241] width 173 height 26
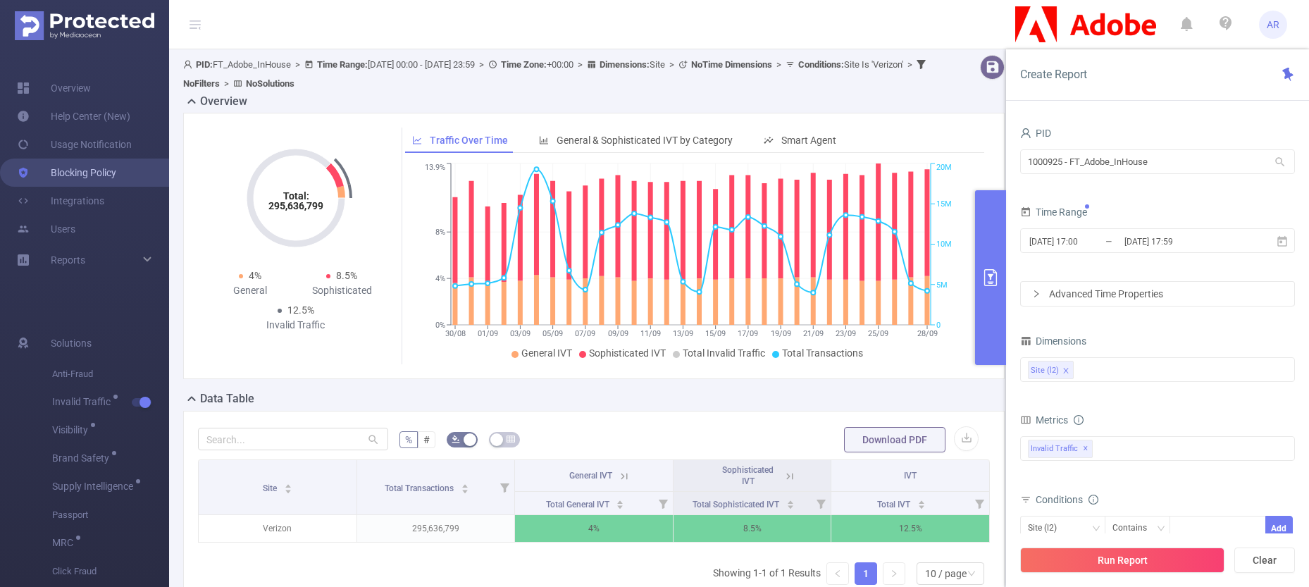
click at [73, 168] on link "Blocking Policy" at bounding box center [66, 173] width 99 height 28
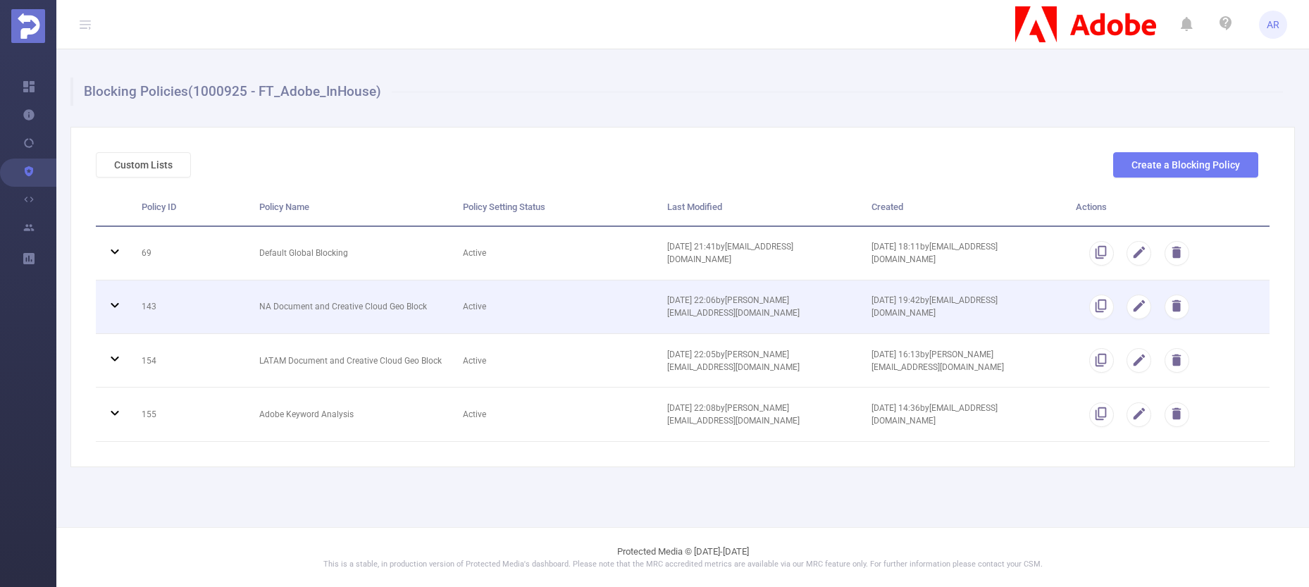
click at [110, 310] on icon at bounding box center [114, 305] width 17 height 17
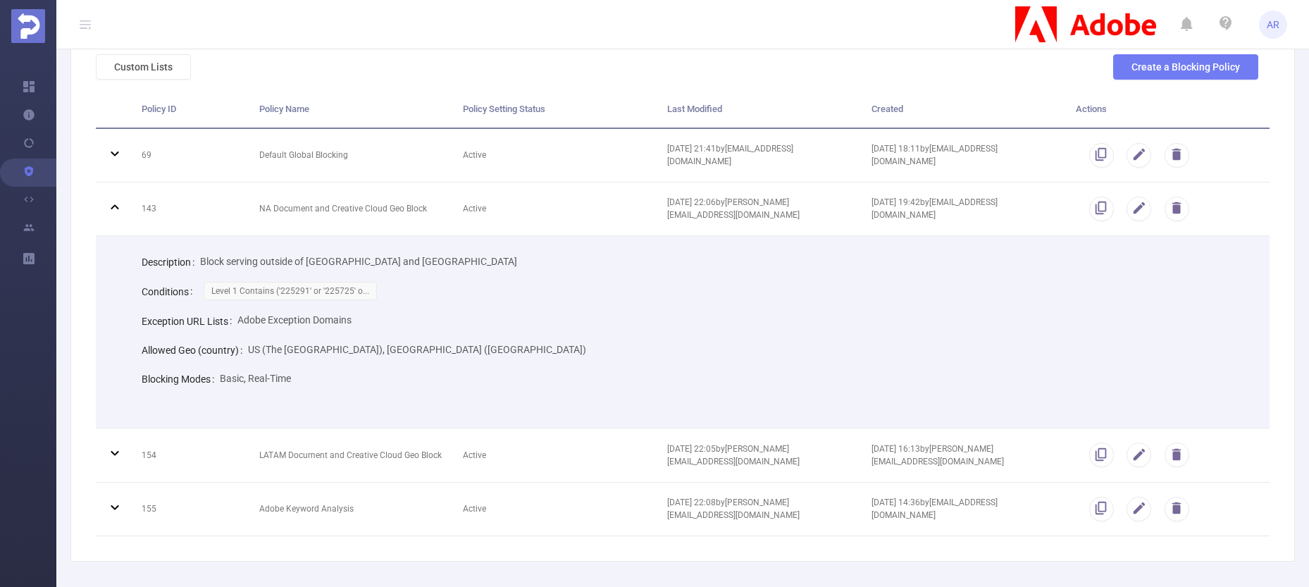
scroll to position [99, 0]
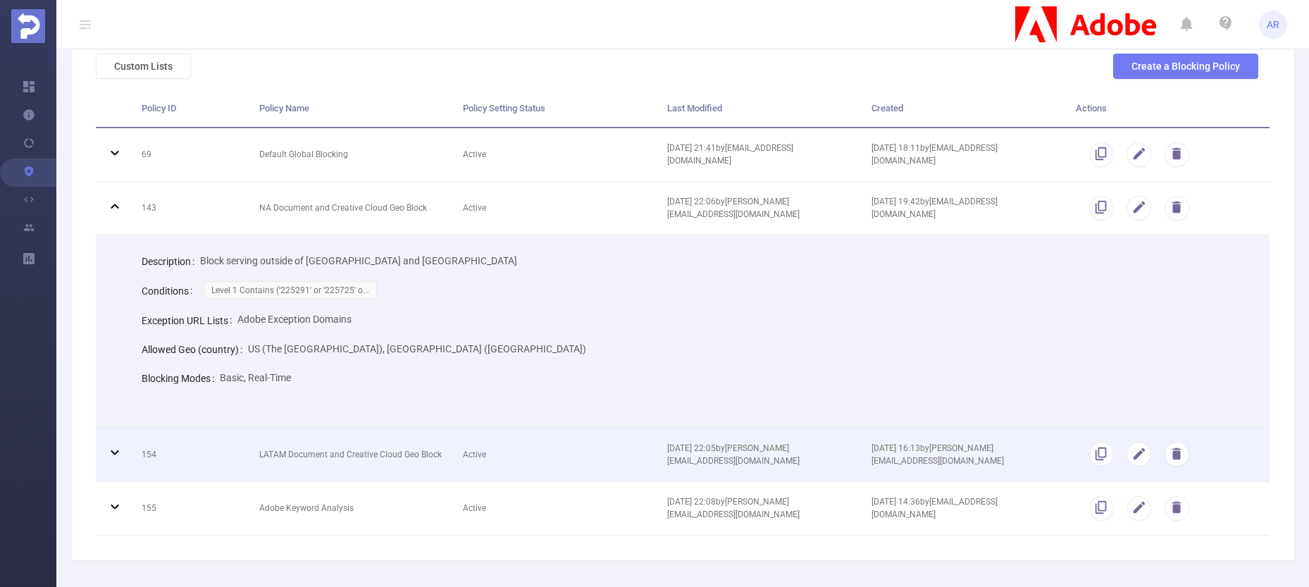
click at [122, 451] on icon at bounding box center [114, 452] width 17 height 17
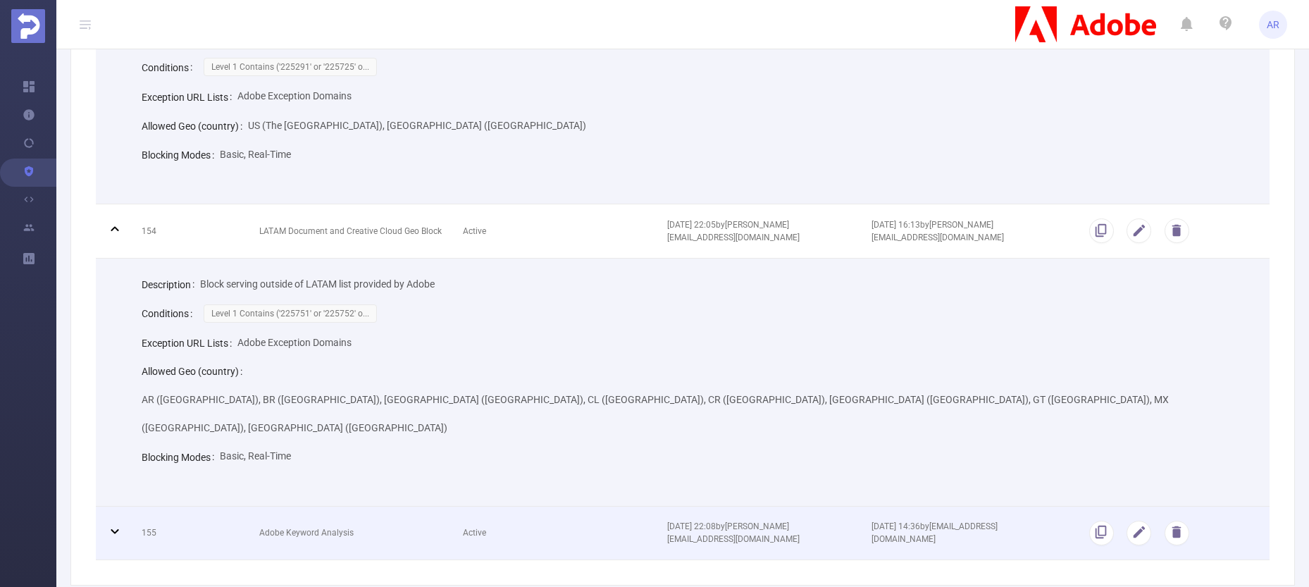
scroll to position [323, 0]
click at [116, 522] on icon at bounding box center [114, 530] width 17 height 17
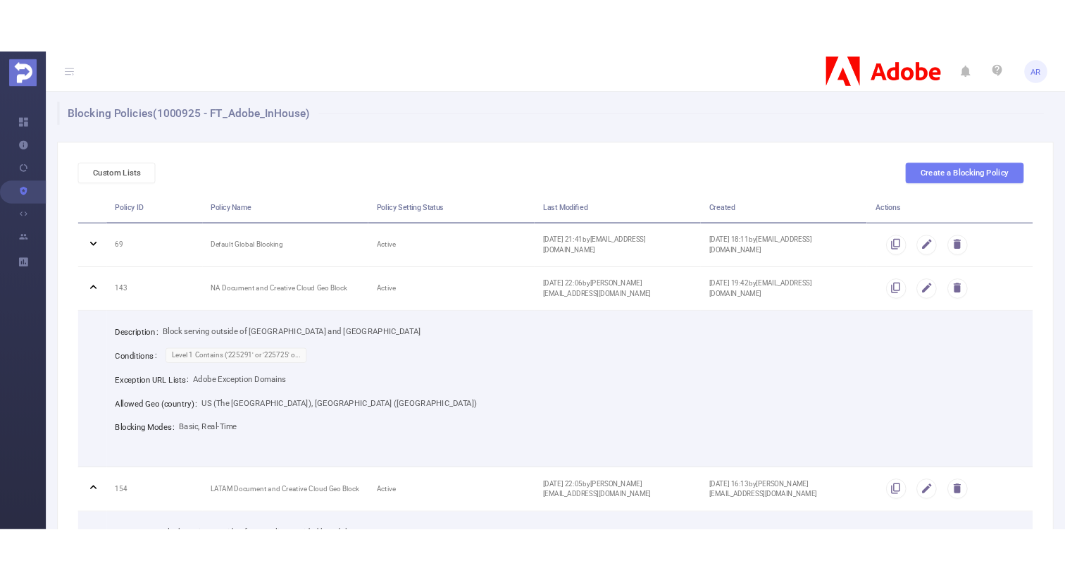
scroll to position [0, 0]
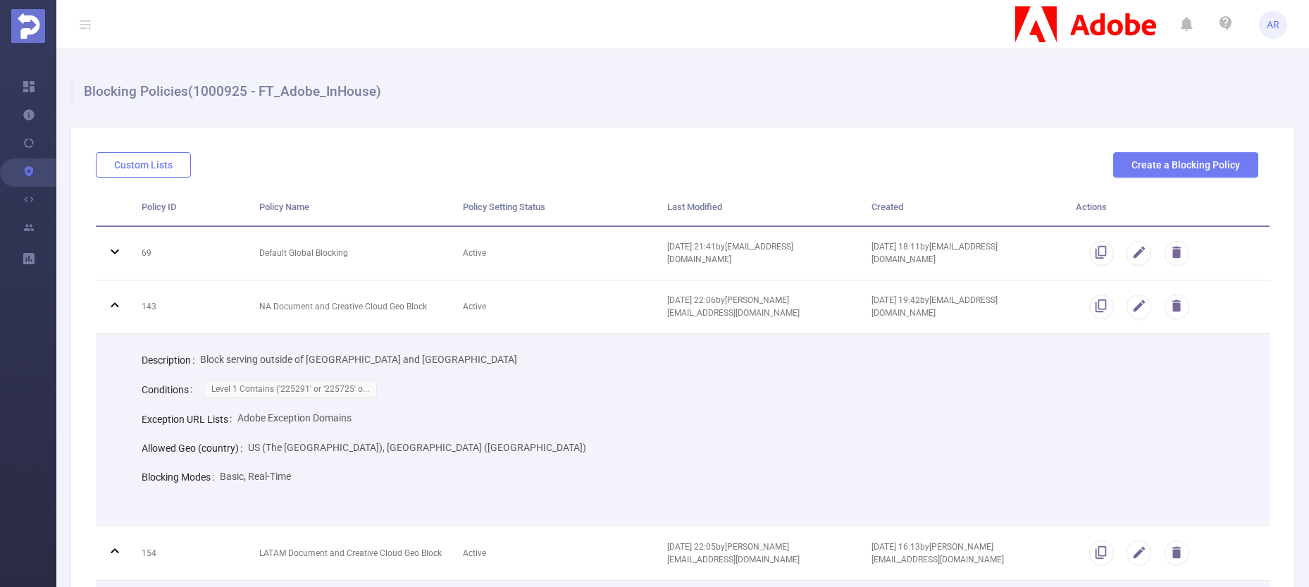
click at [159, 168] on button "Custom Lists" at bounding box center [143, 164] width 95 height 25
